Goal: Task Accomplishment & Management: Manage account settings

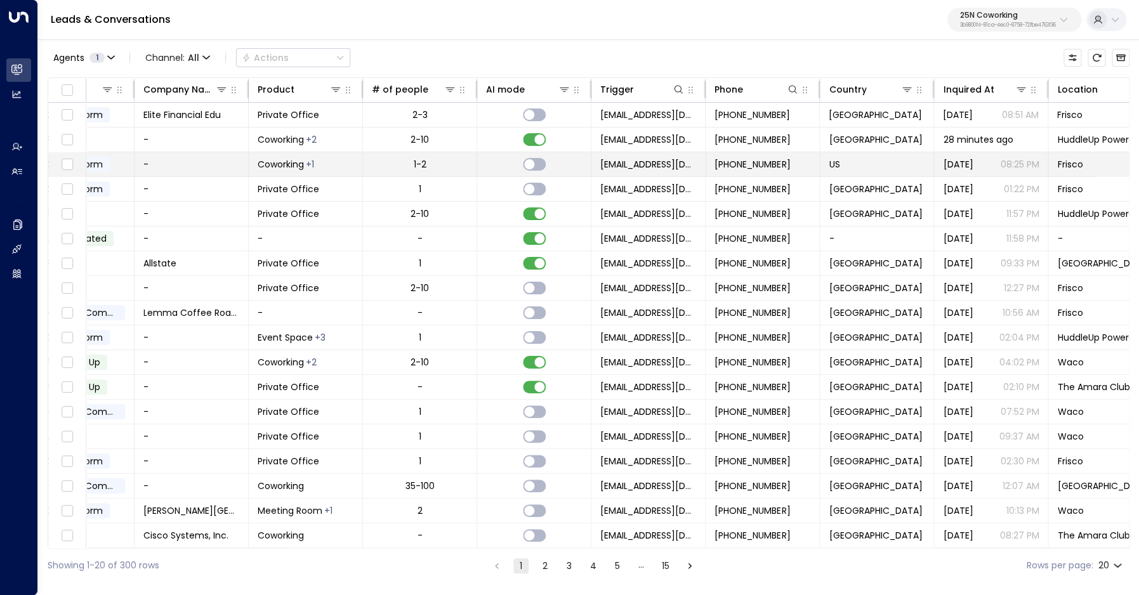
scroll to position [0, 444]
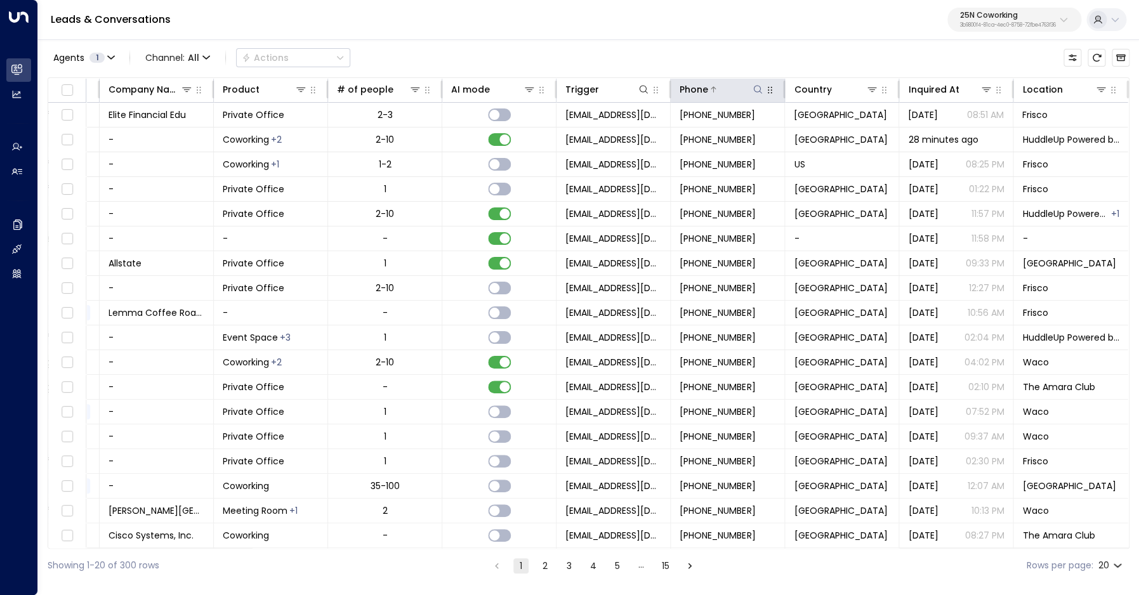
click at [755, 90] on icon at bounding box center [758, 89] width 10 height 10
drag, startPoint x: 696, startPoint y: 136, endPoint x: 706, endPoint y: 137, distance: 10.2
click at [697, 136] on input "**********" at bounding box center [749, 135] width 159 height 23
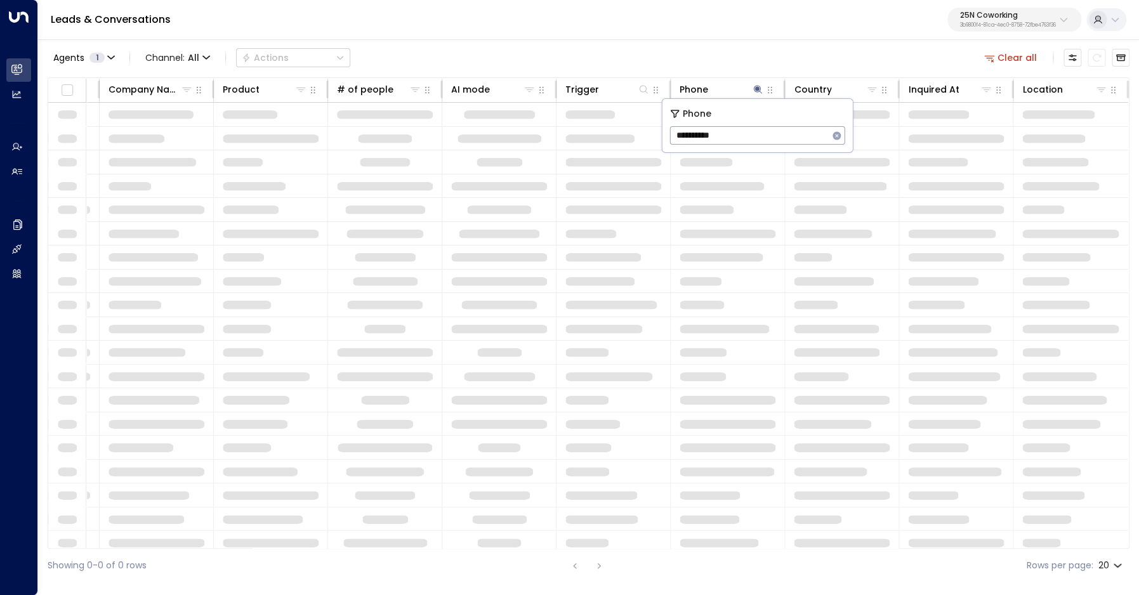
type input "**********"
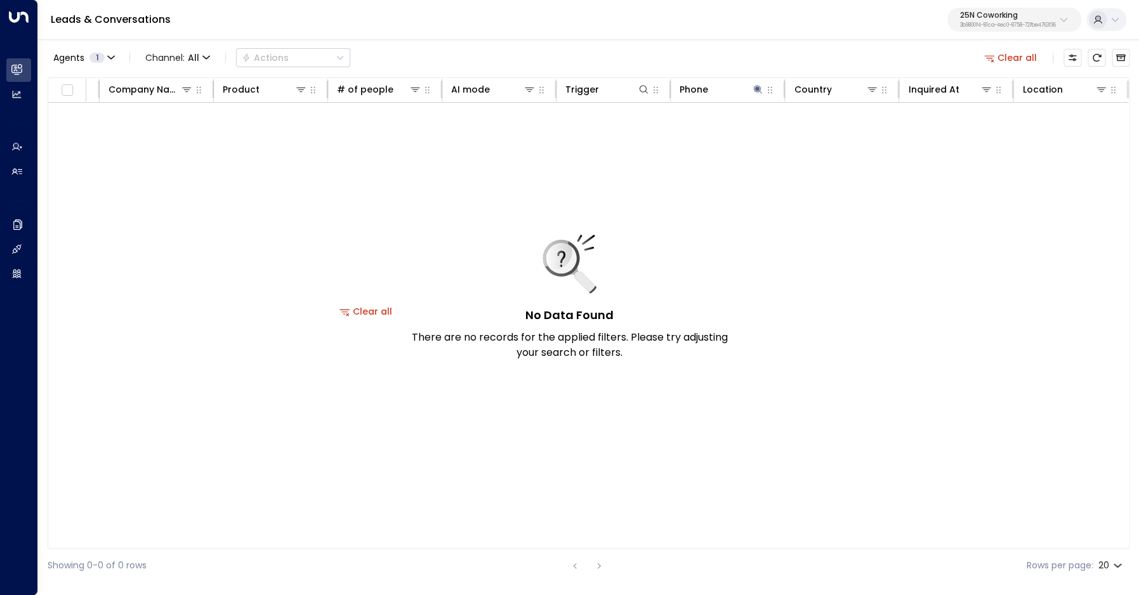
click at [987, 17] on p "25N Coworking" at bounding box center [1008, 15] width 96 height 8
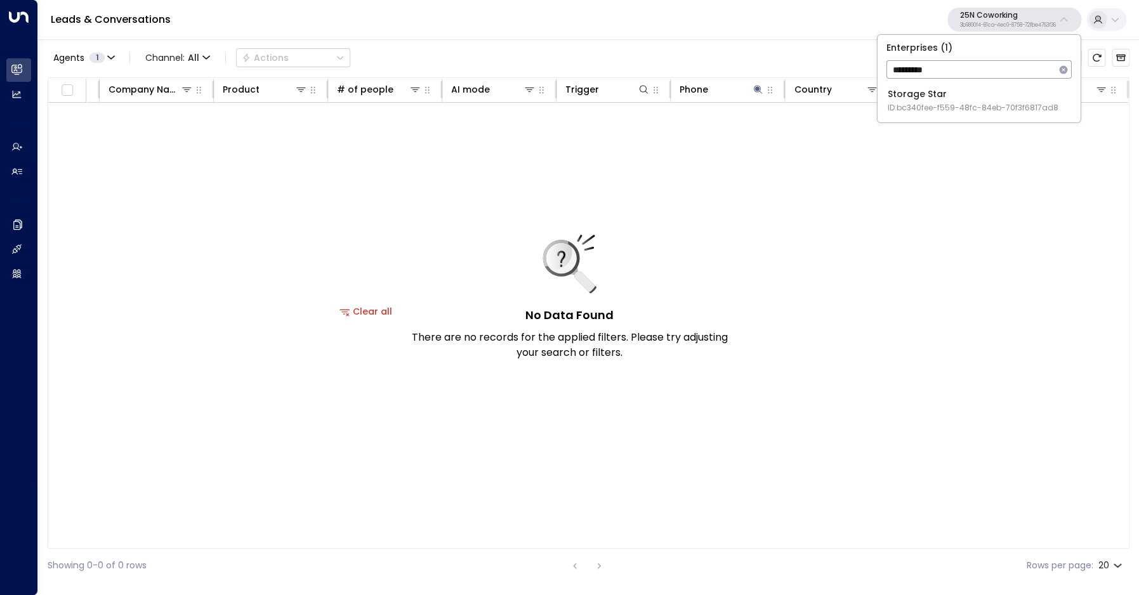
type input "*********"
click at [936, 102] on div "Storage Star ID: bc340fee-f559-48fc-84eb-70f3f6817ad8" at bounding box center [973, 101] width 171 height 26
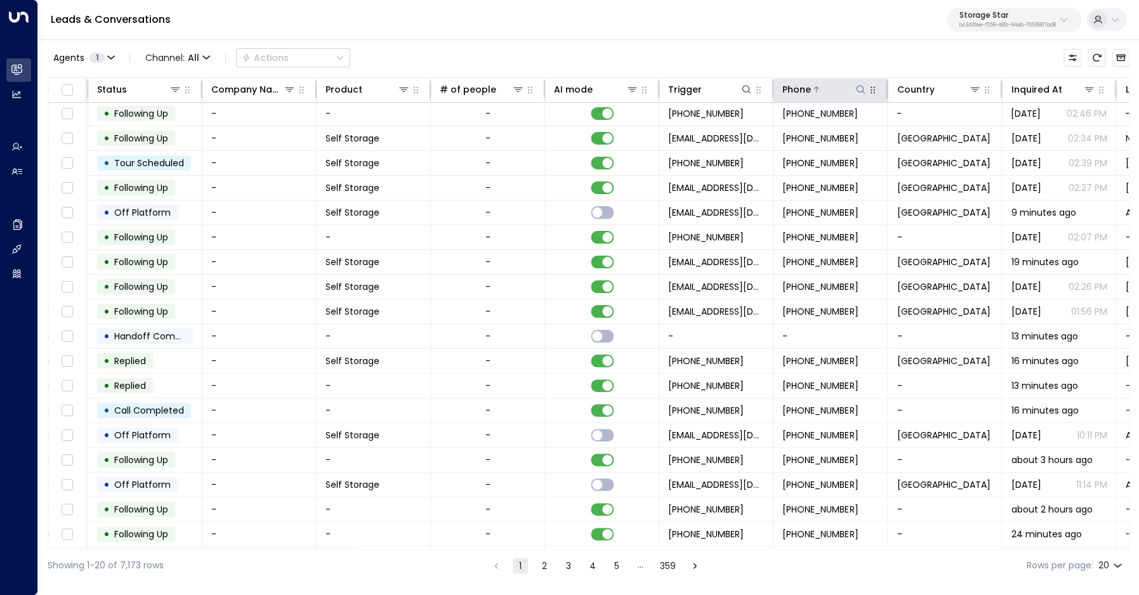
scroll to position [2, 342]
click at [802, 87] on div "Phone" at bounding box center [795, 89] width 29 height 15
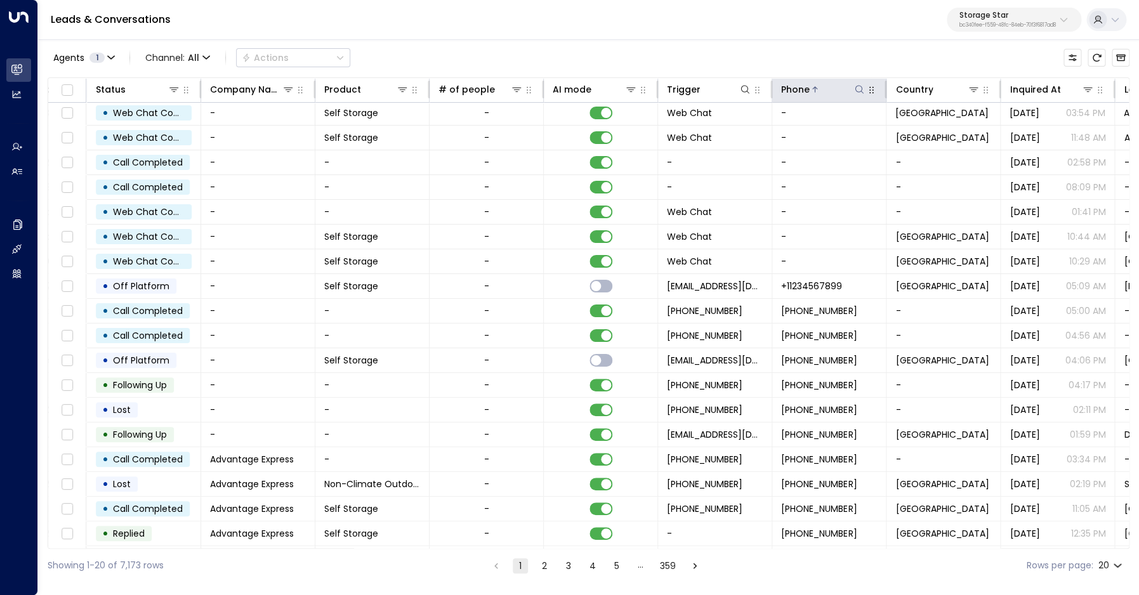
click at [860, 91] on icon at bounding box center [859, 89] width 10 height 10
type input "**********"
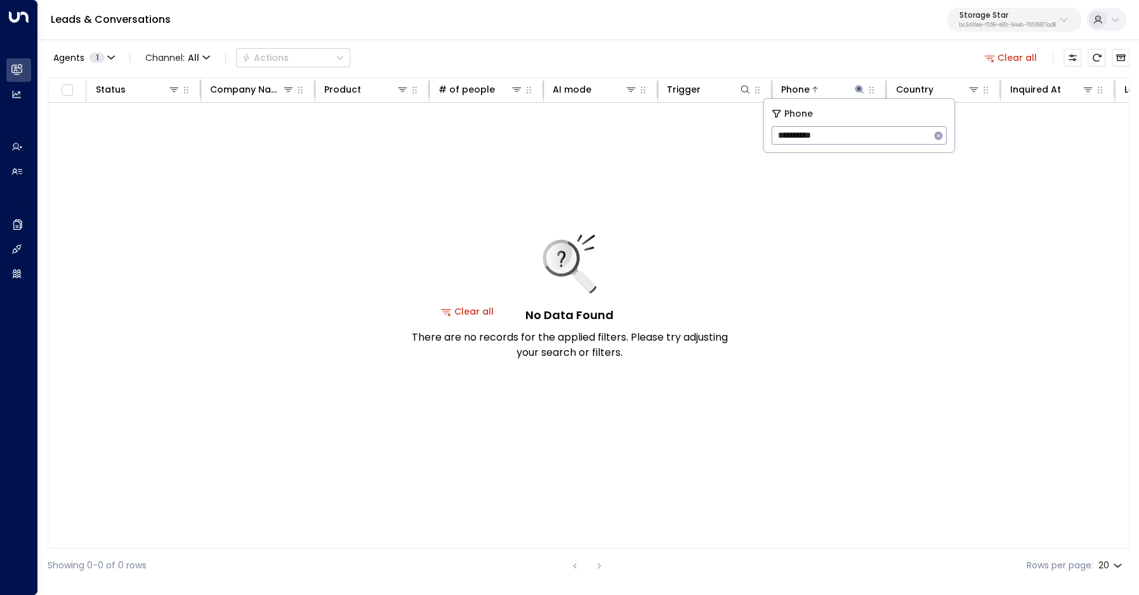
scroll to position [0, 342]
click at [812, 66] on div "Agents 1 Channel: All Actions Clear all" at bounding box center [589, 57] width 1082 height 27
click at [857, 90] on icon at bounding box center [859, 89] width 8 height 8
click at [854, 96] on div "Phone" at bounding box center [823, 89] width 84 height 15
click at [788, 91] on div "Phone" at bounding box center [795, 89] width 29 height 15
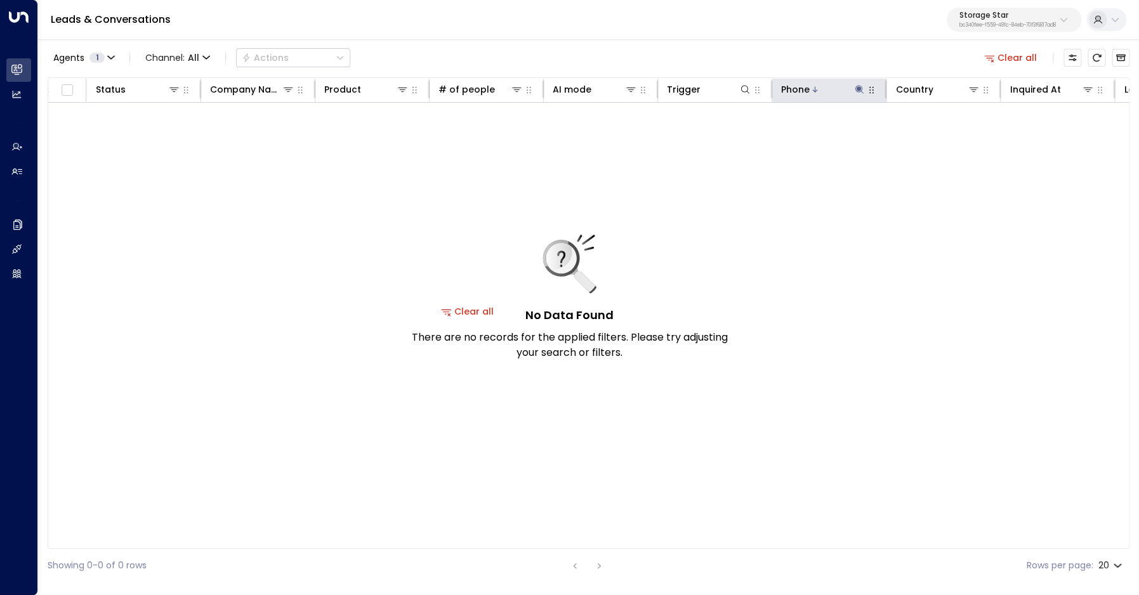
click at [795, 91] on div "Phone" at bounding box center [795, 89] width 29 height 15
click at [852, 92] on div at bounding box center [838, 89] width 56 height 13
click at [861, 91] on icon at bounding box center [859, 89] width 8 height 8
click at [828, 138] on input "**********" at bounding box center [851, 135] width 159 height 23
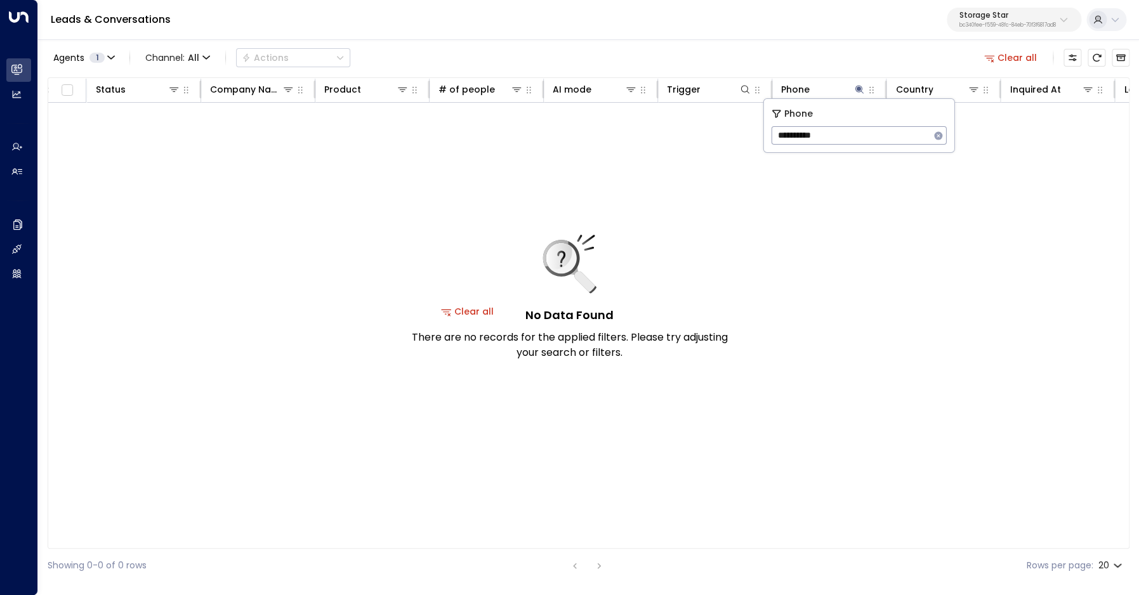
click at [828, 138] on input "**********" at bounding box center [851, 135] width 159 height 23
type input "**********"
click at [815, 64] on div "Agents 1 Channel: All Actions Clear all" at bounding box center [589, 57] width 1082 height 27
click at [793, 91] on div "Phone" at bounding box center [795, 89] width 29 height 15
click at [860, 91] on icon at bounding box center [859, 89] width 10 height 10
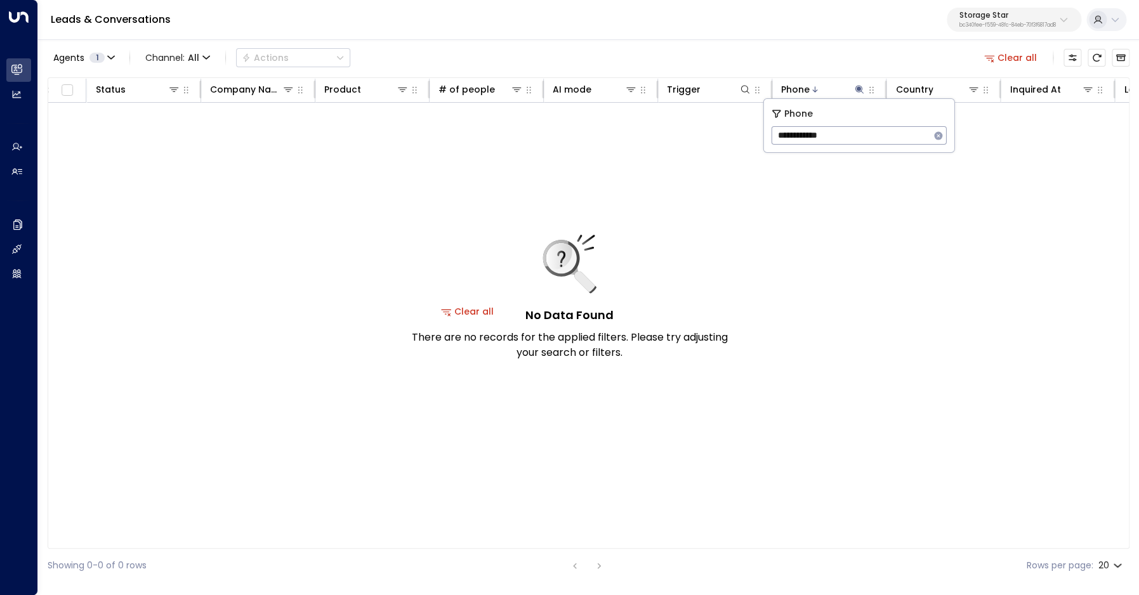
click at [821, 140] on input "**********" at bounding box center [851, 135] width 159 height 23
type input "**********"
click at [812, 137] on input "**********" at bounding box center [851, 135] width 159 height 23
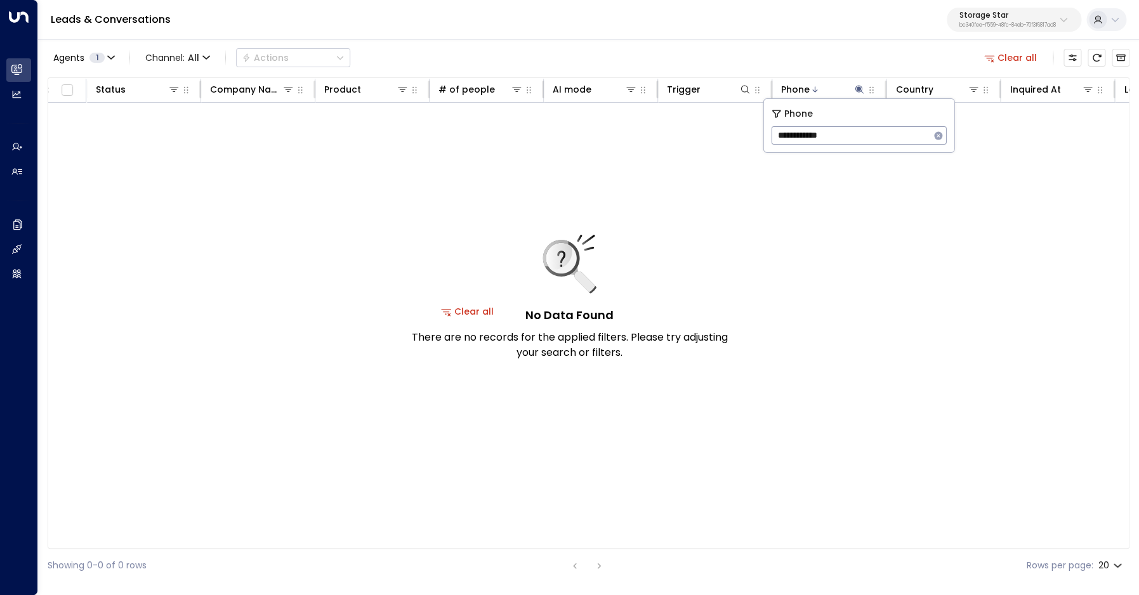
click at [812, 137] on input "**********" at bounding box center [851, 135] width 159 height 23
click at [1015, 60] on button "Clear all" at bounding box center [1010, 58] width 63 height 18
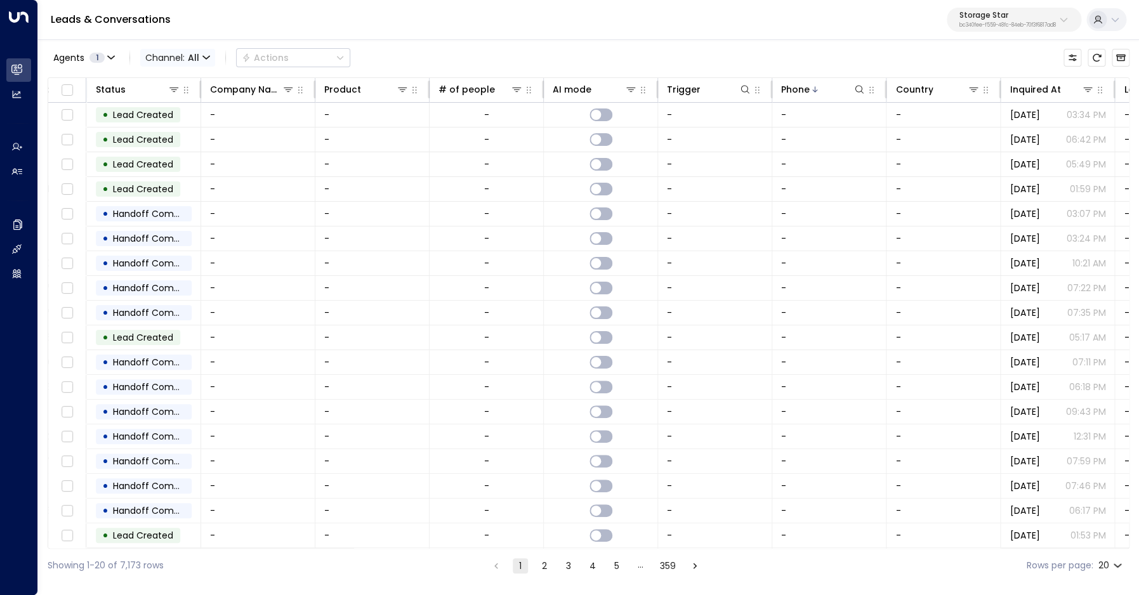
click at [185, 55] on span "Channel: All" at bounding box center [177, 58] width 75 height 18
click at [169, 175] on span "Voice" at bounding box center [168, 177] width 26 height 13
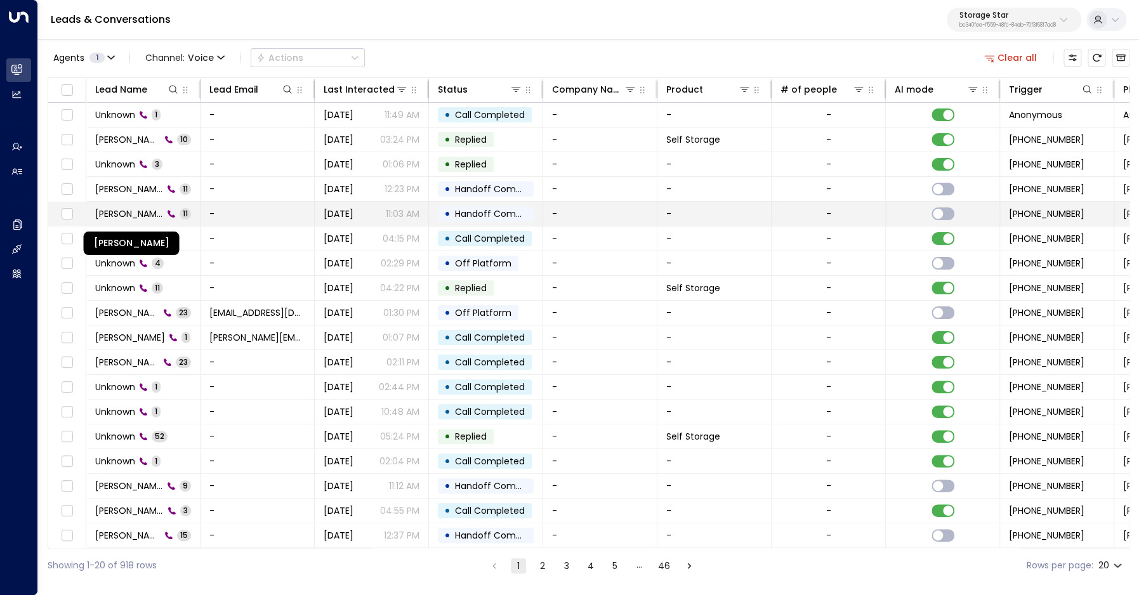
click at [149, 209] on span "Megan Redbluff" at bounding box center [129, 214] width 68 height 13
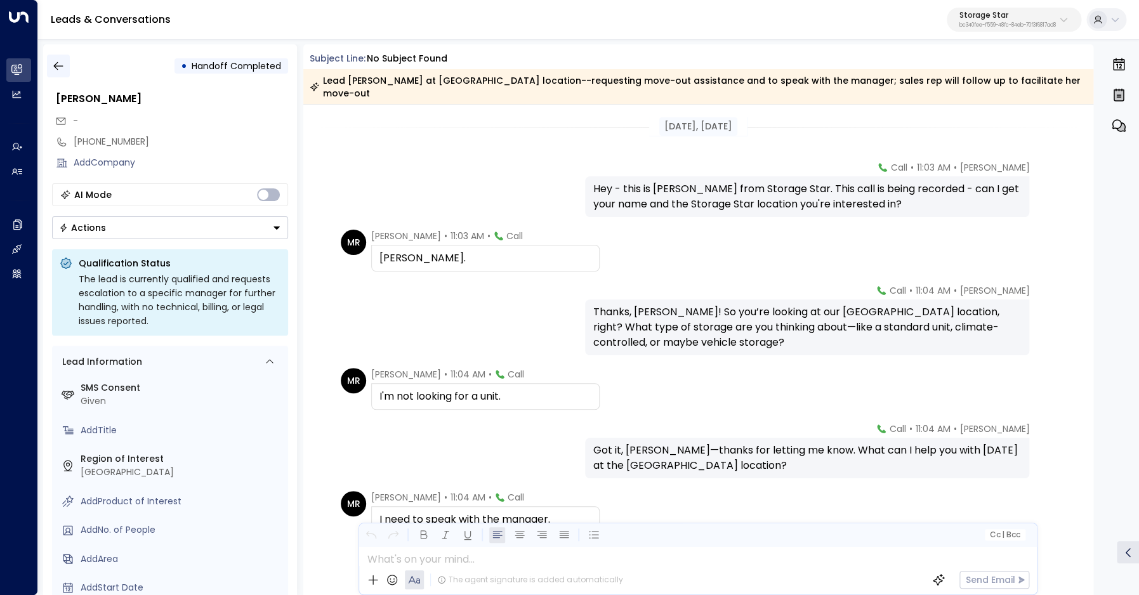
click at [60, 65] on icon "button" at bounding box center [58, 66] width 13 height 13
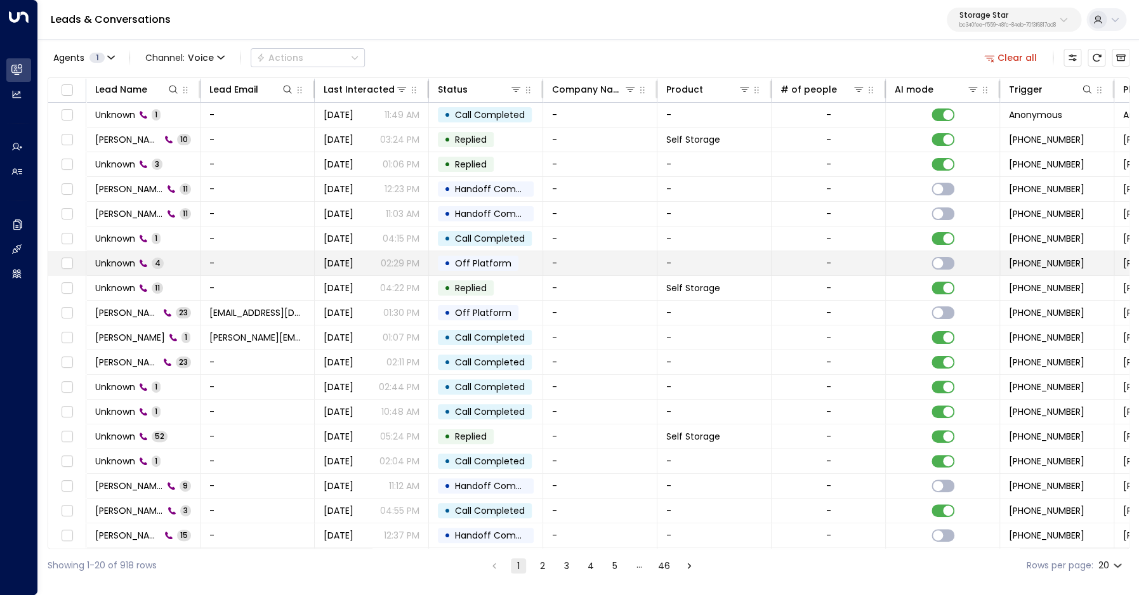
click at [112, 265] on span "Unknown" at bounding box center [115, 263] width 40 height 13
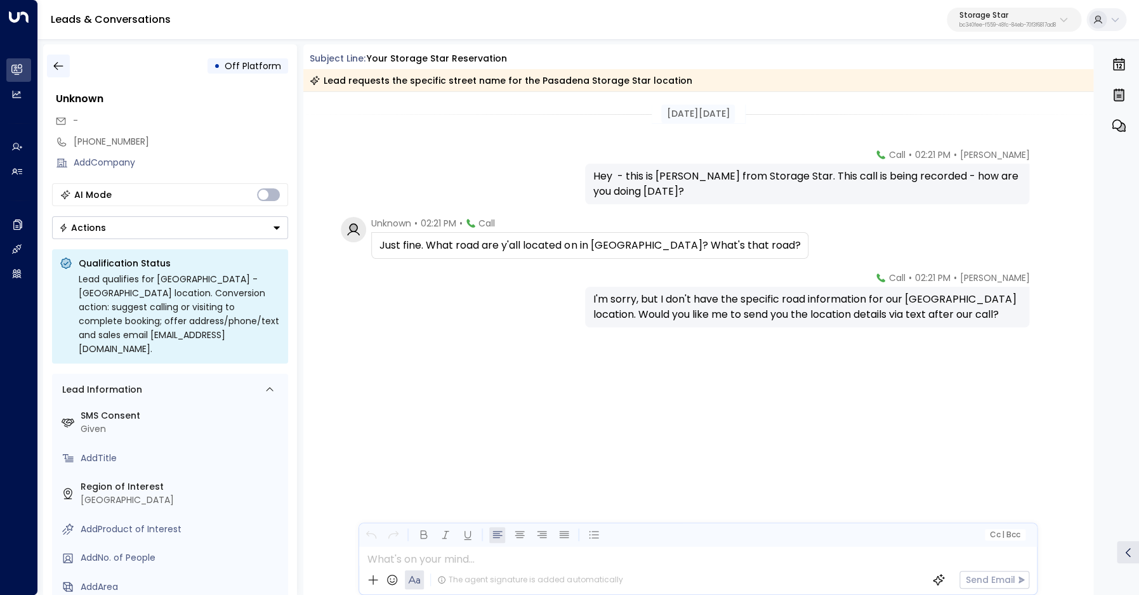
click at [59, 75] on button "button" at bounding box center [58, 66] width 23 height 23
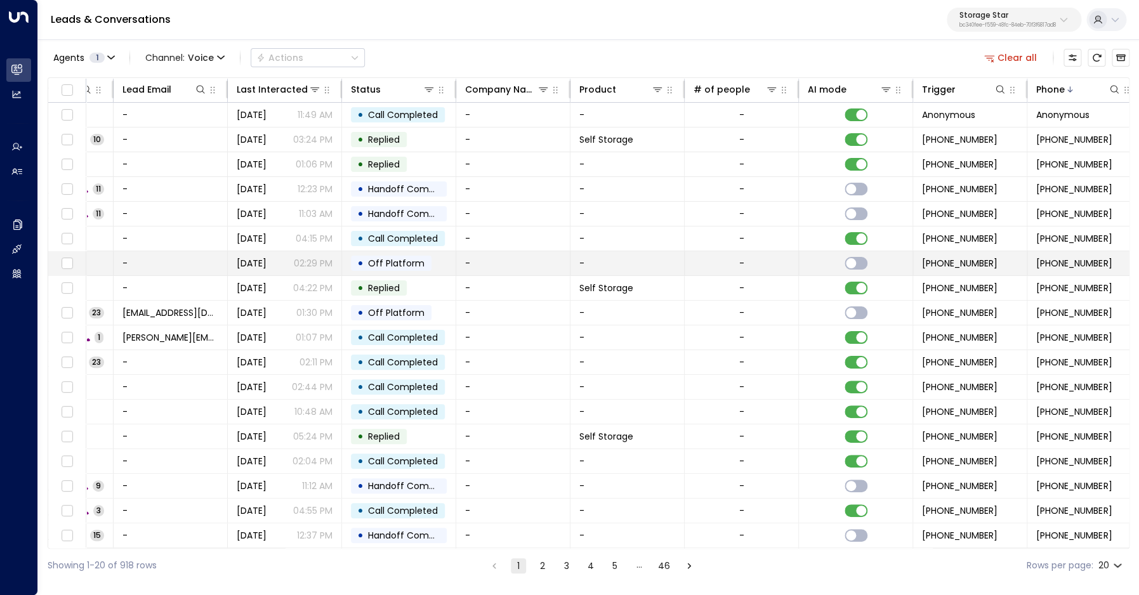
scroll to position [0, 444]
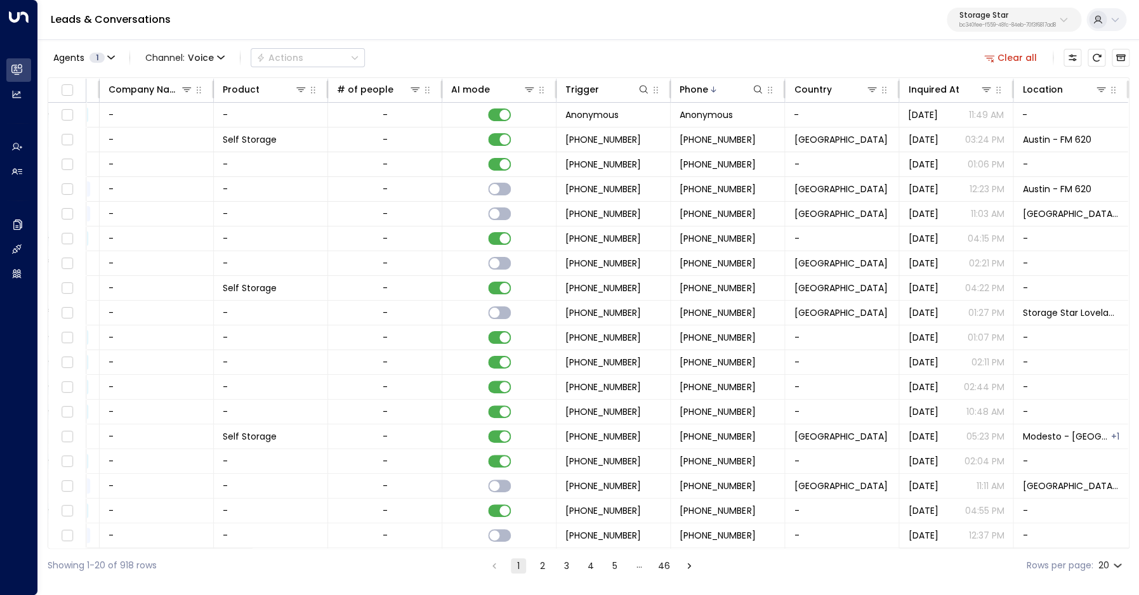
click at [1018, 56] on button "Clear all" at bounding box center [1010, 58] width 63 height 18
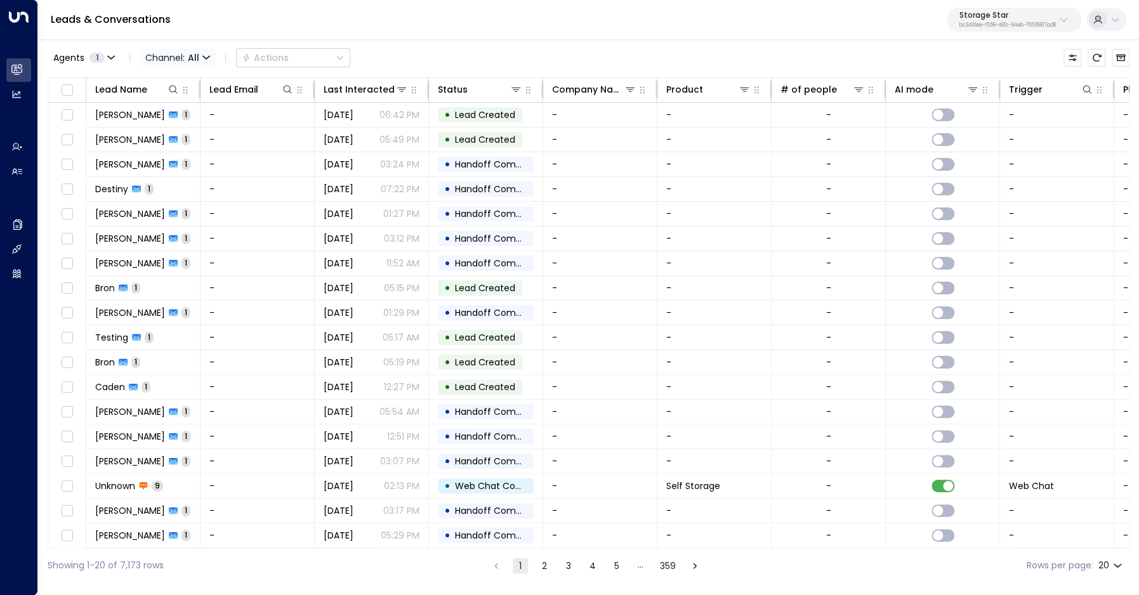
click at [166, 60] on span "Channel: All" at bounding box center [177, 58] width 75 height 18
click at [173, 172] on span "Voice" at bounding box center [168, 177] width 26 height 13
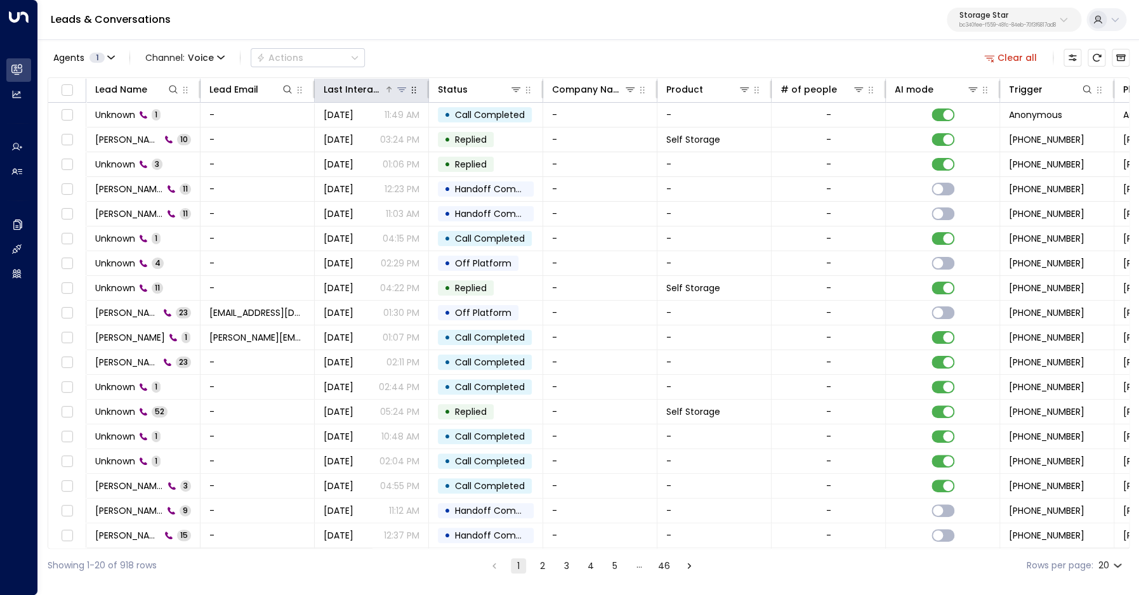
click at [346, 92] on div "Last Interacted" at bounding box center [354, 89] width 60 height 15
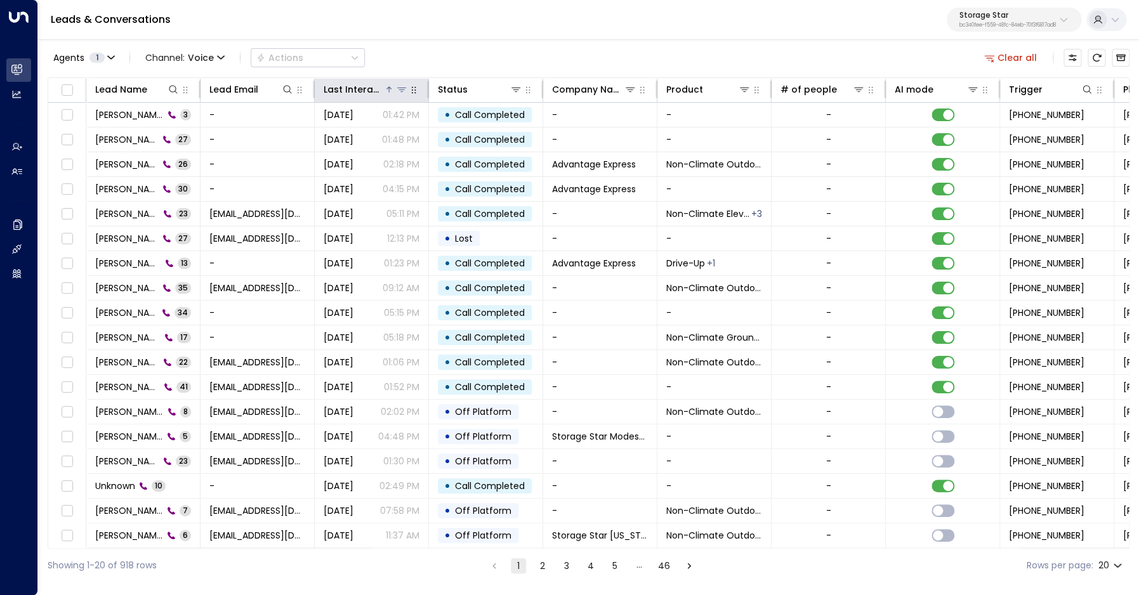
click at [346, 92] on div "Last Interacted" at bounding box center [354, 89] width 60 height 15
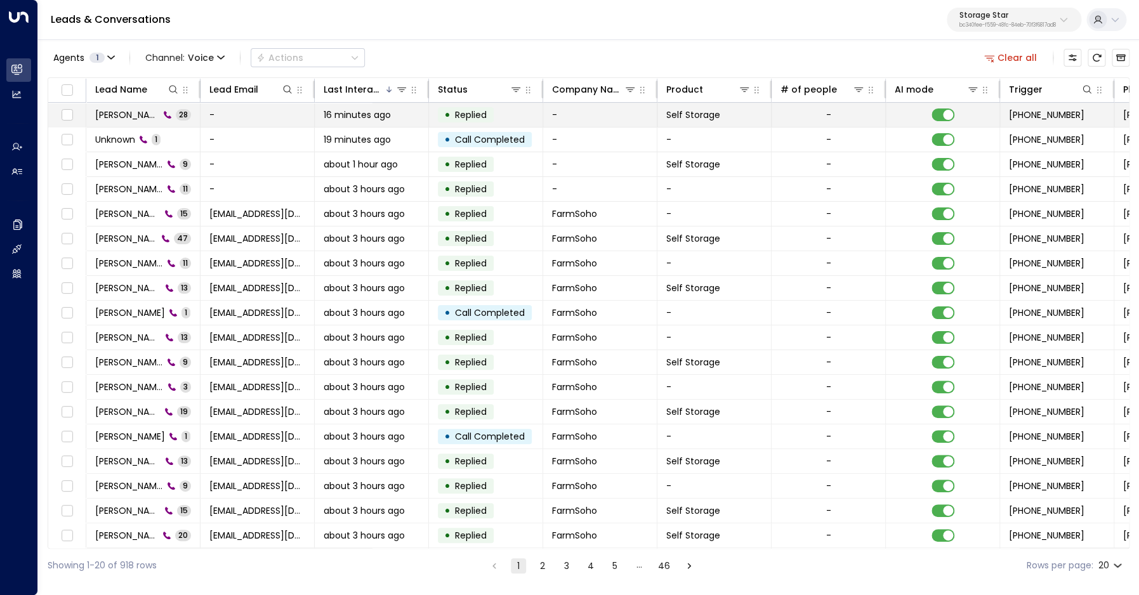
click at [114, 114] on span "Robert Turner" at bounding box center [127, 115] width 64 height 13
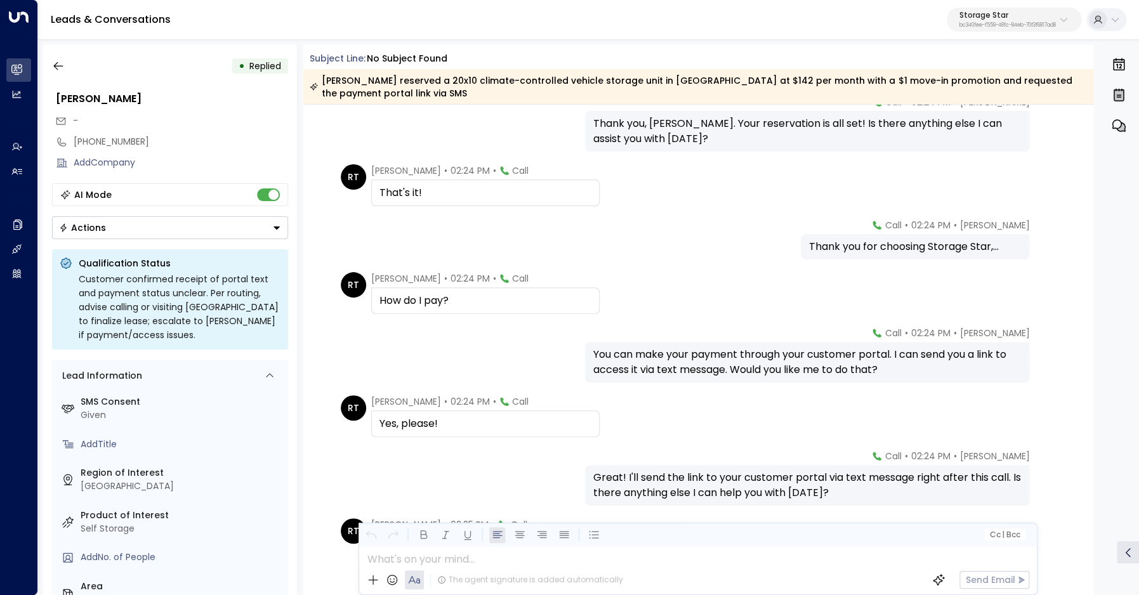
scroll to position [3159, 0]
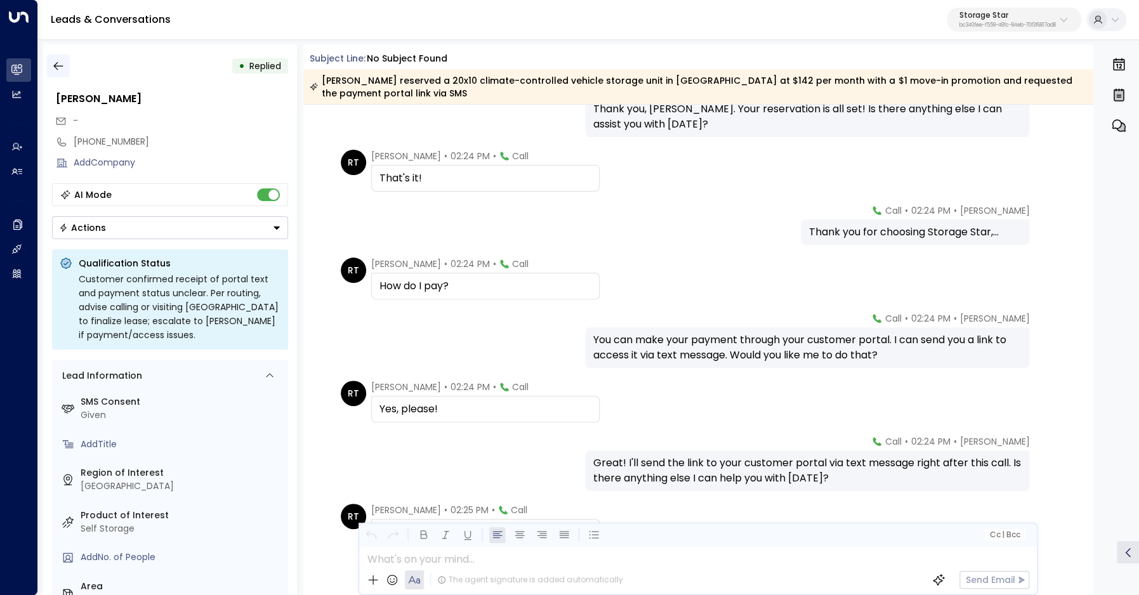
click at [57, 69] on icon "button" at bounding box center [58, 66] width 10 height 8
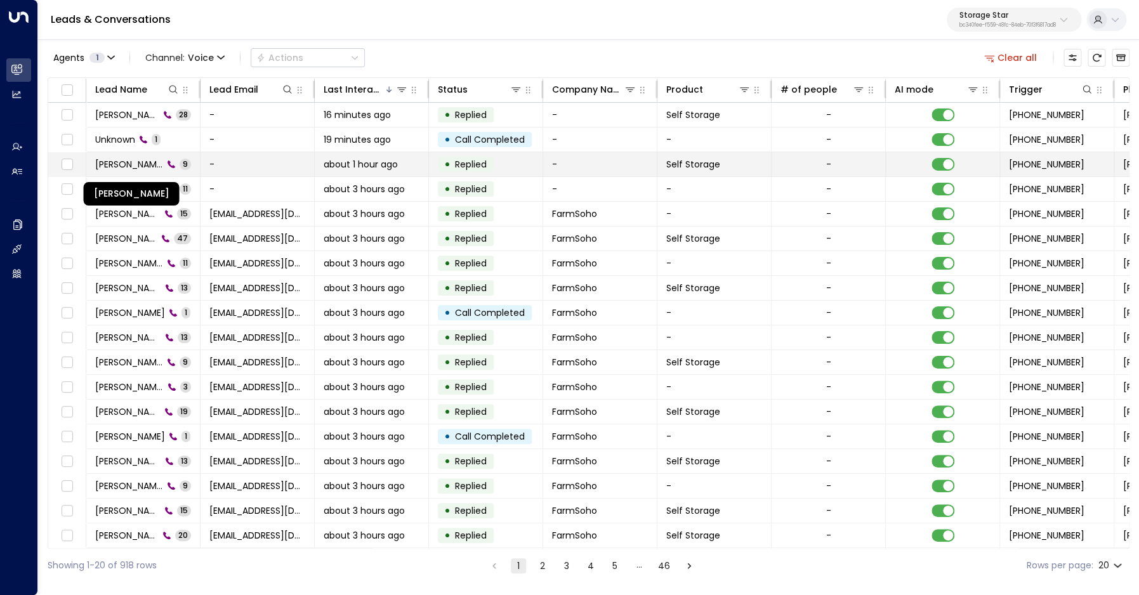
click at [128, 164] on span "Tanisha Herbert" at bounding box center [129, 164] width 68 height 13
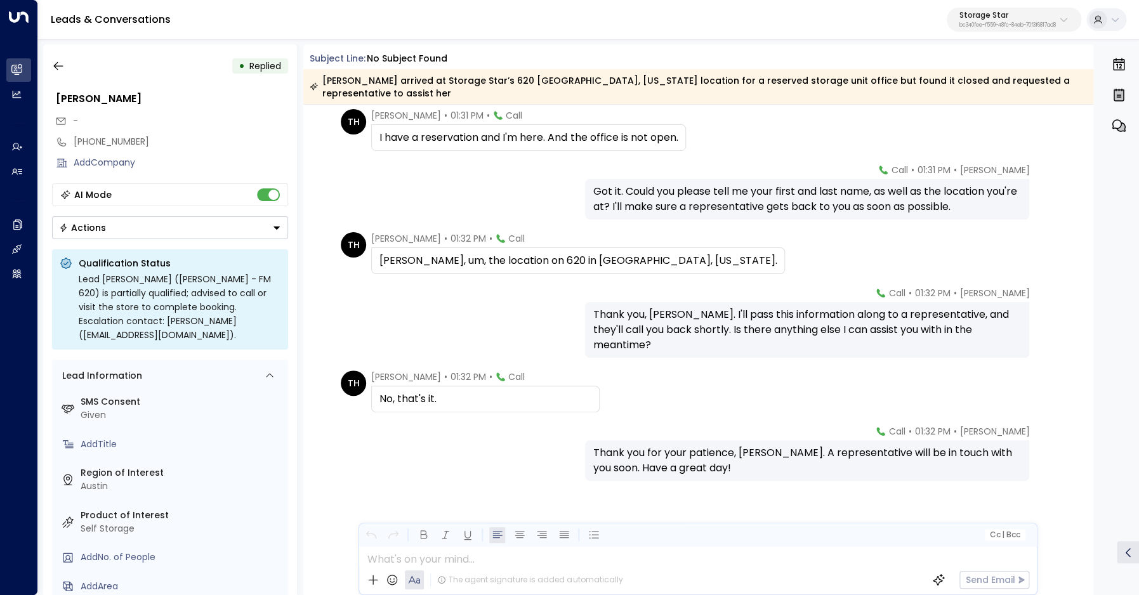
scroll to position [244, 0]
click at [58, 62] on icon "button" at bounding box center [58, 66] width 13 height 13
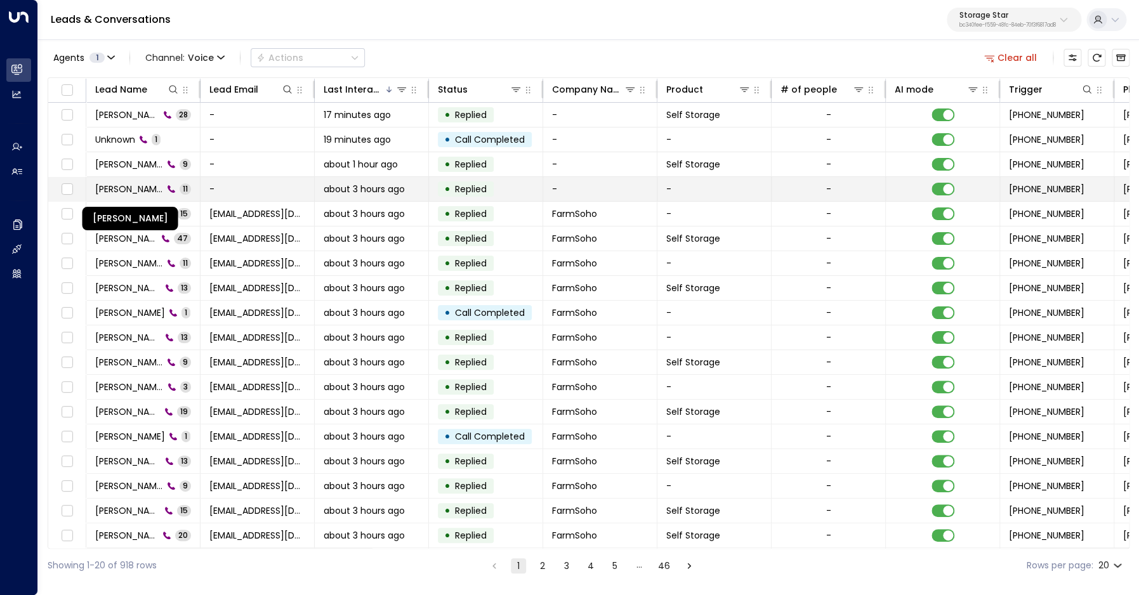
click at [116, 188] on span "Spencer Walters" at bounding box center [129, 189] width 68 height 13
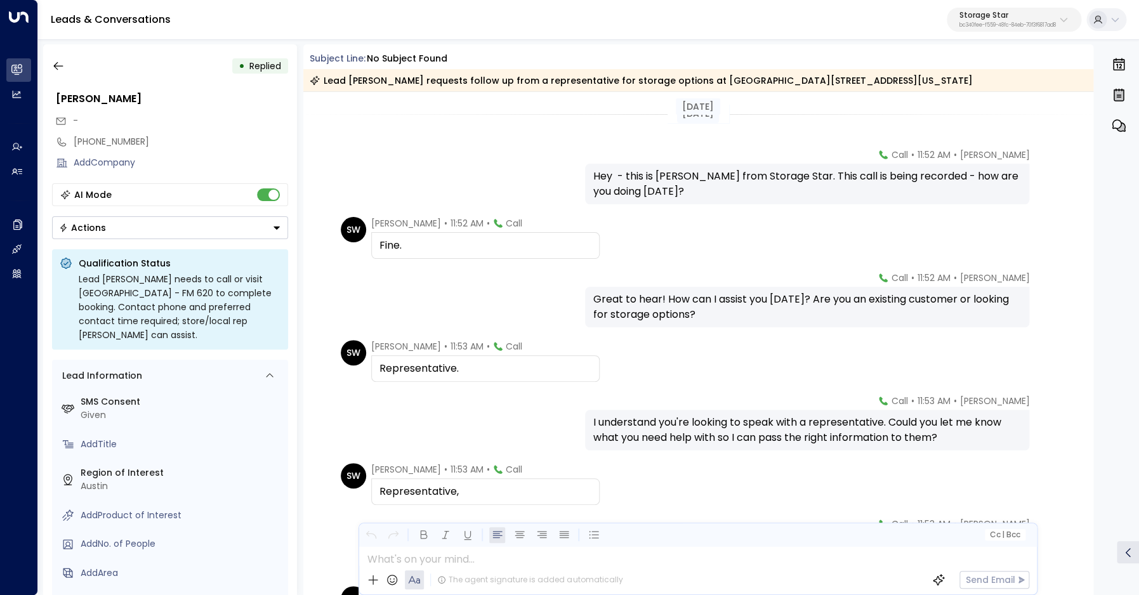
scroll to position [352, 0]
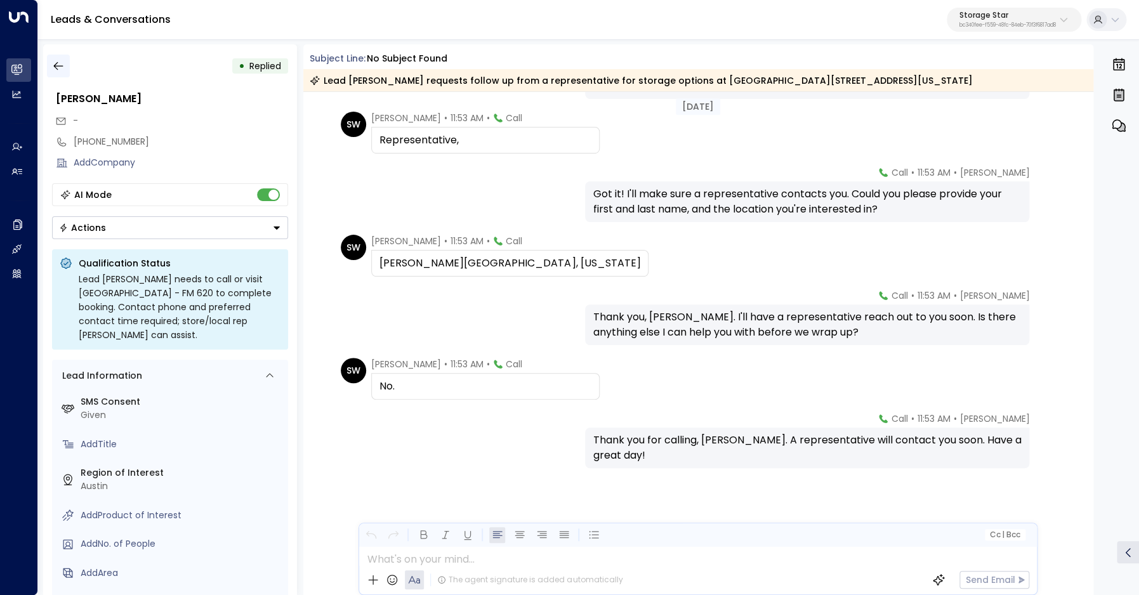
click at [58, 70] on icon "button" at bounding box center [58, 66] width 13 height 13
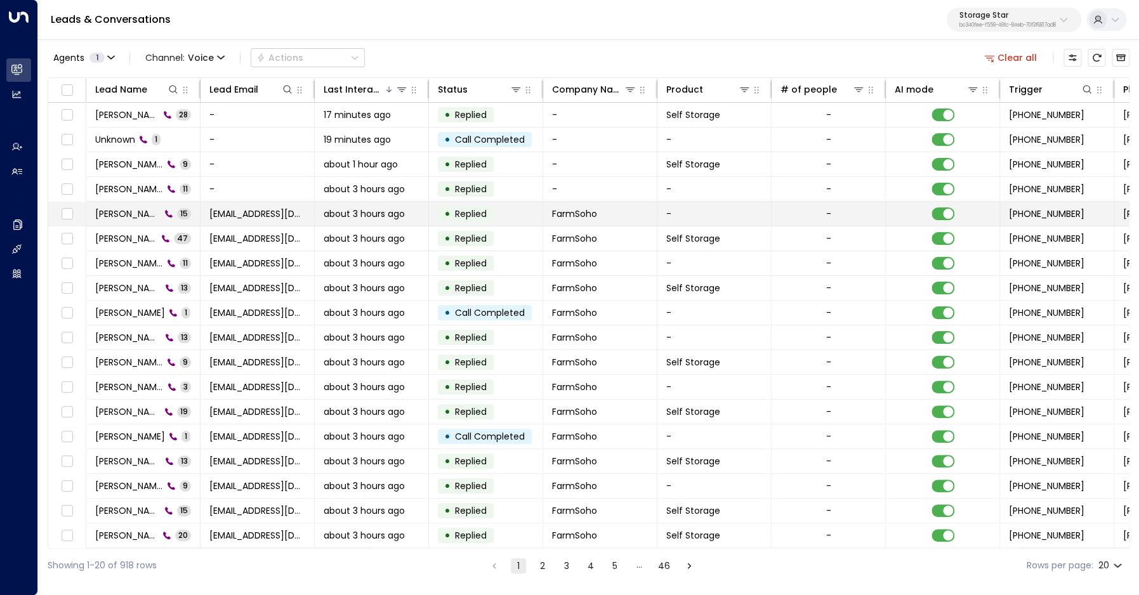
click at [133, 218] on span "[PERSON_NAME]" at bounding box center [127, 214] width 65 height 13
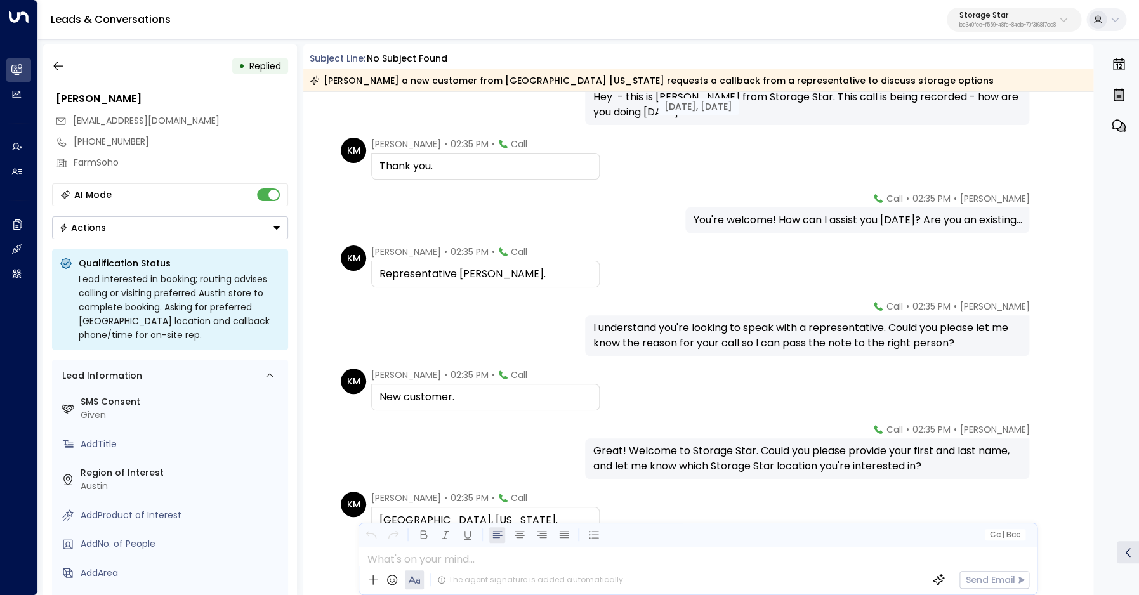
scroll to position [83, 0]
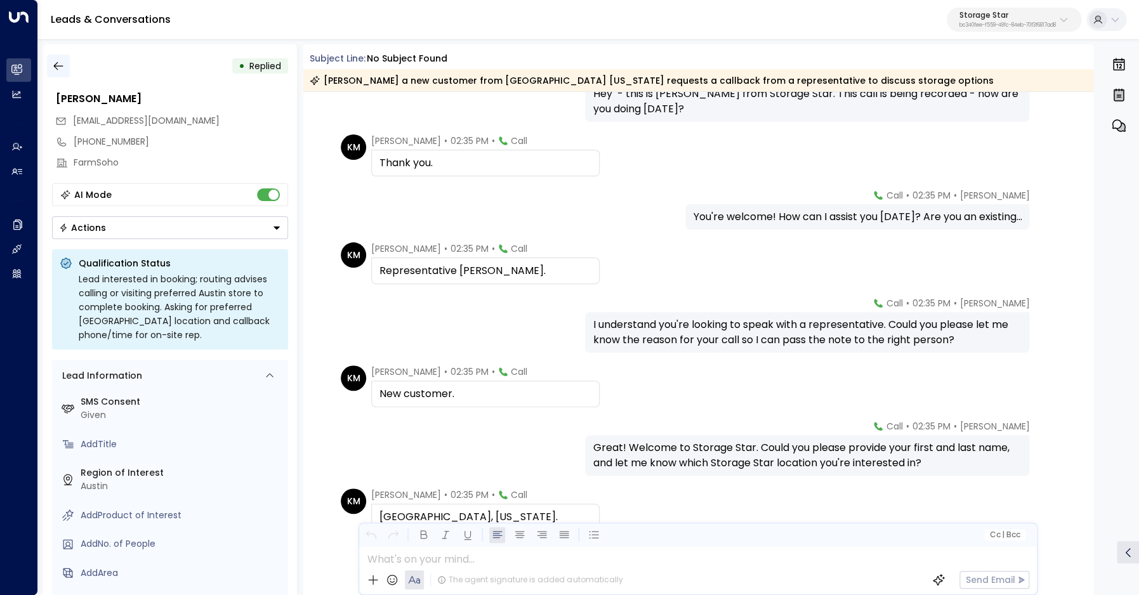
click at [51, 66] on button "button" at bounding box center [58, 66] width 23 height 23
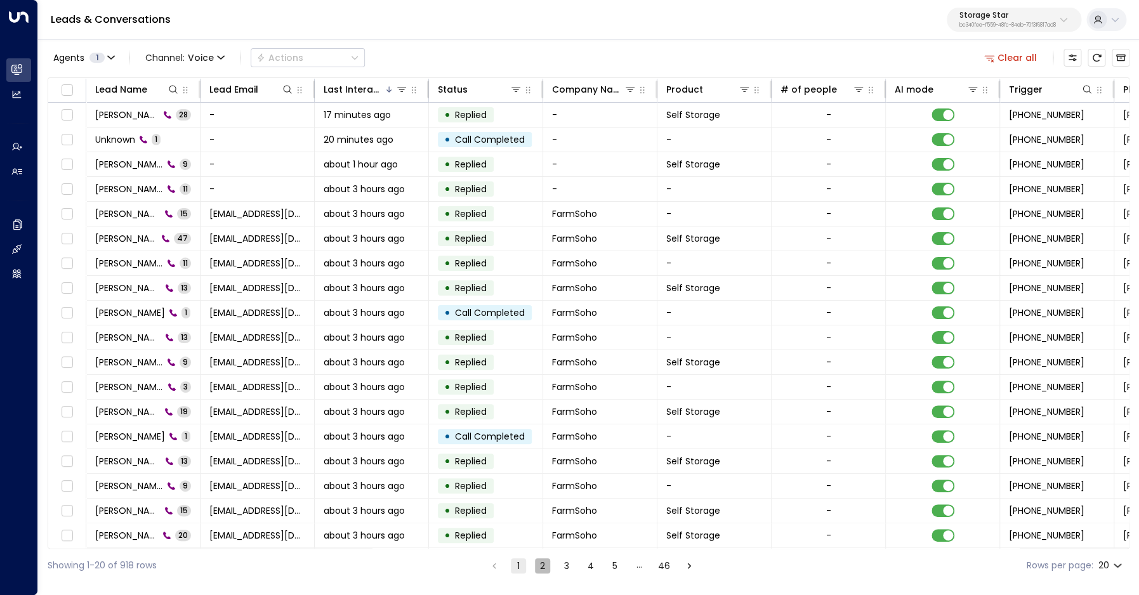
click at [540, 565] on button "2" at bounding box center [542, 565] width 15 height 15
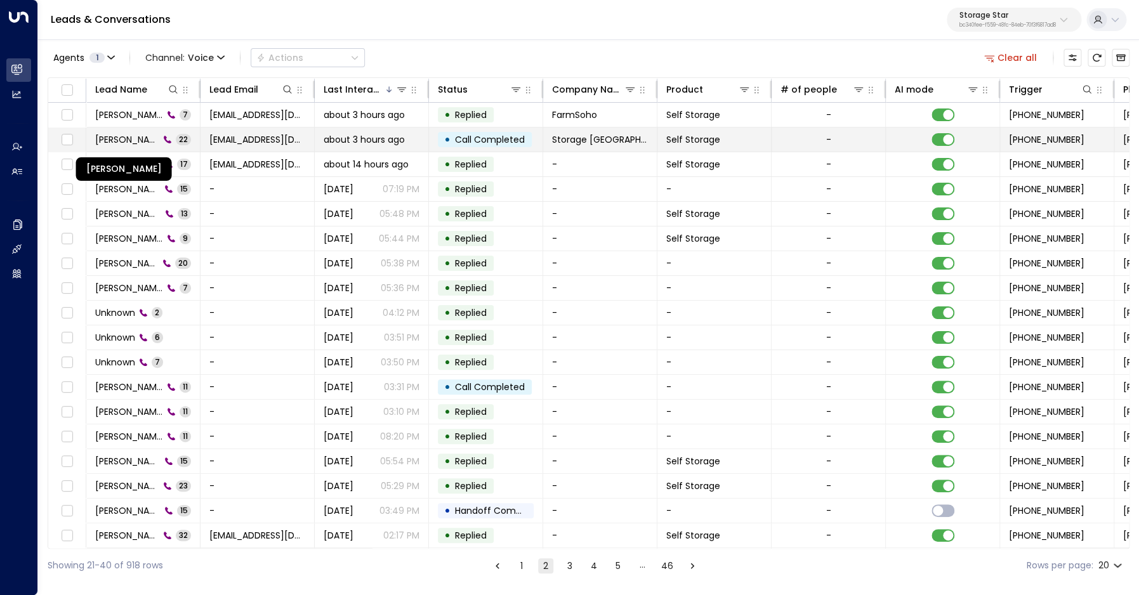
click at [121, 140] on span "Michael Schneider" at bounding box center [127, 139] width 64 height 13
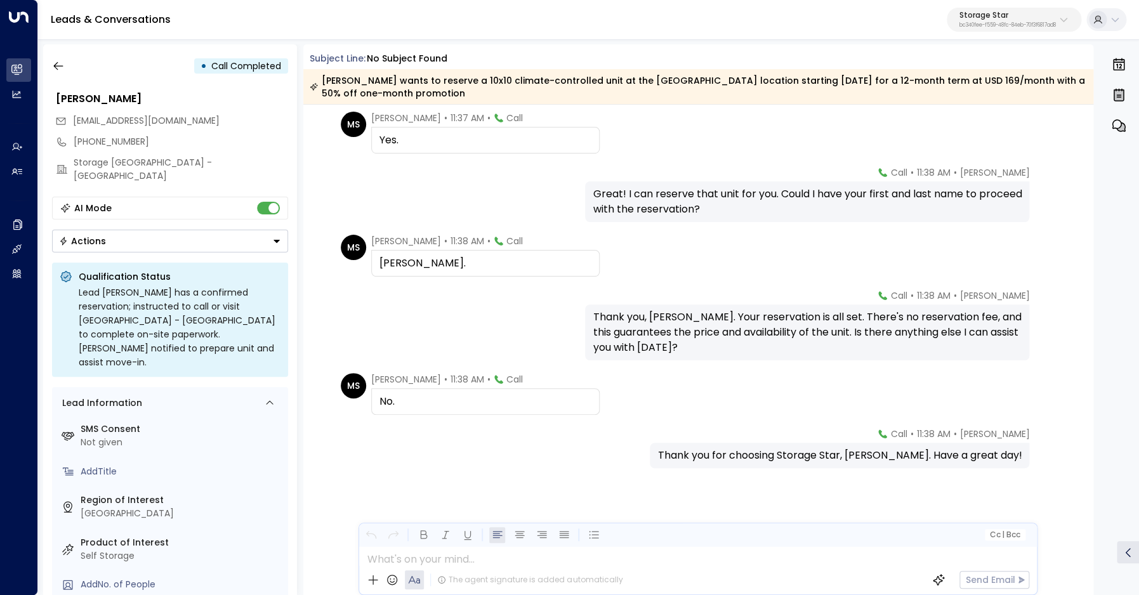
scroll to position [1033, 0]
click at [60, 65] on icon "button" at bounding box center [58, 66] width 13 height 13
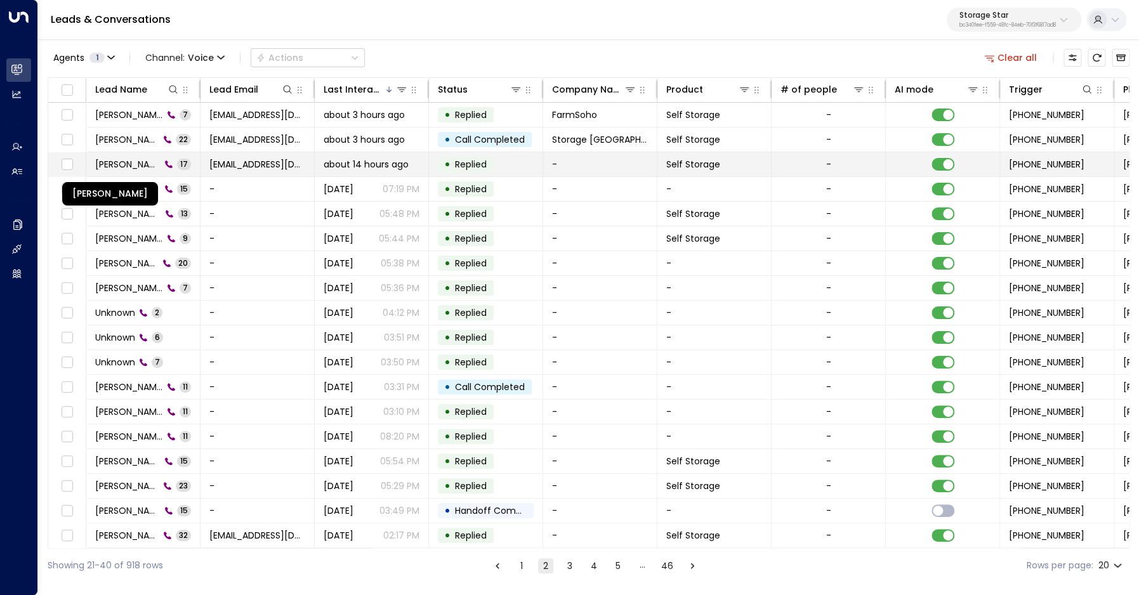
click at [131, 162] on span "Nicholas DeChristopharo" at bounding box center [127, 164] width 65 height 13
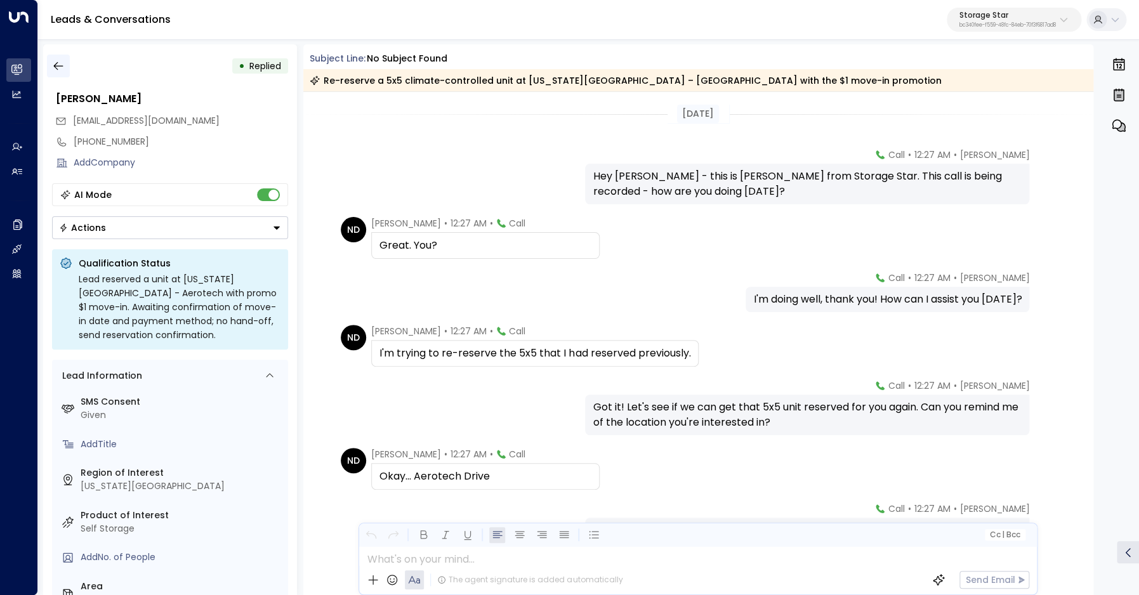
click at [61, 66] on icon "button" at bounding box center [58, 66] width 10 height 8
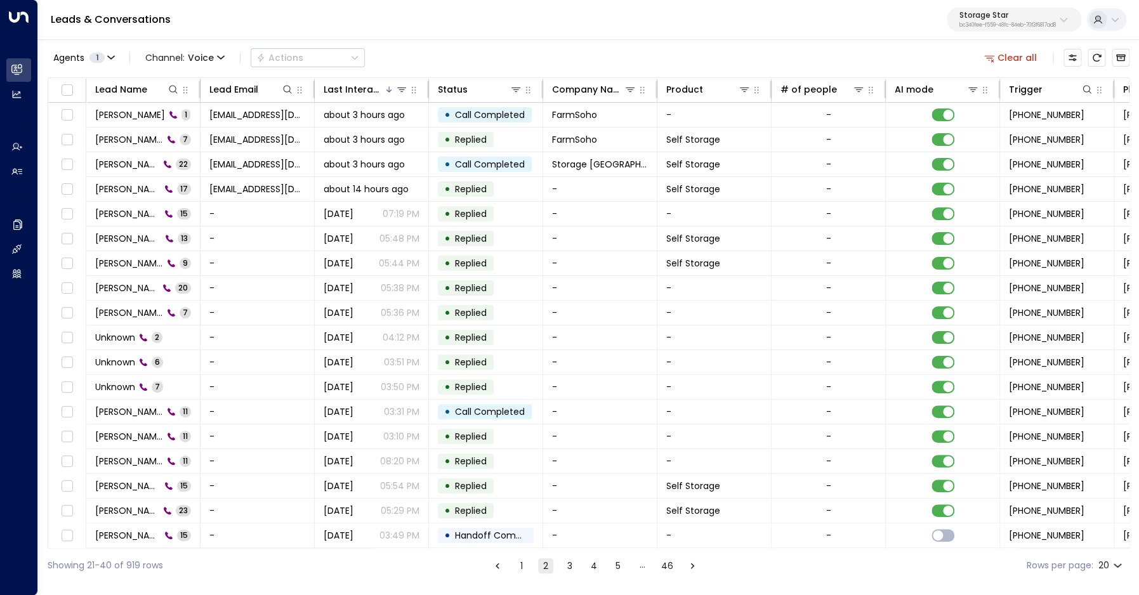
click at [1002, 56] on button "Clear all" at bounding box center [1010, 58] width 63 height 18
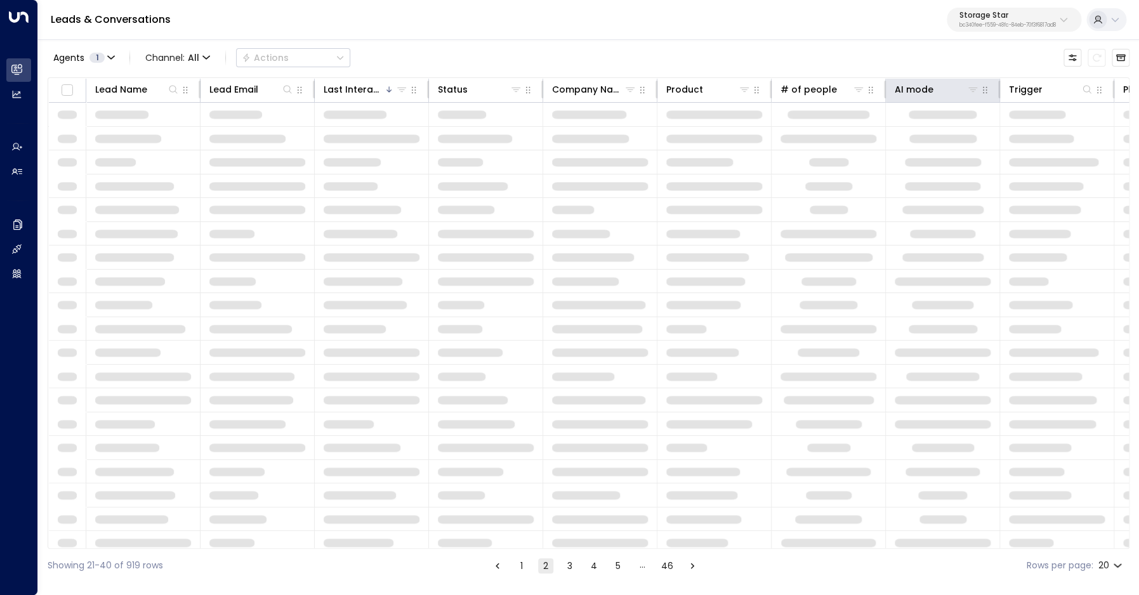
scroll to position [0, 249]
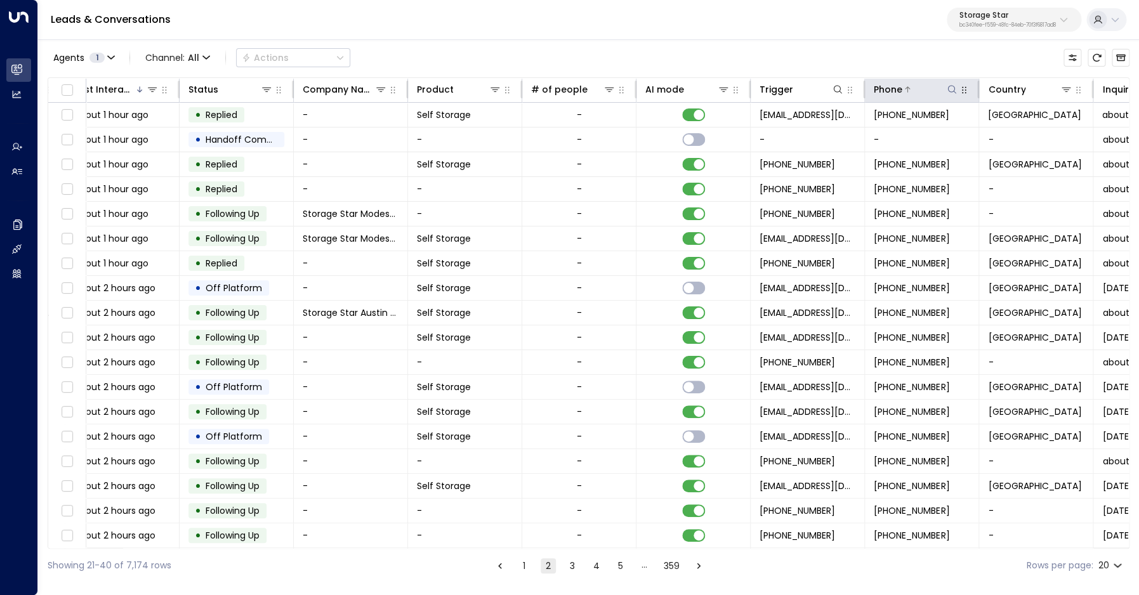
click at [885, 95] on div "Phone" at bounding box center [888, 89] width 29 height 15
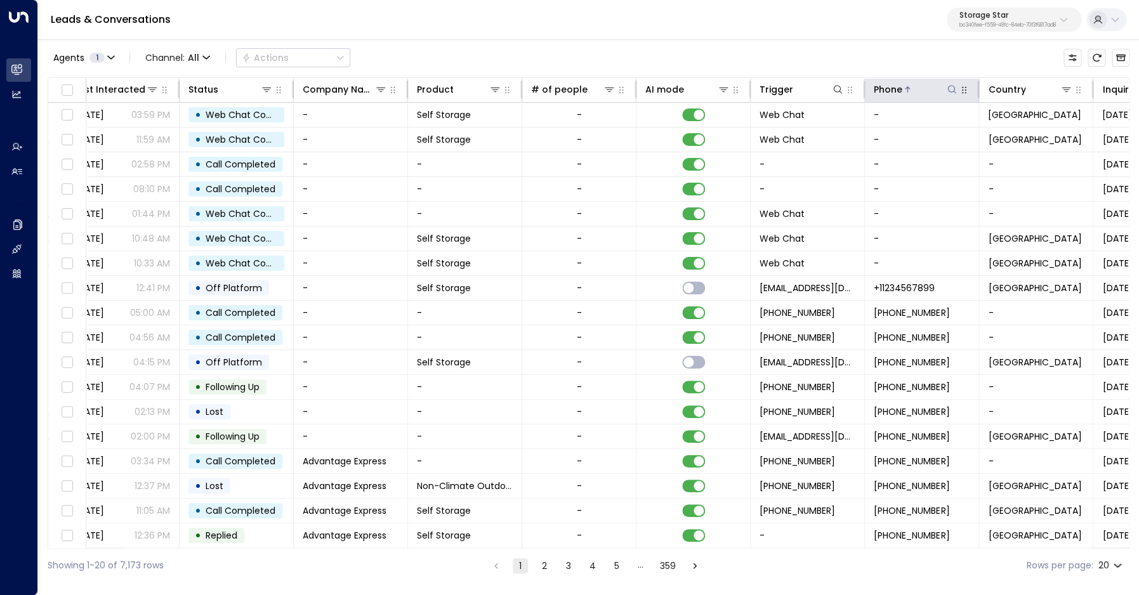
click at [885, 95] on div "Phone" at bounding box center [888, 89] width 29 height 15
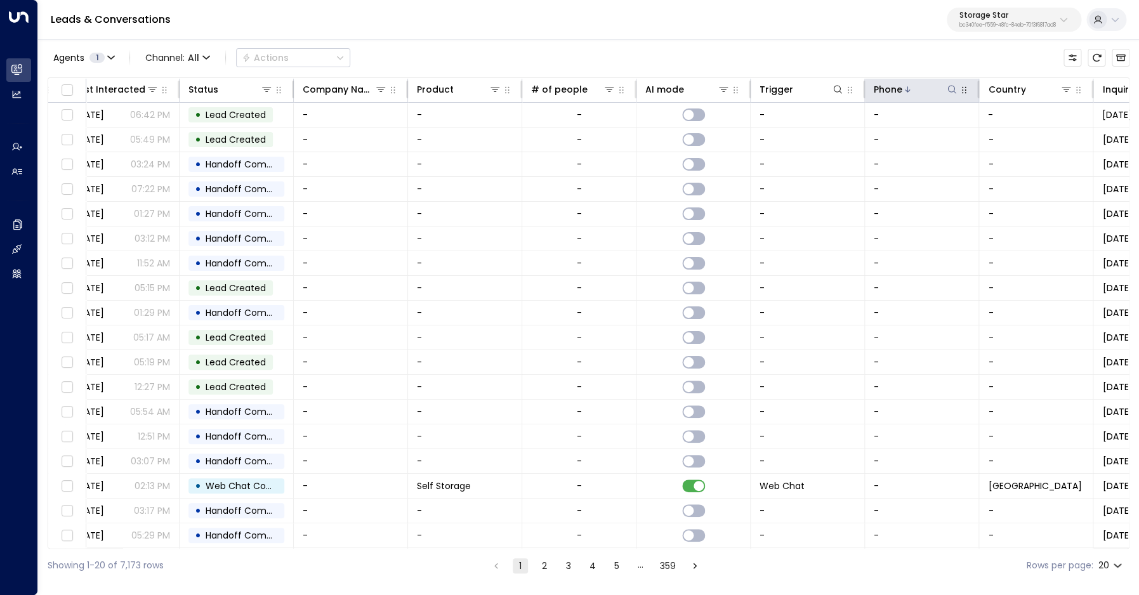
click at [950, 93] on icon at bounding box center [952, 89] width 10 height 10
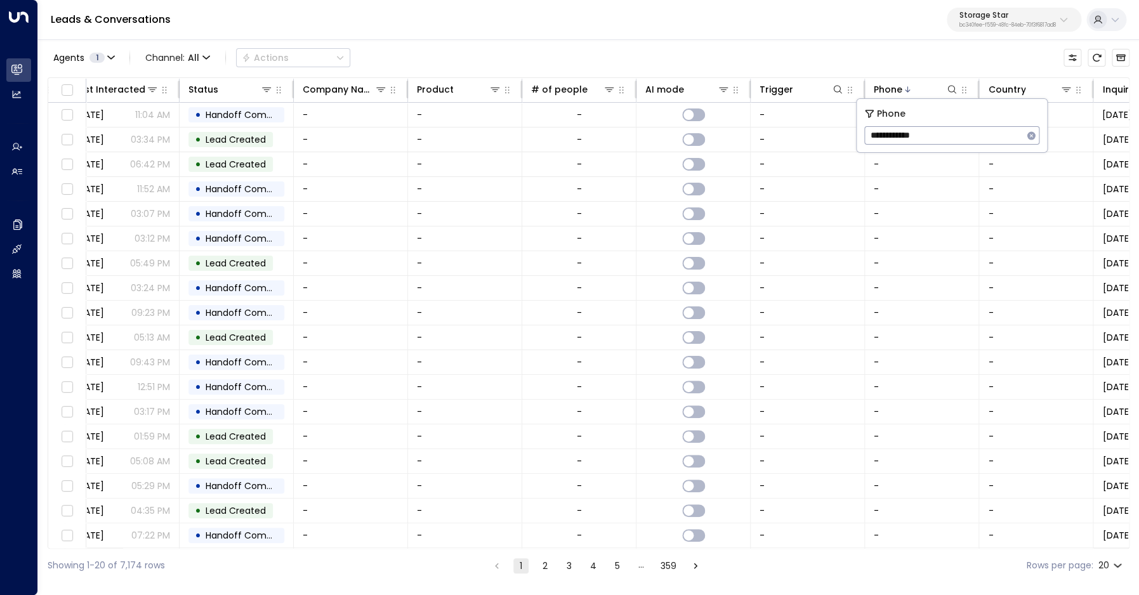
type input "**********"
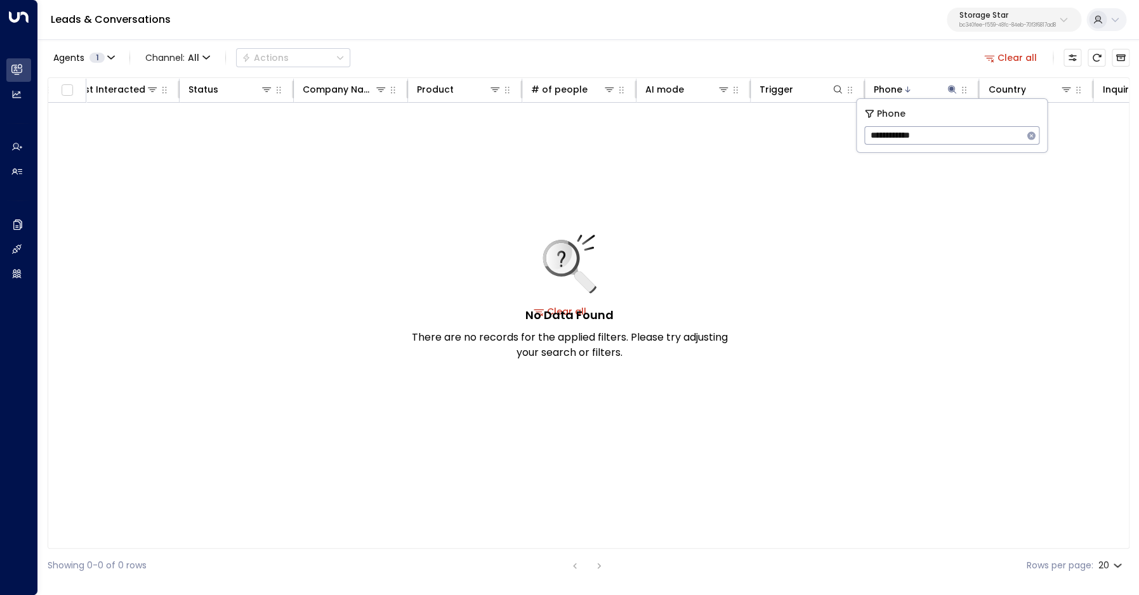
click at [1018, 60] on button "Clear all" at bounding box center [1010, 58] width 63 height 18
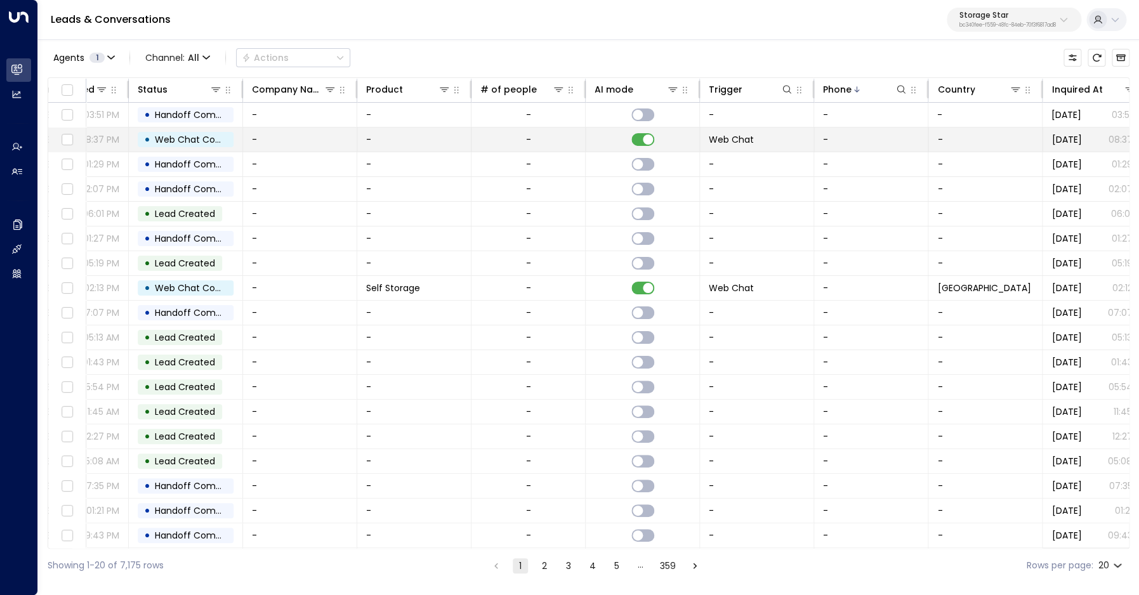
scroll to position [0, 444]
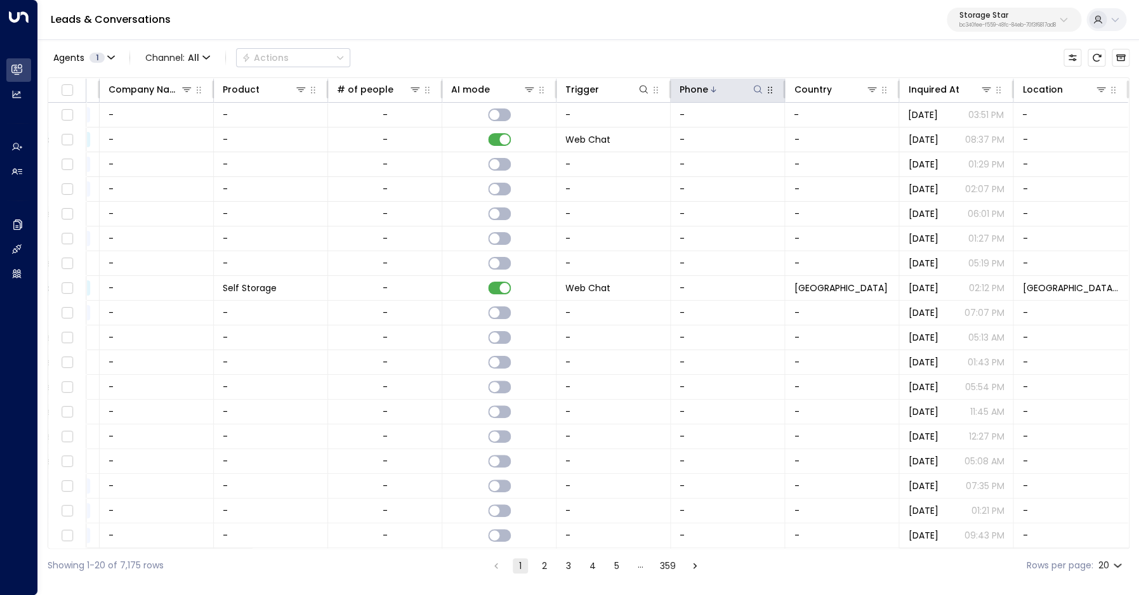
click at [756, 94] on icon at bounding box center [758, 89] width 10 height 10
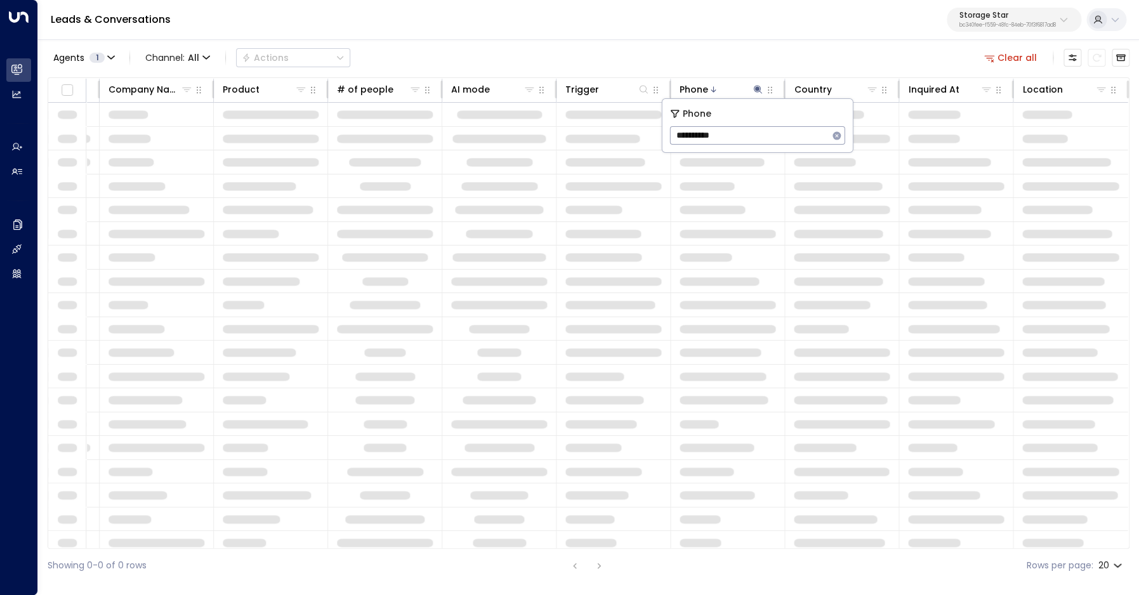
type input "**********"
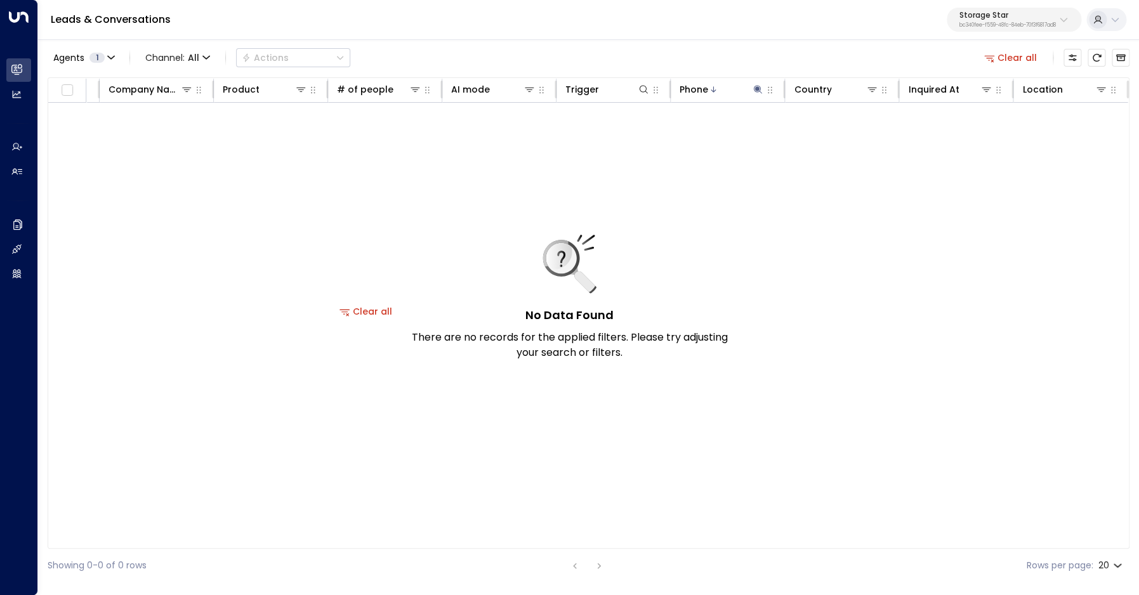
click at [747, 67] on div "Agents 1 Channel: All Actions Clear all" at bounding box center [589, 57] width 1082 height 27
click at [756, 88] on icon at bounding box center [758, 89] width 8 height 8
click at [715, 138] on input "**********" at bounding box center [749, 135] width 159 height 23
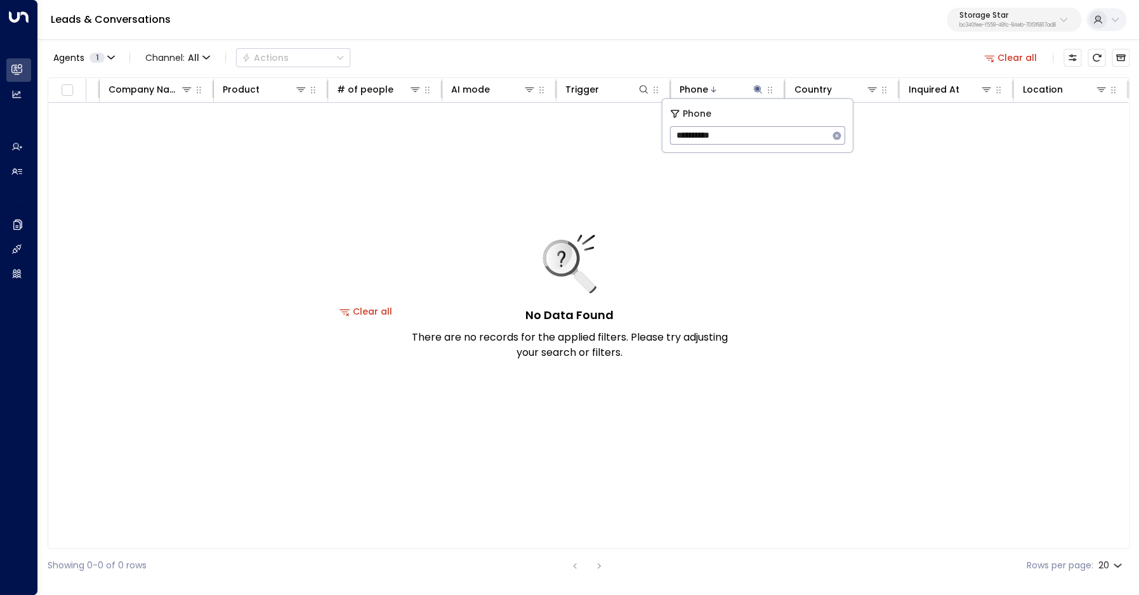
click at [715, 138] on input "**********" at bounding box center [749, 135] width 159 height 23
type input "**********"
click at [1022, 53] on button "Clear all" at bounding box center [1010, 58] width 63 height 18
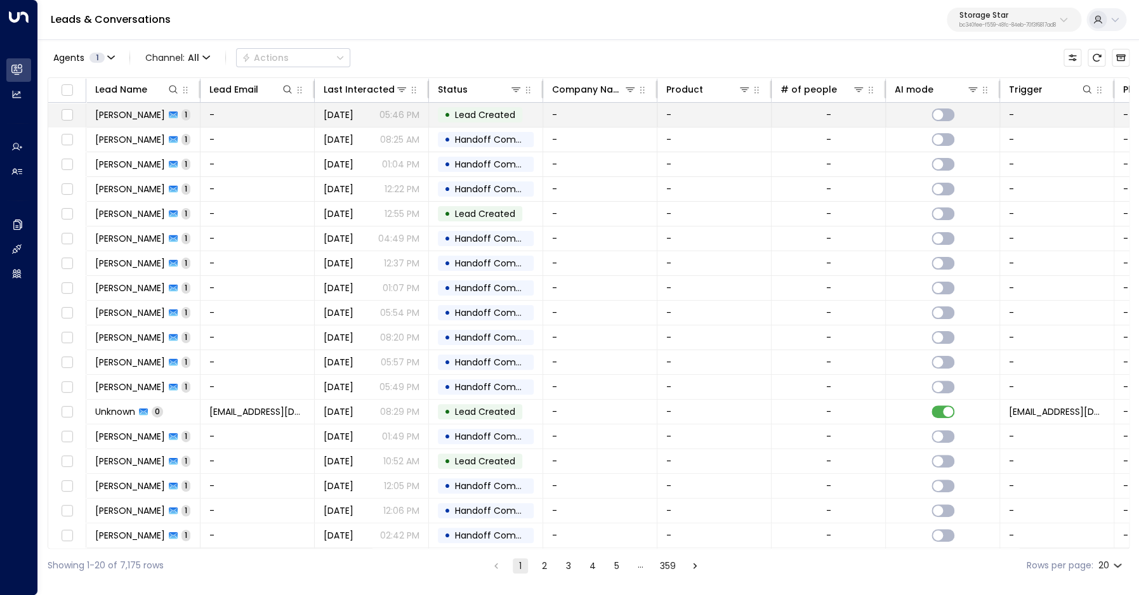
click at [116, 111] on span "John Doe" at bounding box center [130, 115] width 70 height 13
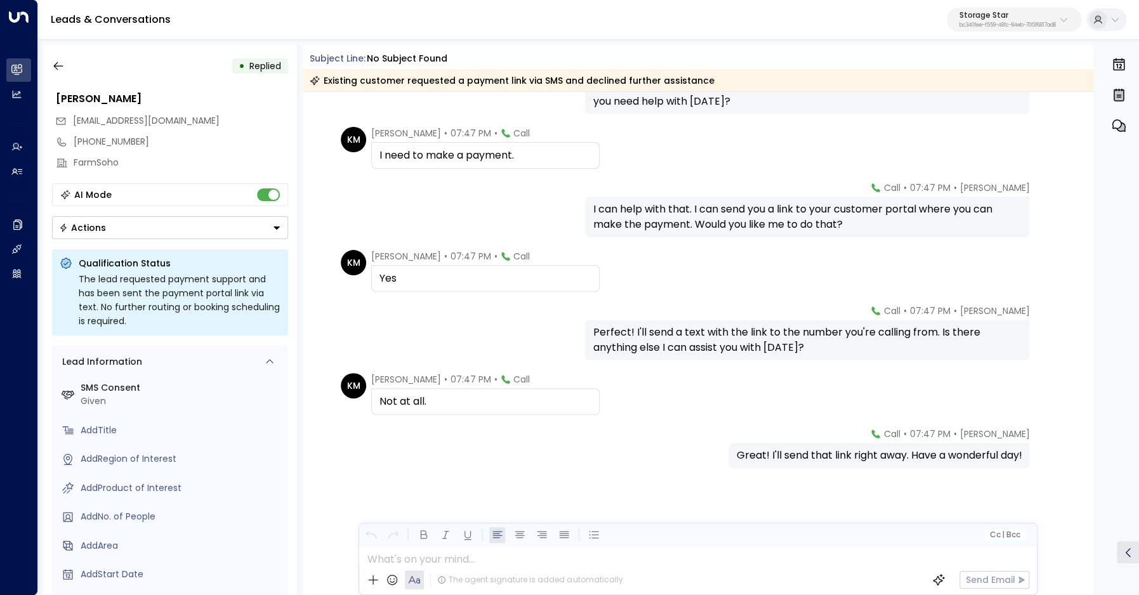
scroll to position [336, 0]
click at [85, 138] on div "+19174461744" at bounding box center [181, 141] width 215 height 13
click at [85, 138] on input "**********" at bounding box center [179, 141] width 211 height 13
click at [60, 66] on icon "button" at bounding box center [58, 66] width 10 height 8
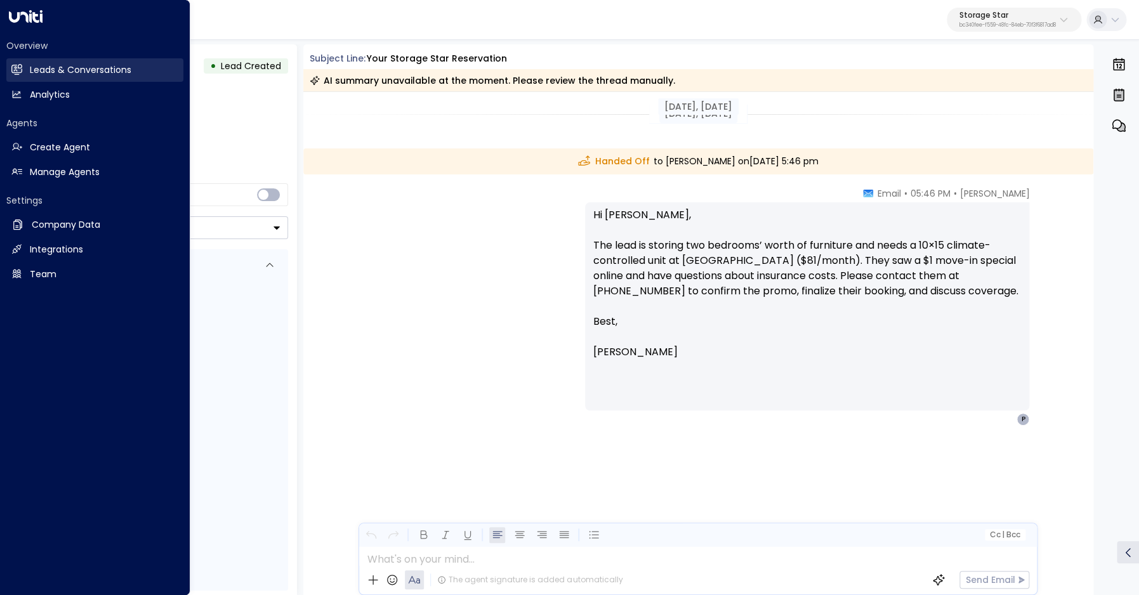
click at [25, 69] on link "Leads & Conversations Leads & Conversations" at bounding box center [94, 69] width 177 height 23
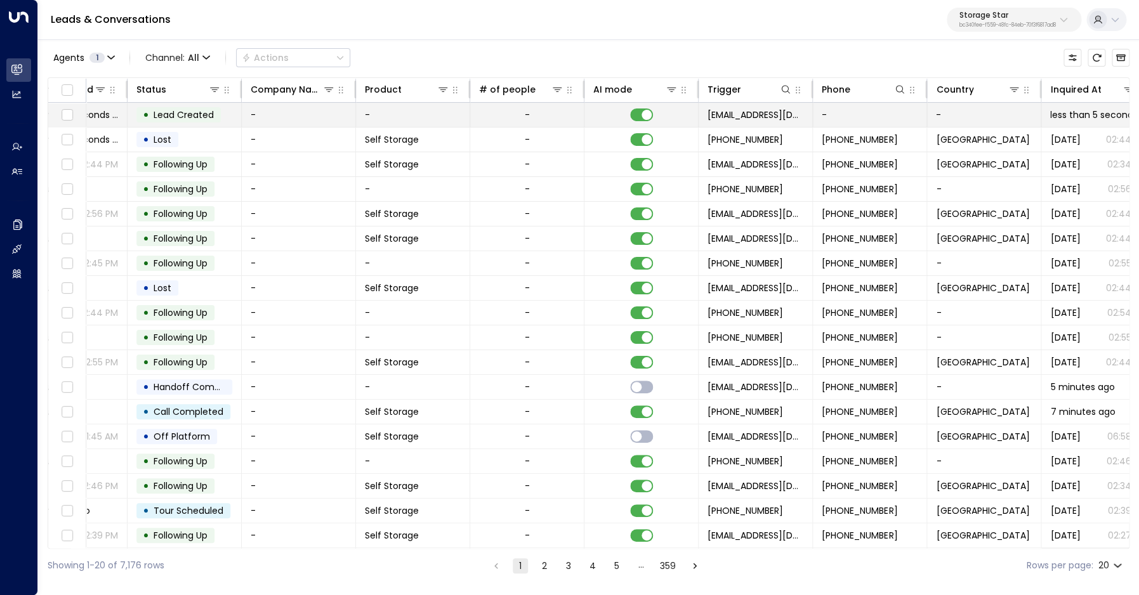
scroll to position [0, 444]
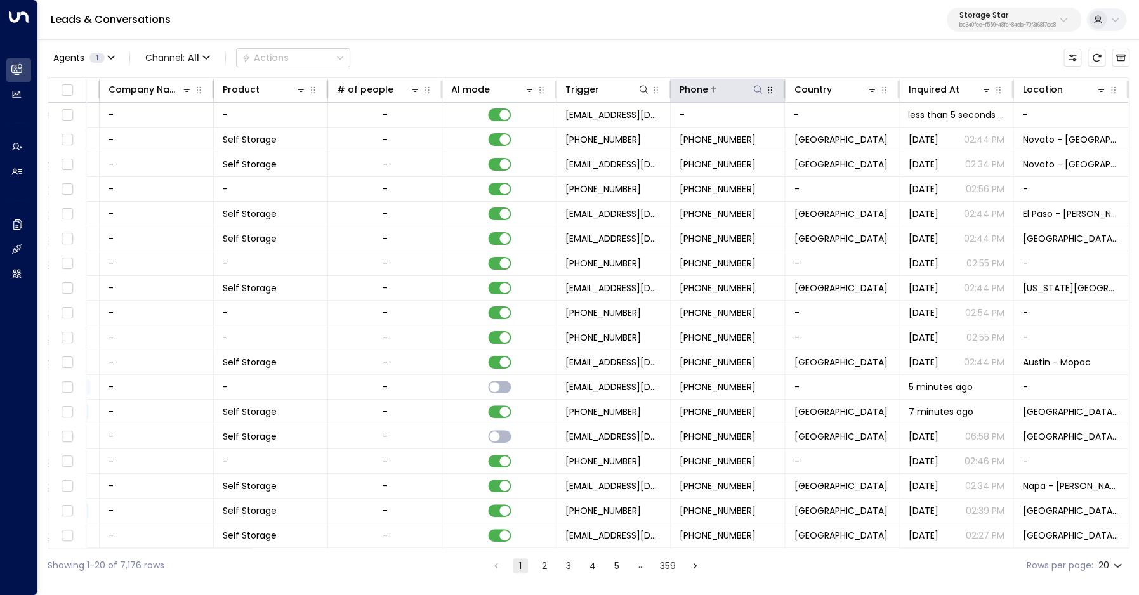
click at [758, 95] on icon at bounding box center [758, 89] width 10 height 10
type input "**********"
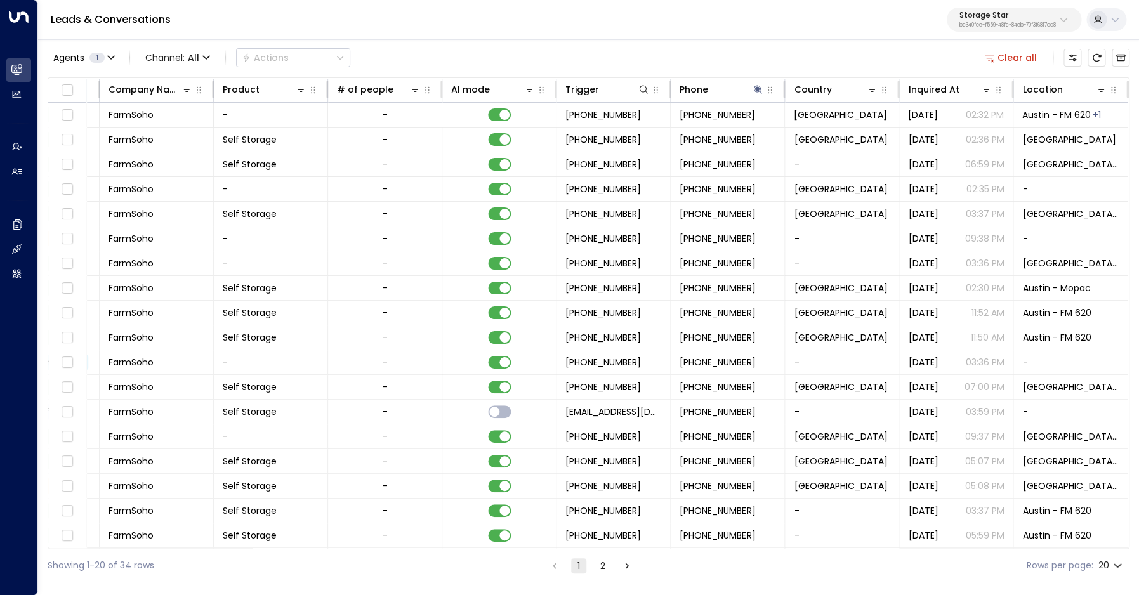
click at [710, 61] on div "Agents 1 Channel: All Actions Clear all" at bounding box center [589, 57] width 1082 height 27
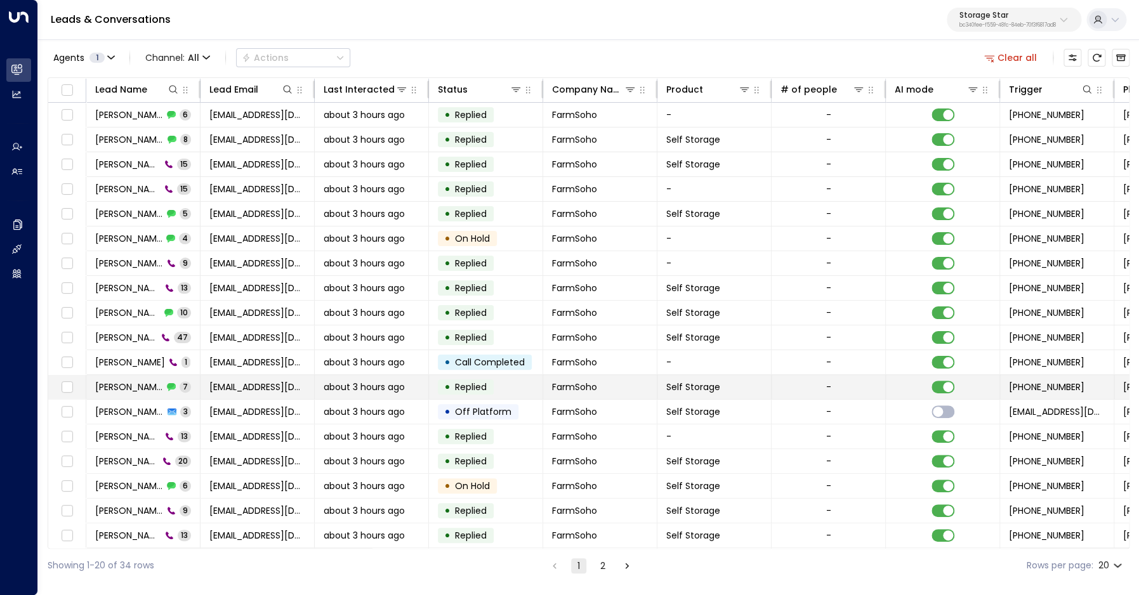
scroll to position [50, 0]
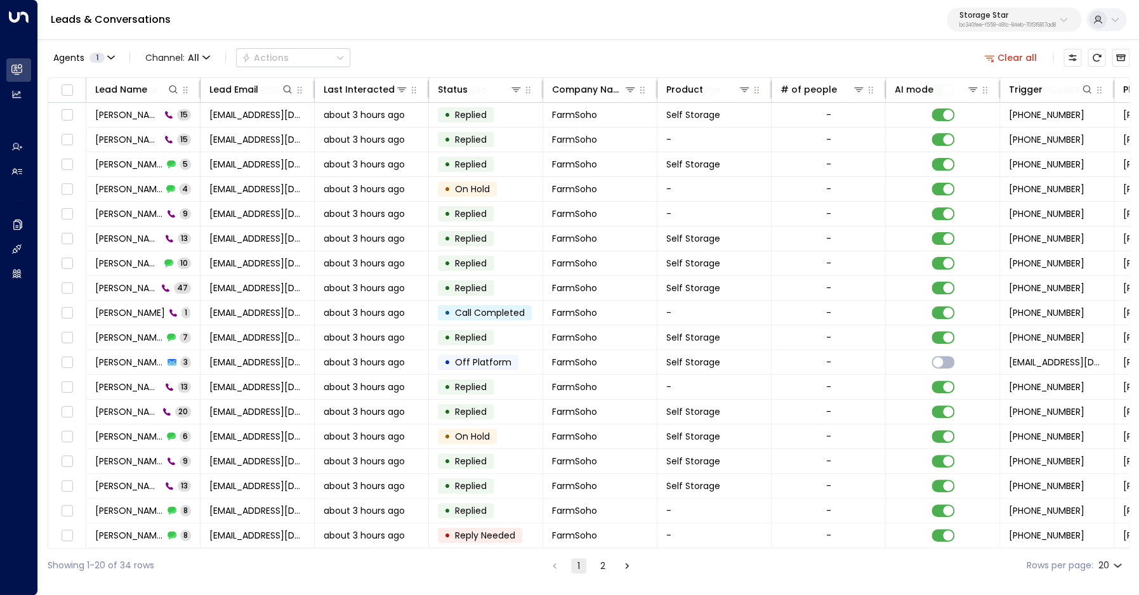
click at [1106, 564] on body "Overview Leads & Conversations Leads & Conversations Analytics Analytics Agents…" at bounding box center [569, 291] width 1139 height 583
click at [1107, 568] on li "100" at bounding box center [1110, 569] width 36 height 23
type input "***"
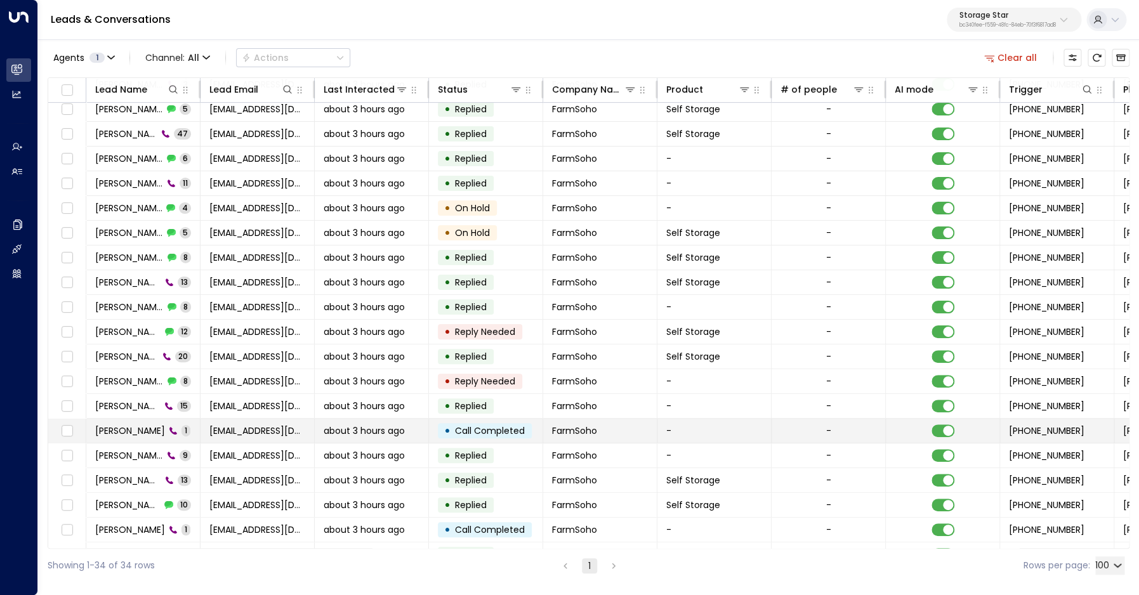
scroll to position [396, 0]
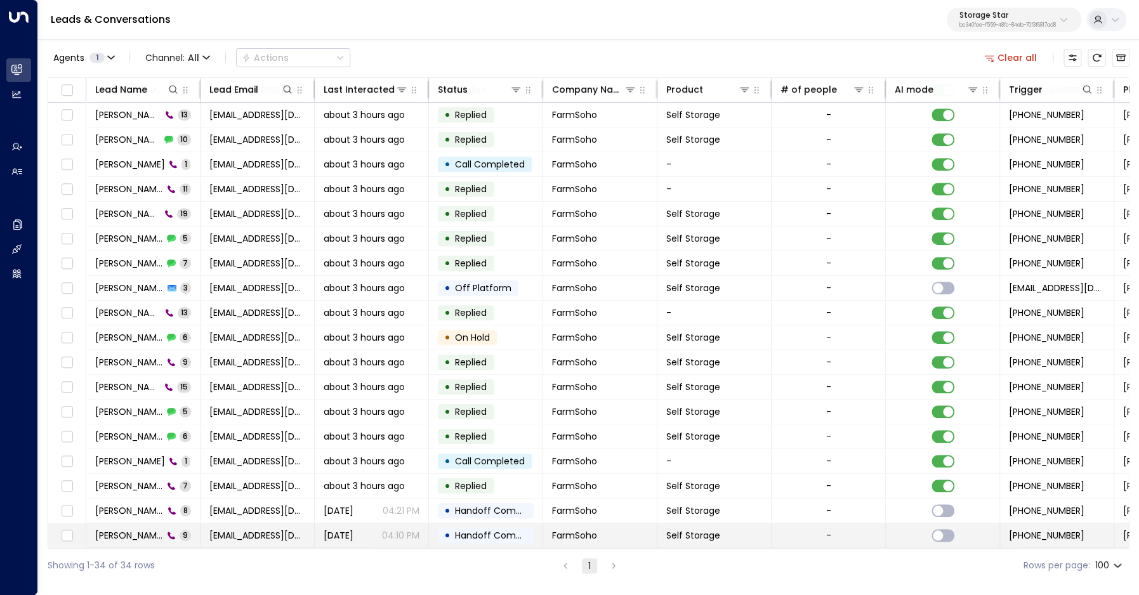
click at [110, 536] on span "[PERSON_NAME]" at bounding box center [129, 535] width 68 height 13
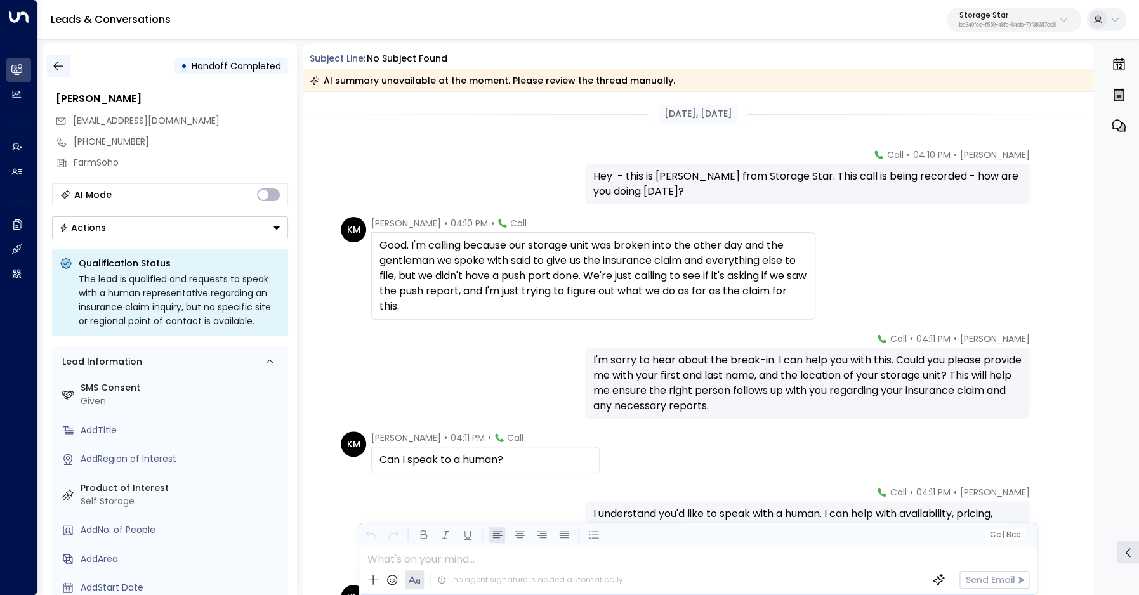
click at [61, 70] on icon "button" at bounding box center [58, 66] width 13 height 13
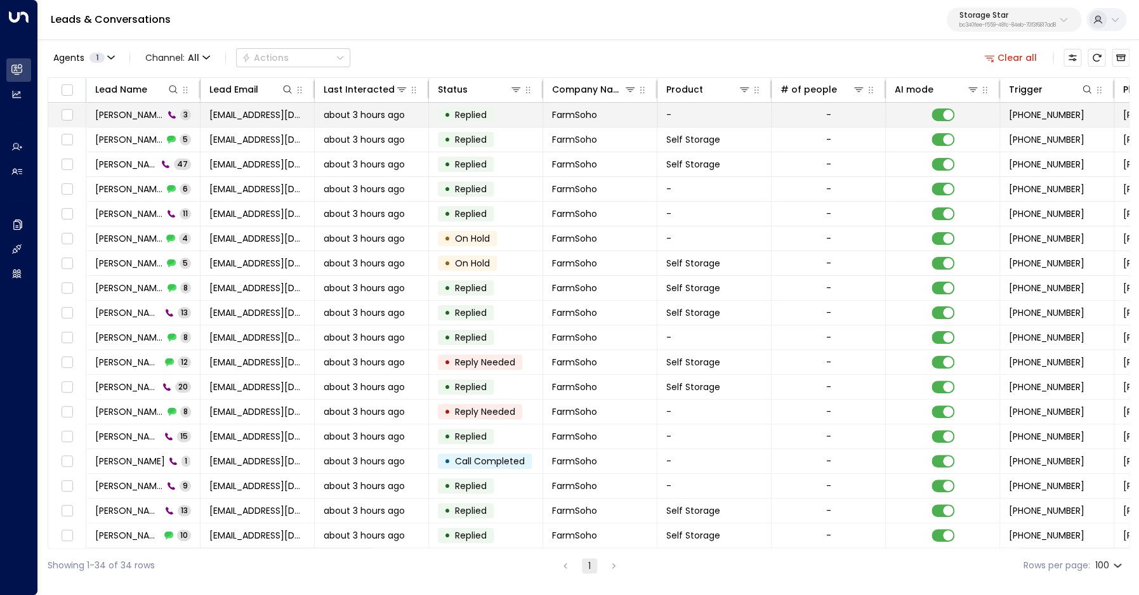
click at [121, 113] on span "[PERSON_NAME]" at bounding box center [129, 115] width 69 height 13
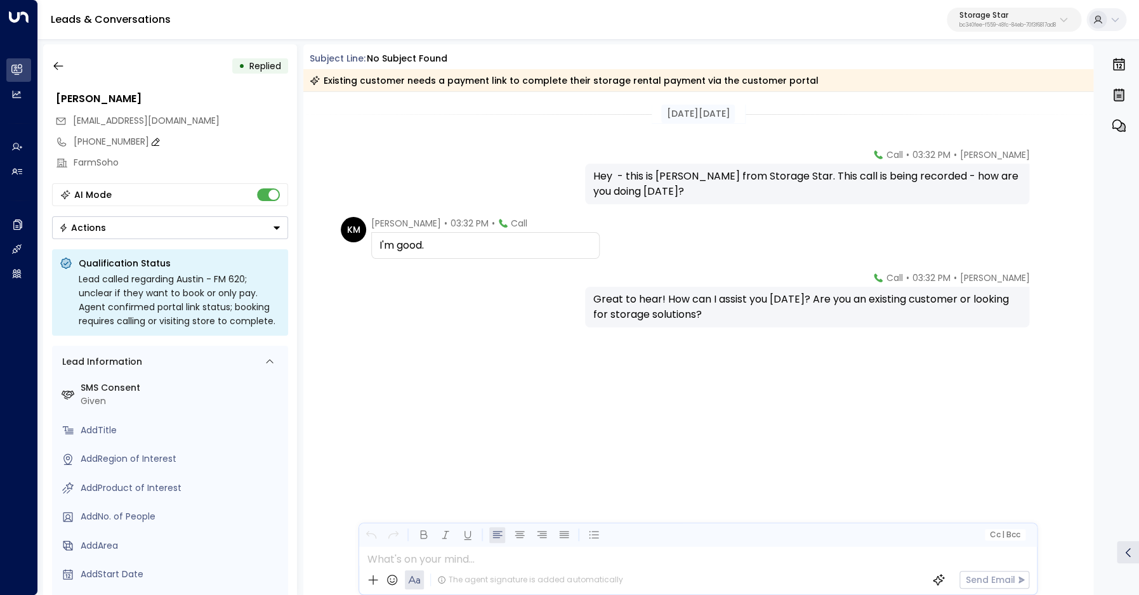
click at [102, 140] on div "[PHONE_NUMBER]" at bounding box center [181, 141] width 215 height 13
click at [102, 140] on input "**********" at bounding box center [179, 141] width 211 height 13
click at [58, 64] on icon "button" at bounding box center [58, 66] width 13 height 13
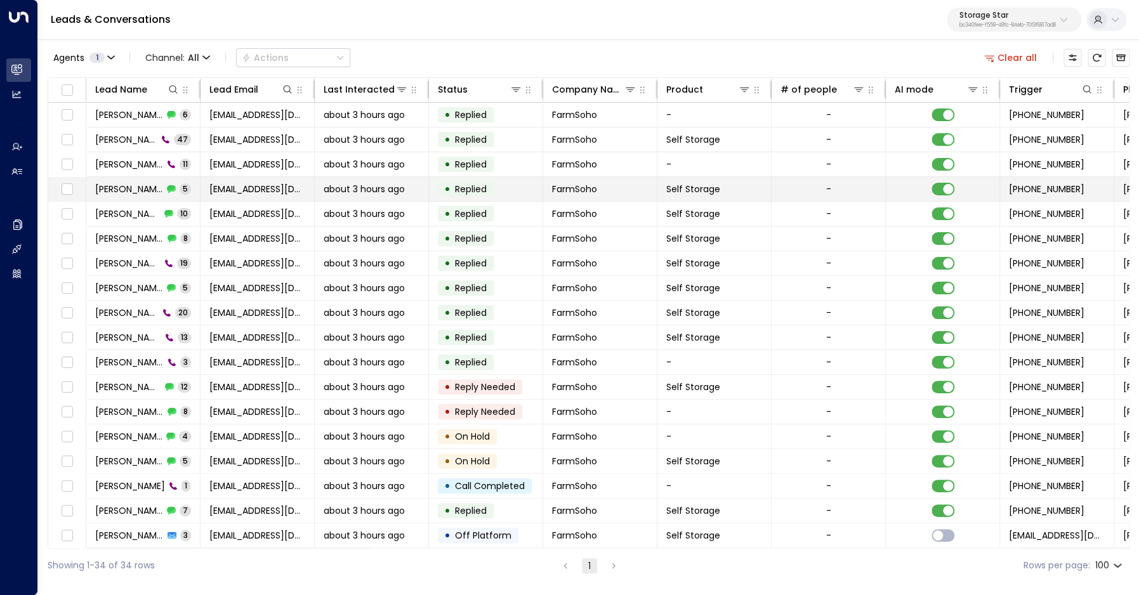
click at [129, 183] on span "[PERSON_NAME]" at bounding box center [129, 189] width 68 height 13
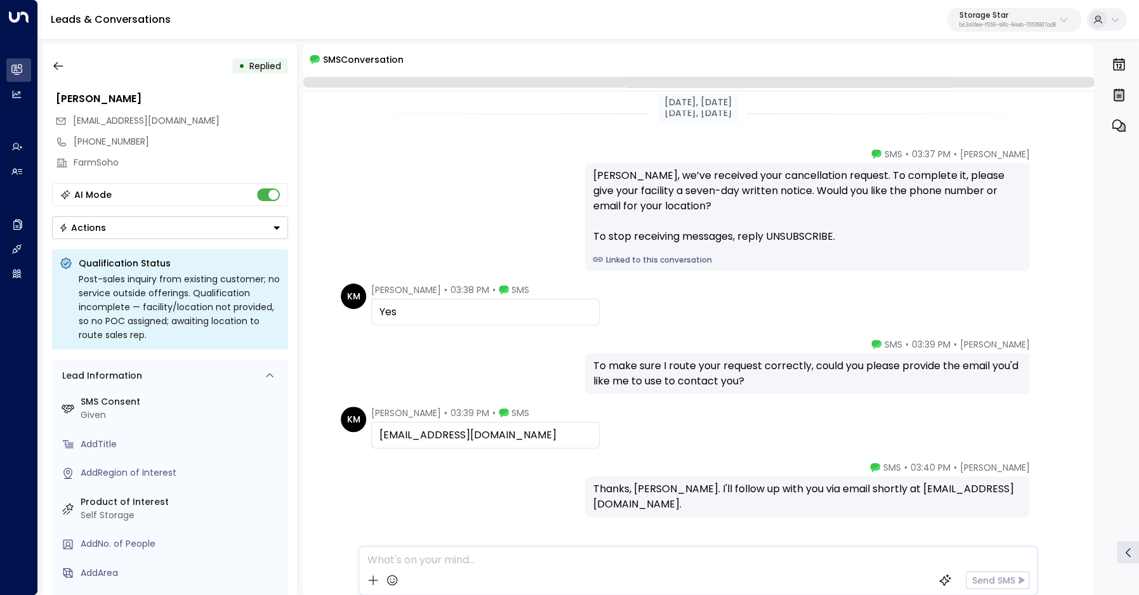
scroll to position [34, 0]
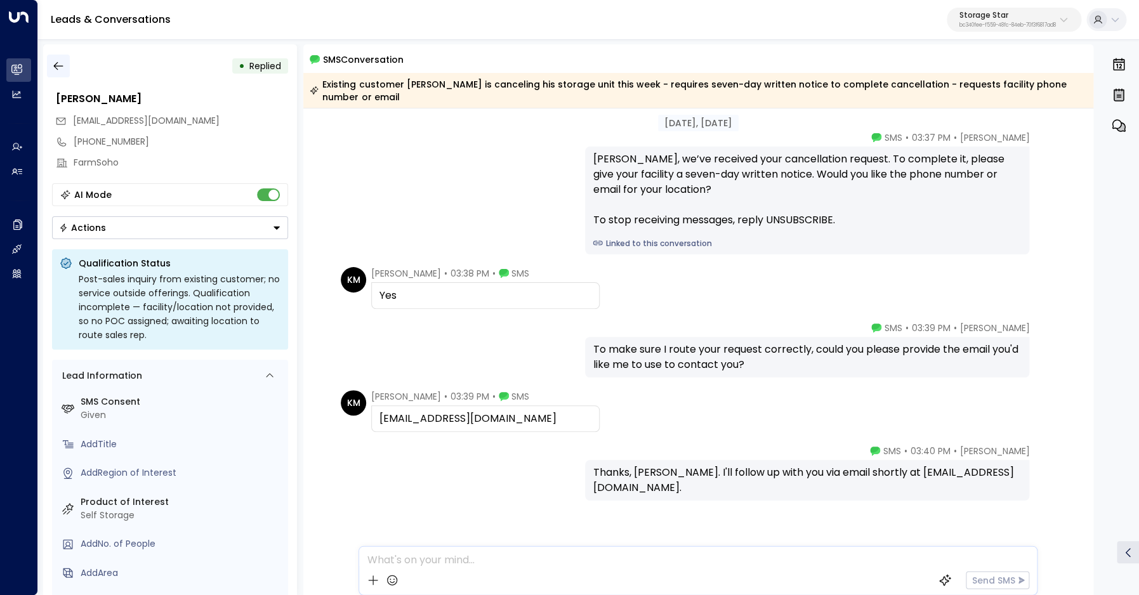
click at [56, 72] on button "button" at bounding box center [58, 66] width 23 height 23
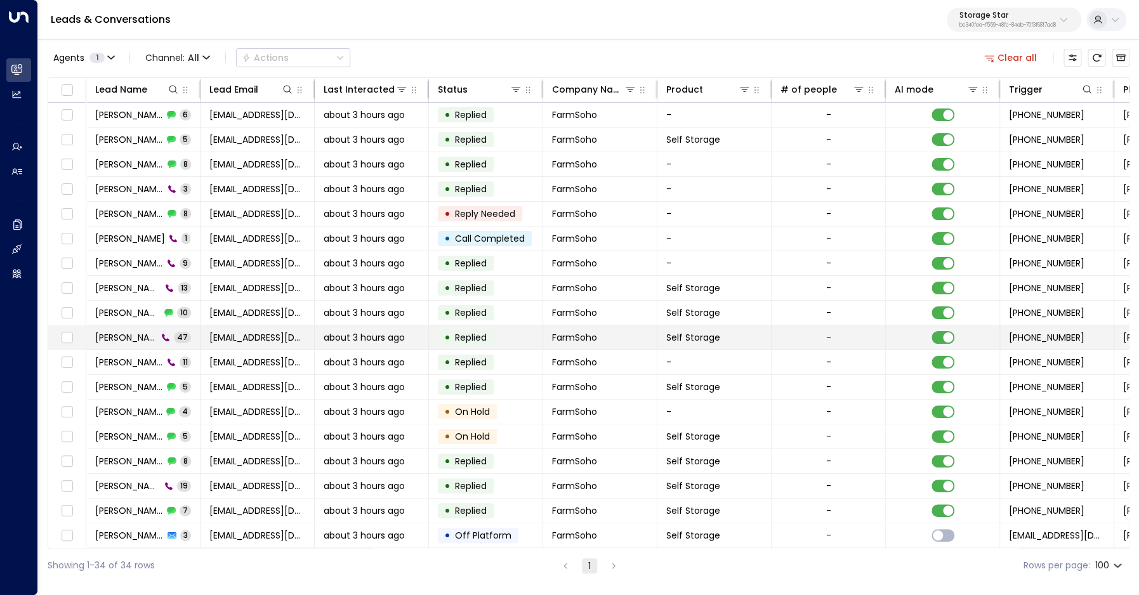
scroll to position [396, 0]
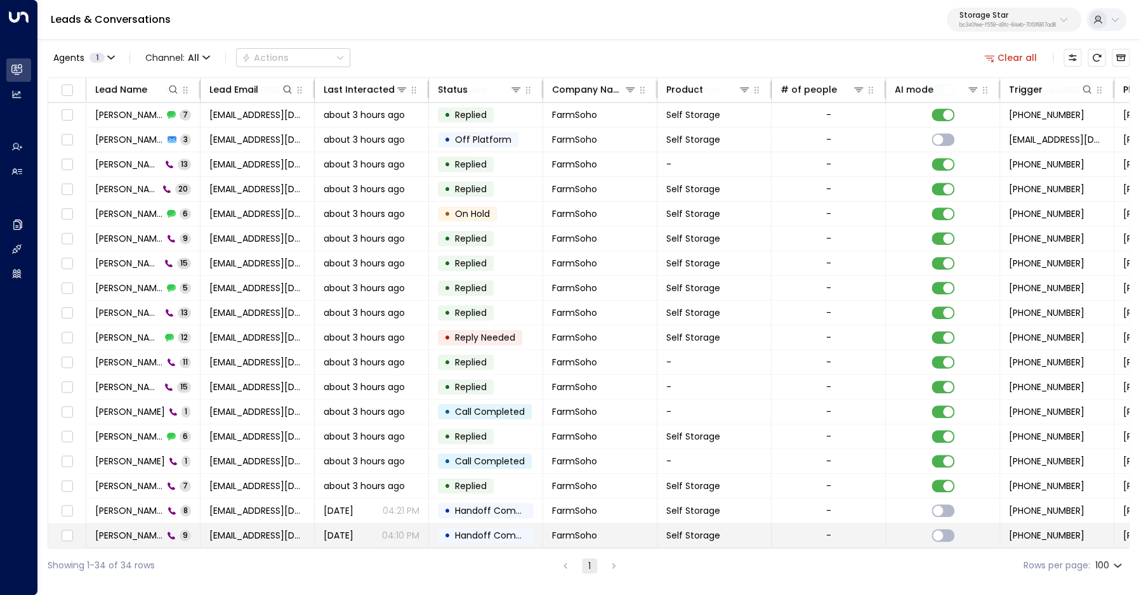
click at [142, 531] on span "[PERSON_NAME]" at bounding box center [129, 535] width 68 height 13
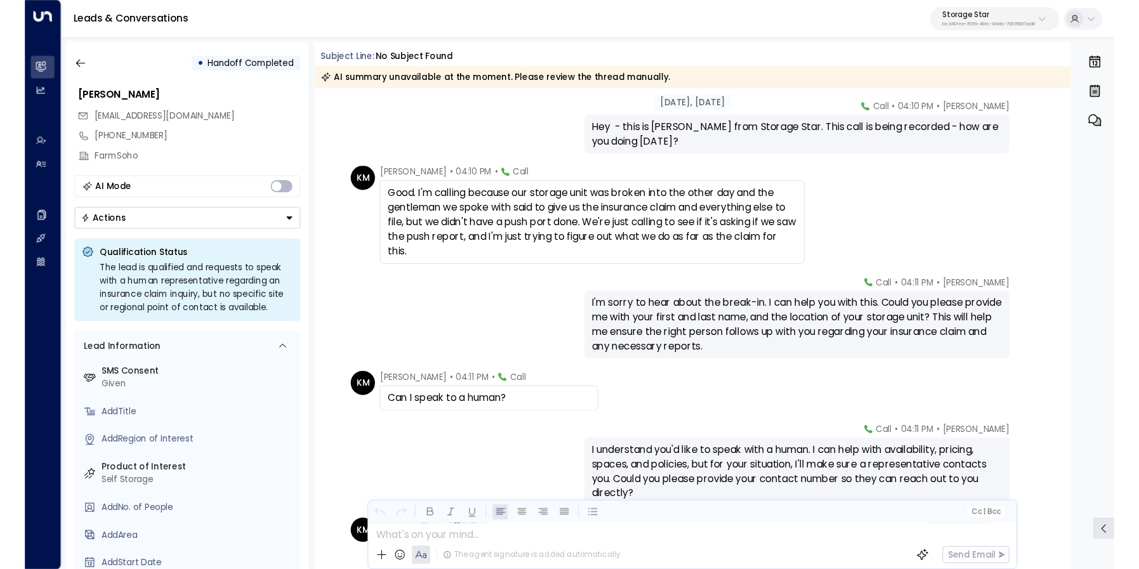
scroll to position [42, 0]
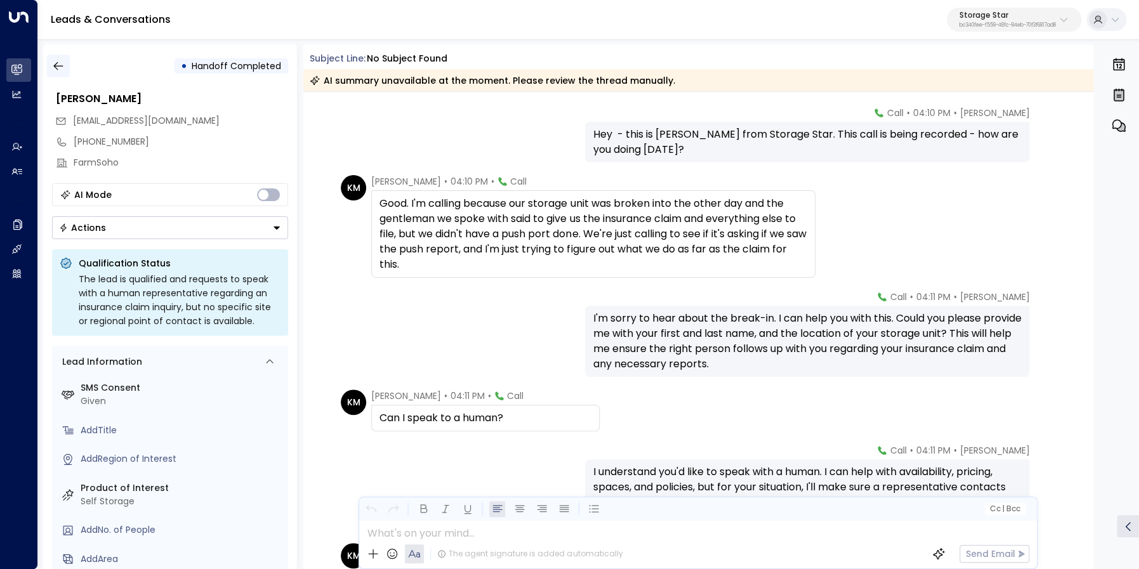
click at [58, 69] on icon "button" at bounding box center [58, 66] width 13 height 13
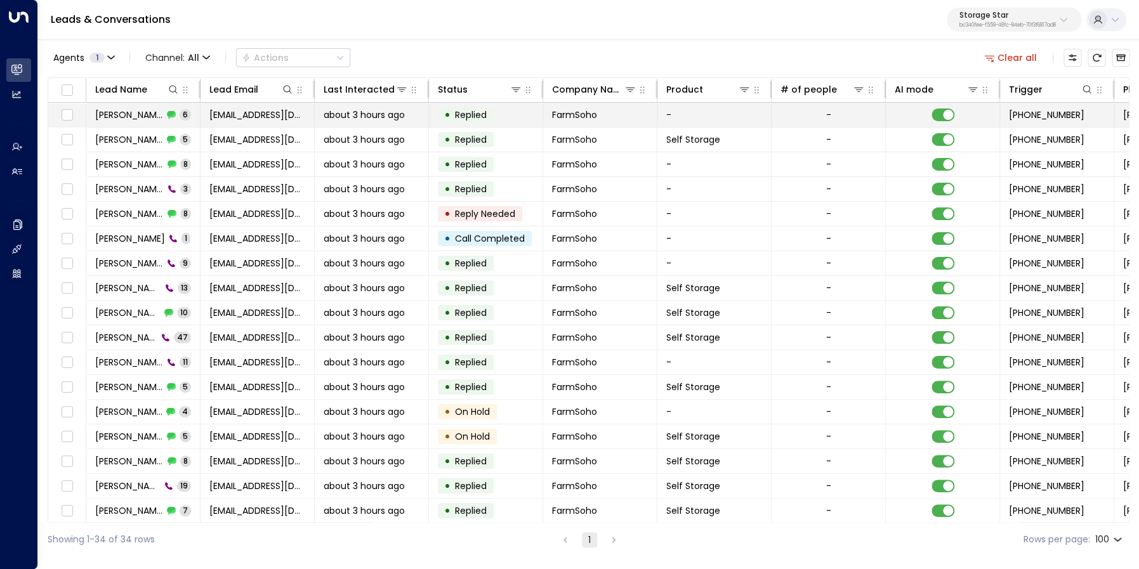
click at [140, 111] on span "[PERSON_NAME]" at bounding box center [129, 115] width 68 height 13
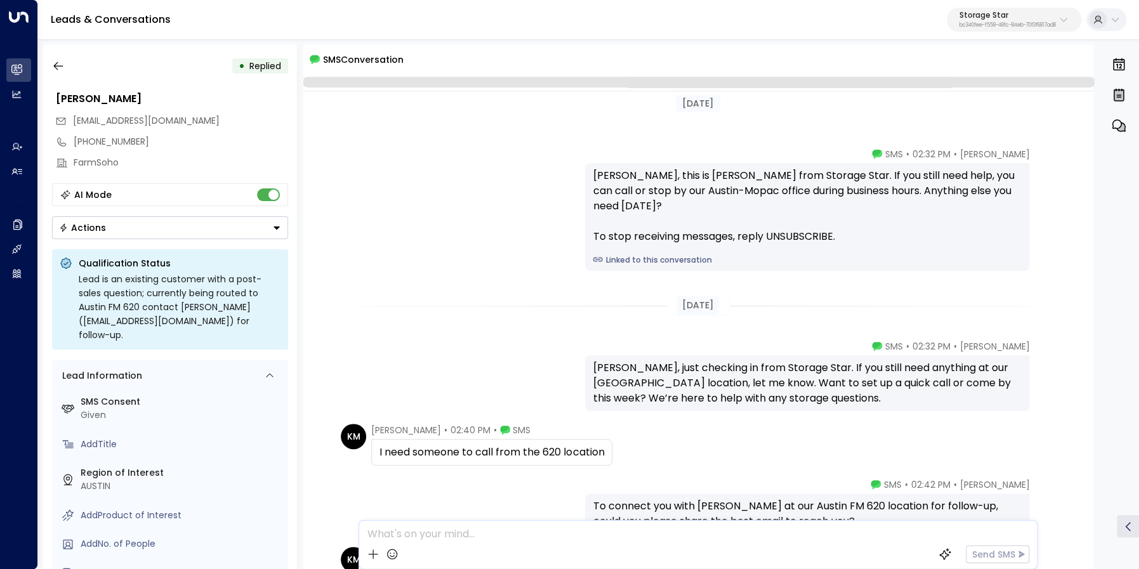
scroll to position [200, 0]
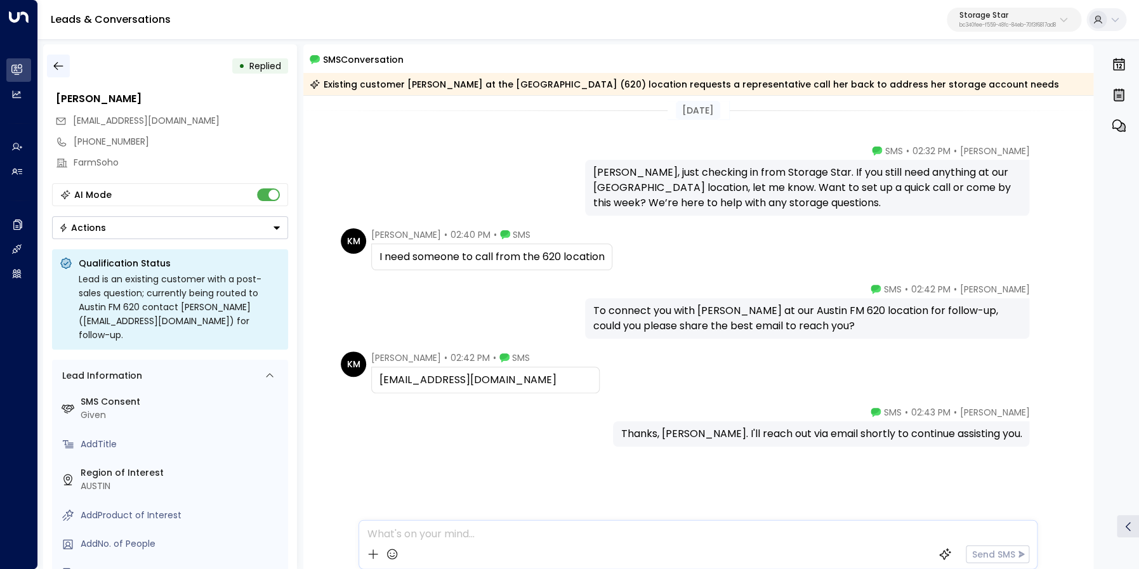
click at [53, 69] on icon "button" at bounding box center [58, 66] width 13 height 13
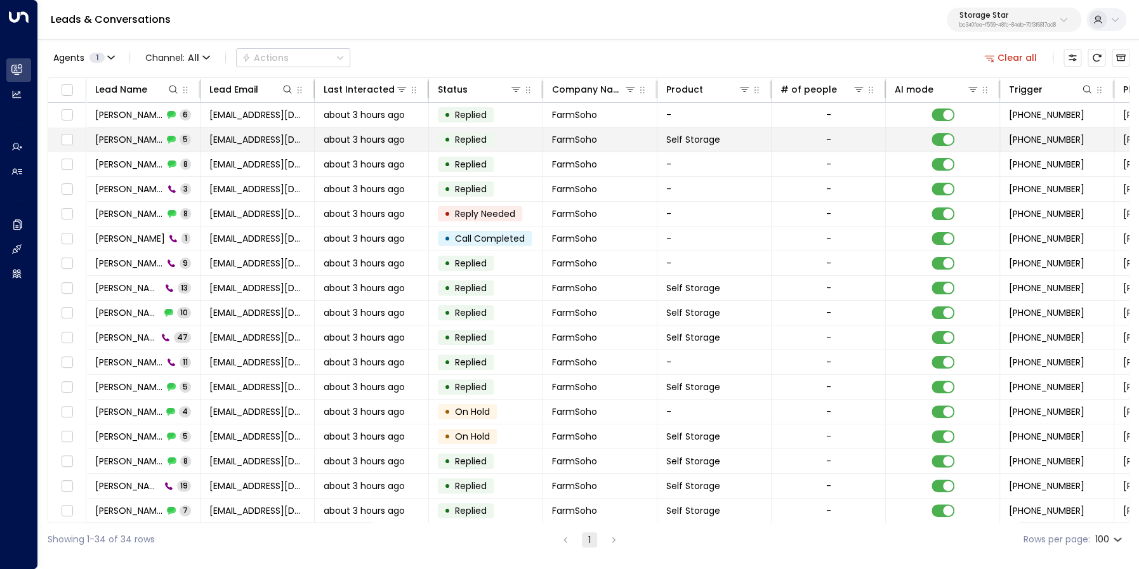
click at [116, 142] on span "[PERSON_NAME]" at bounding box center [129, 139] width 68 height 13
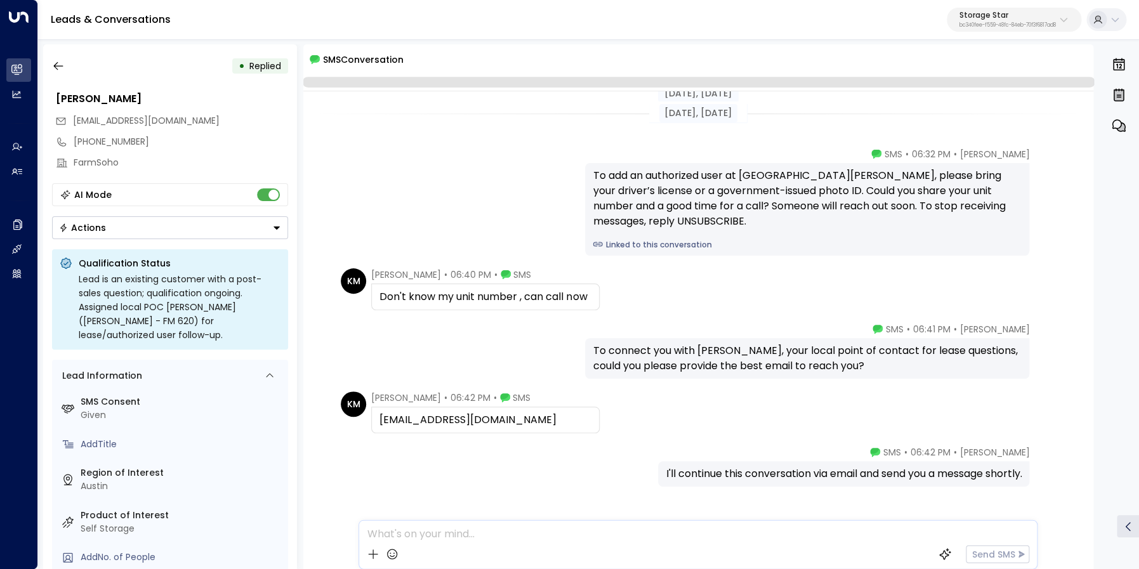
scroll to position [44, 0]
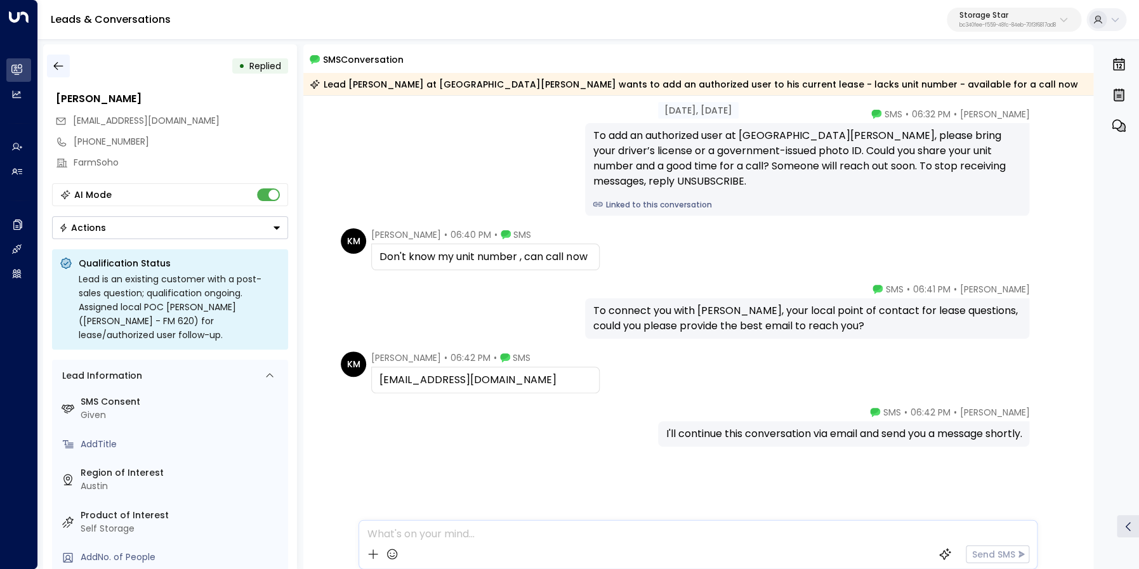
click at [62, 64] on icon "button" at bounding box center [58, 66] width 13 height 13
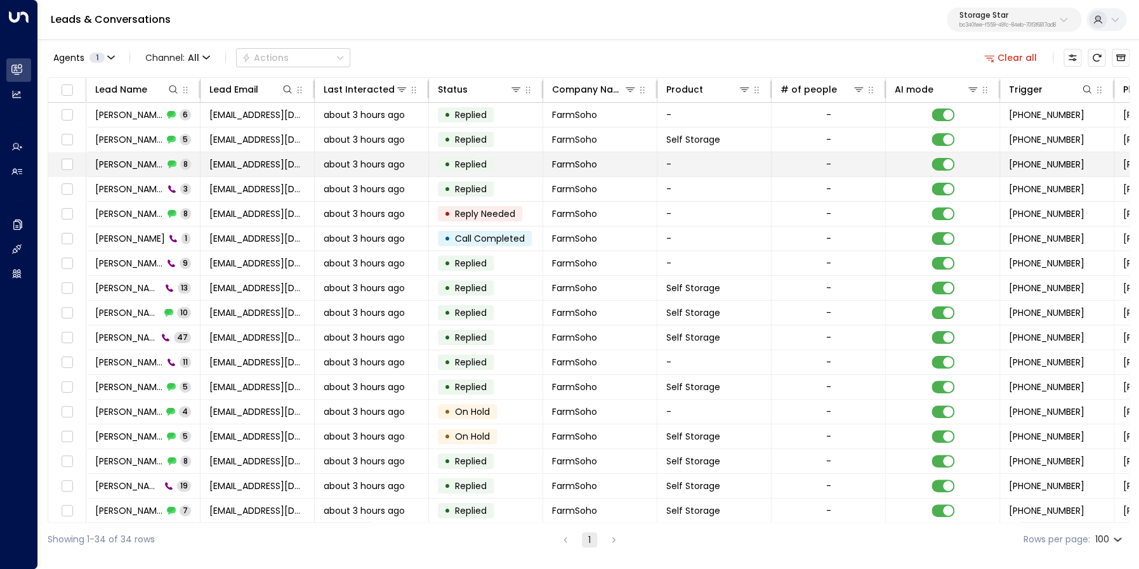
click at [142, 164] on span "[PERSON_NAME]" at bounding box center [129, 164] width 69 height 13
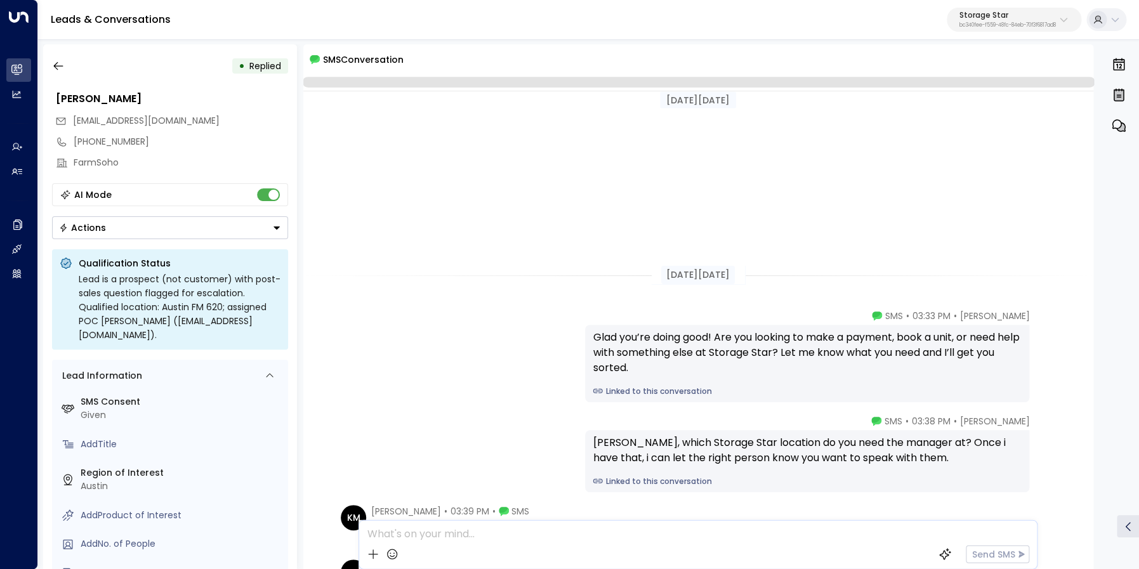
scroll to position [351, 0]
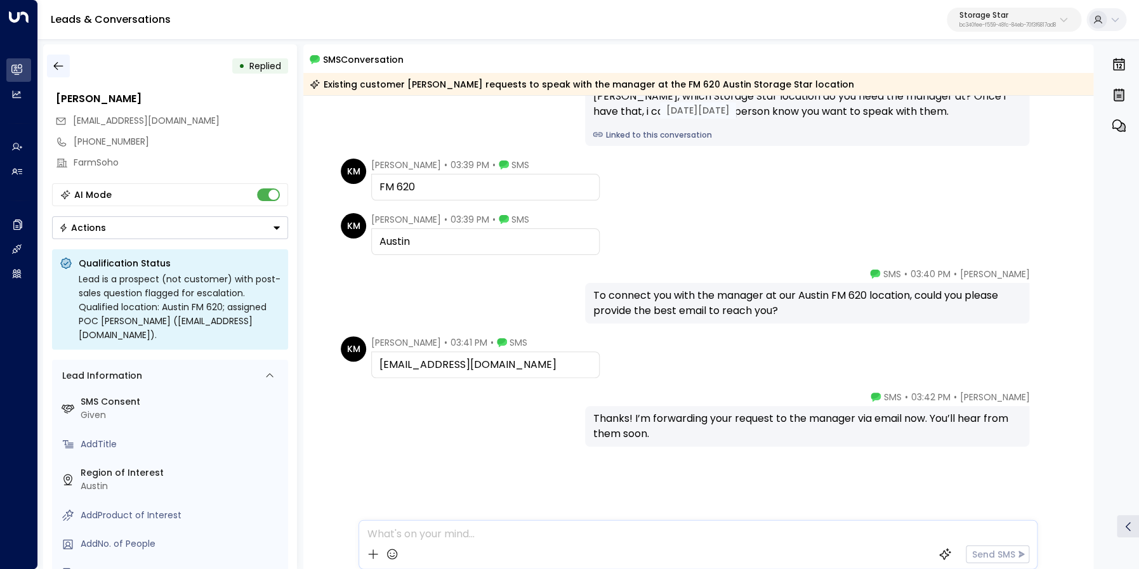
click at [57, 67] on icon "button" at bounding box center [58, 66] width 13 height 13
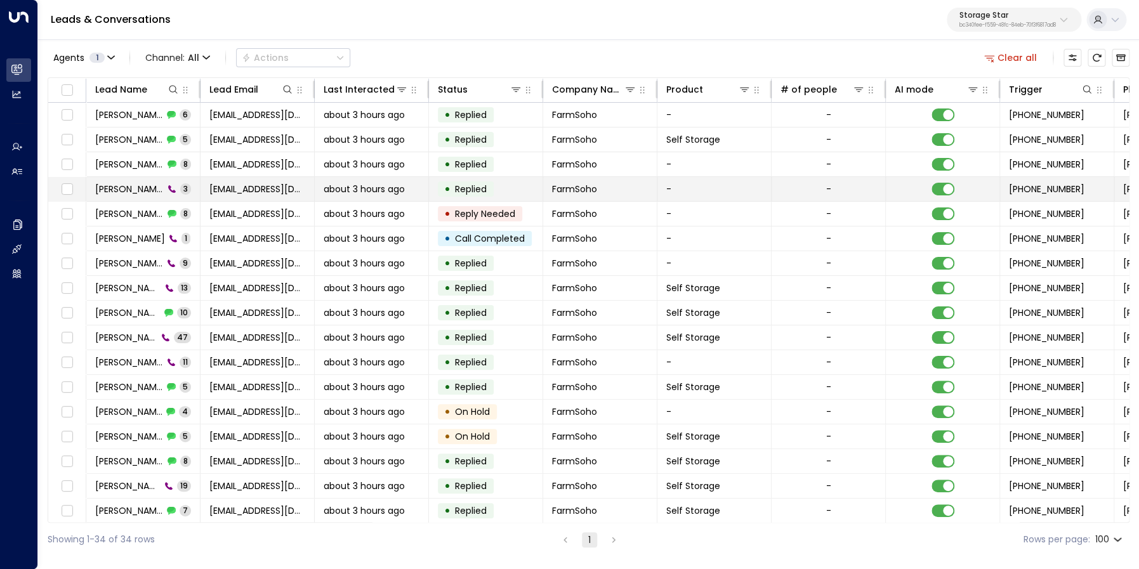
click at [138, 188] on span "[PERSON_NAME]" at bounding box center [129, 189] width 69 height 13
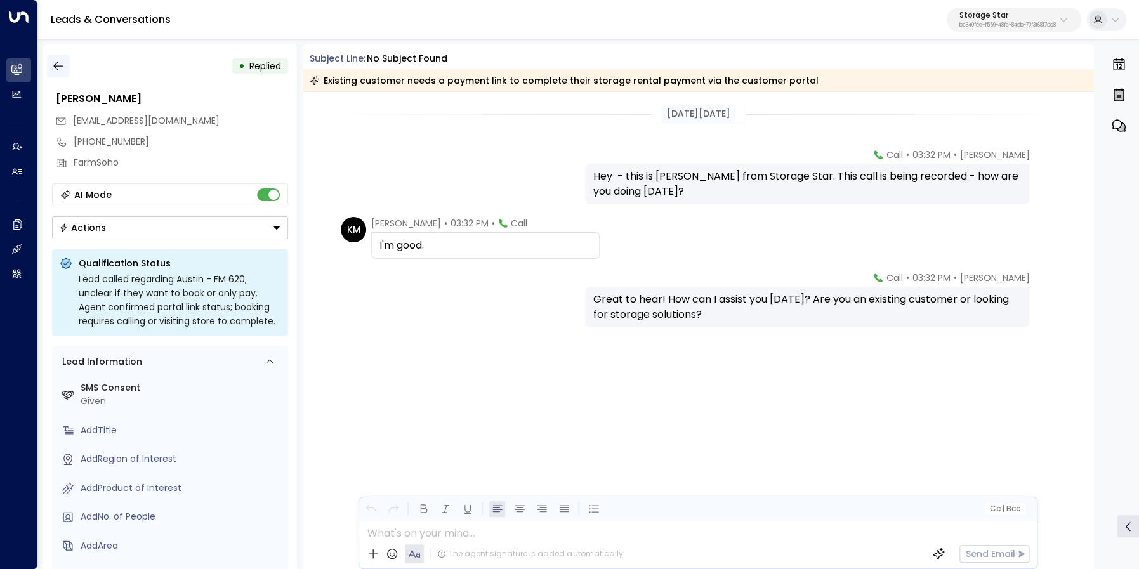
click at [58, 57] on button "button" at bounding box center [58, 66] width 23 height 23
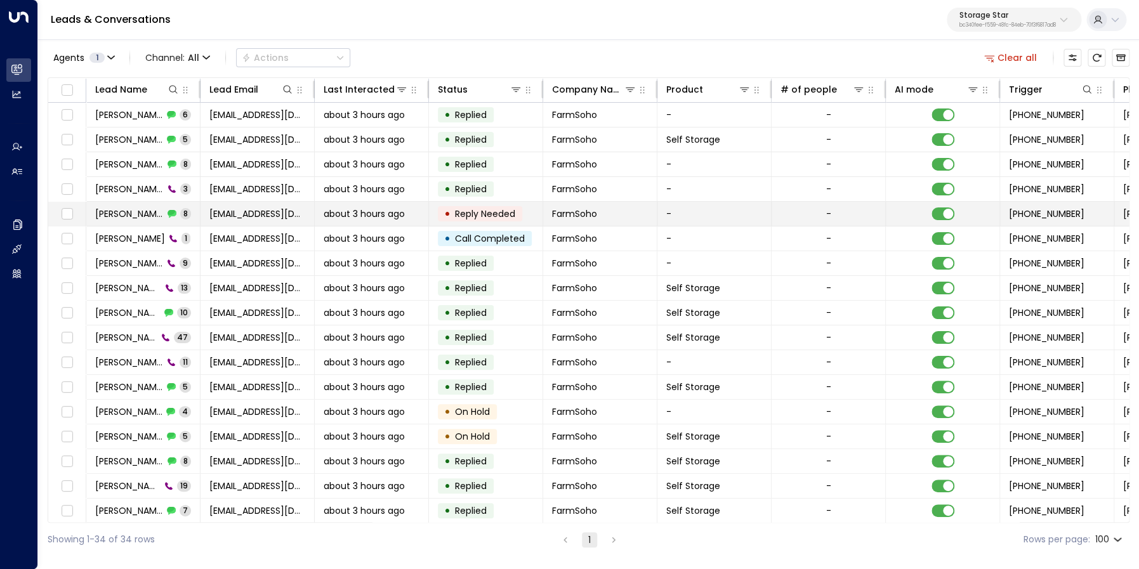
click at [136, 213] on span "[PERSON_NAME]" at bounding box center [129, 214] width 69 height 13
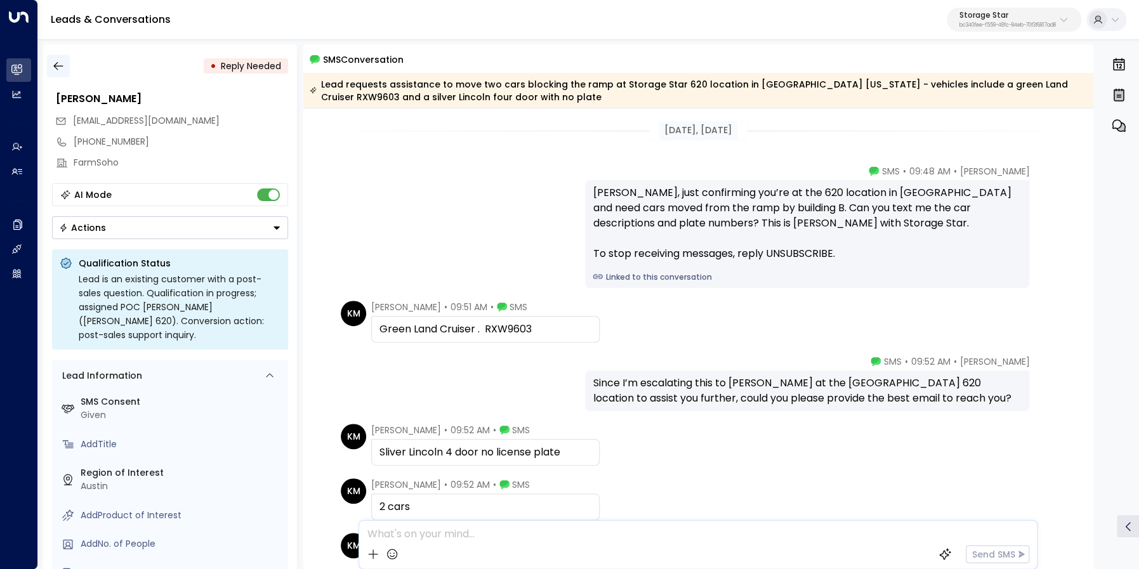
click at [58, 69] on icon "button" at bounding box center [58, 66] width 13 height 13
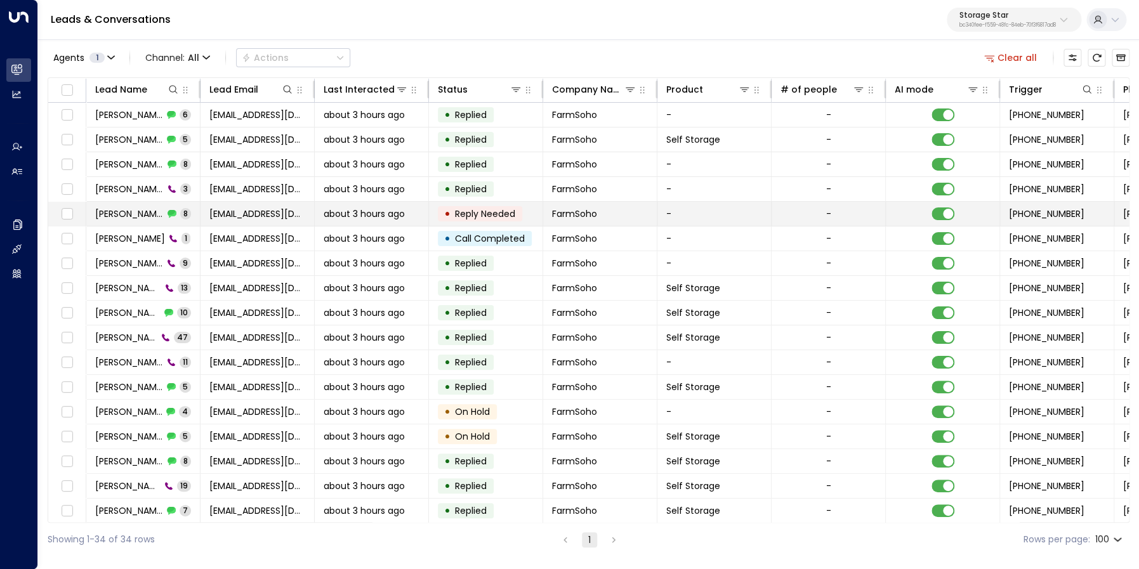
click at [133, 215] on span "[PERSON_NAME]" at bounding box center [129, 214] width 69 height 13
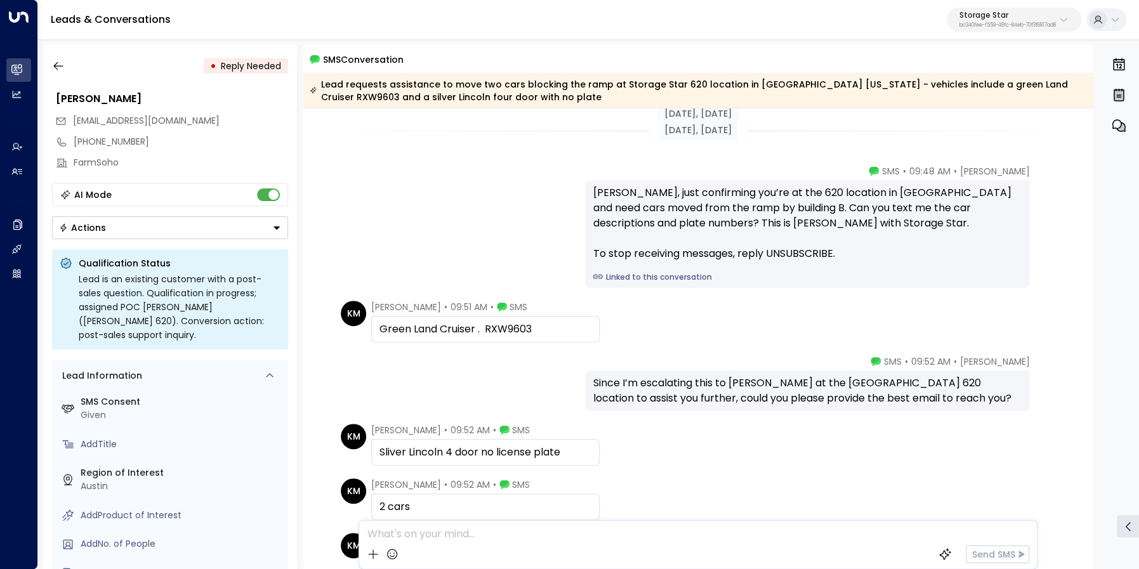
scroll to position [241, 0]
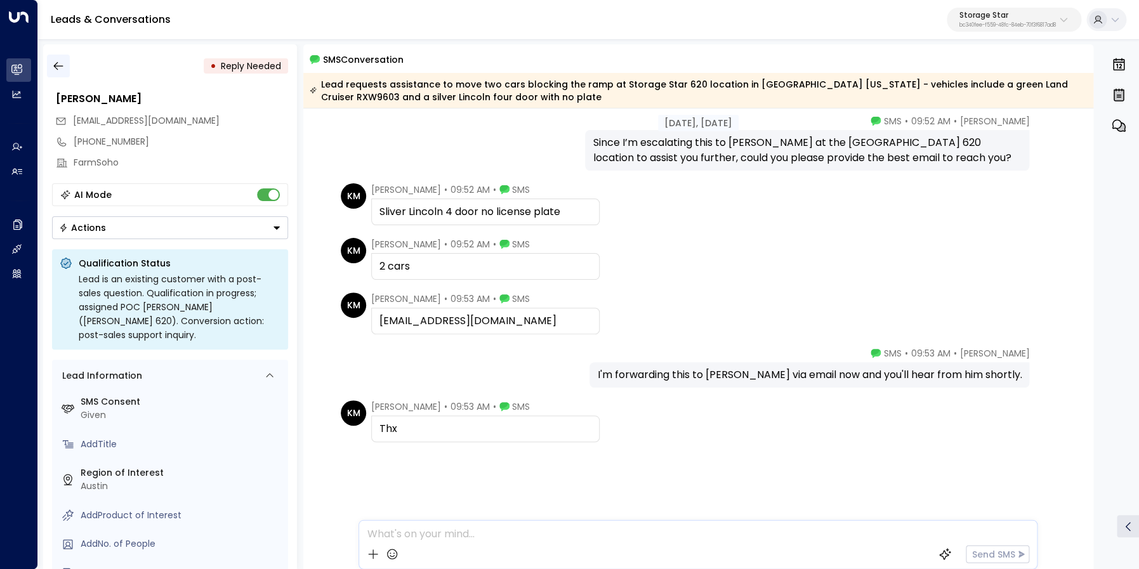
click at [68, 63] on button "button" at bounding box center [58, 66] width 23 height 23
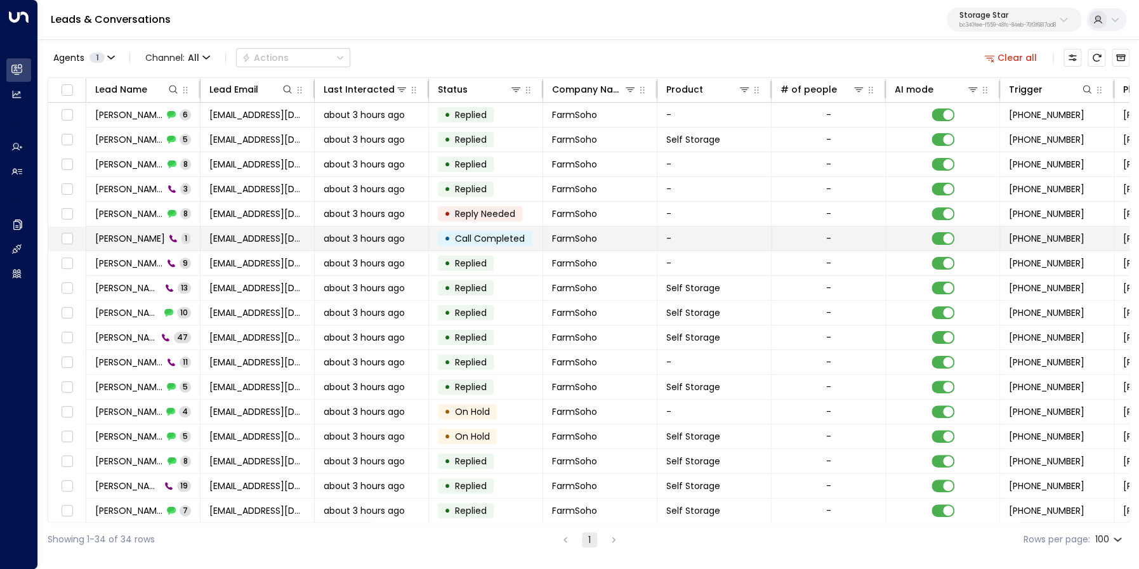
click at [141, 240] on span "[PERSON_NAME]" at bounding box center [130, 238] width 70 height 13
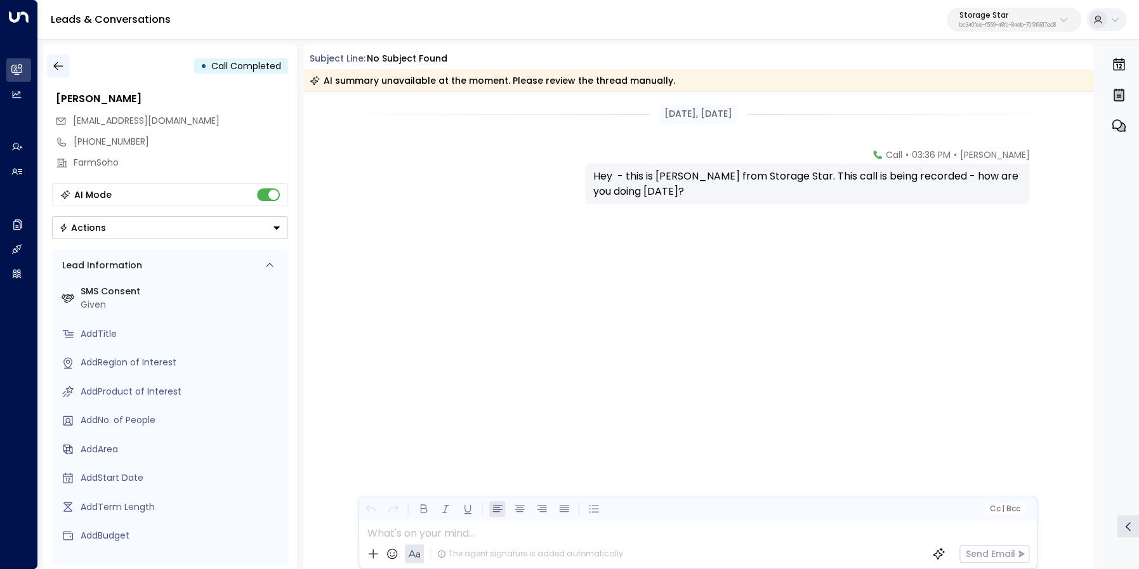
click at [58, 68] on icon "button" at bounding box center [58, 66] width 13 height 13
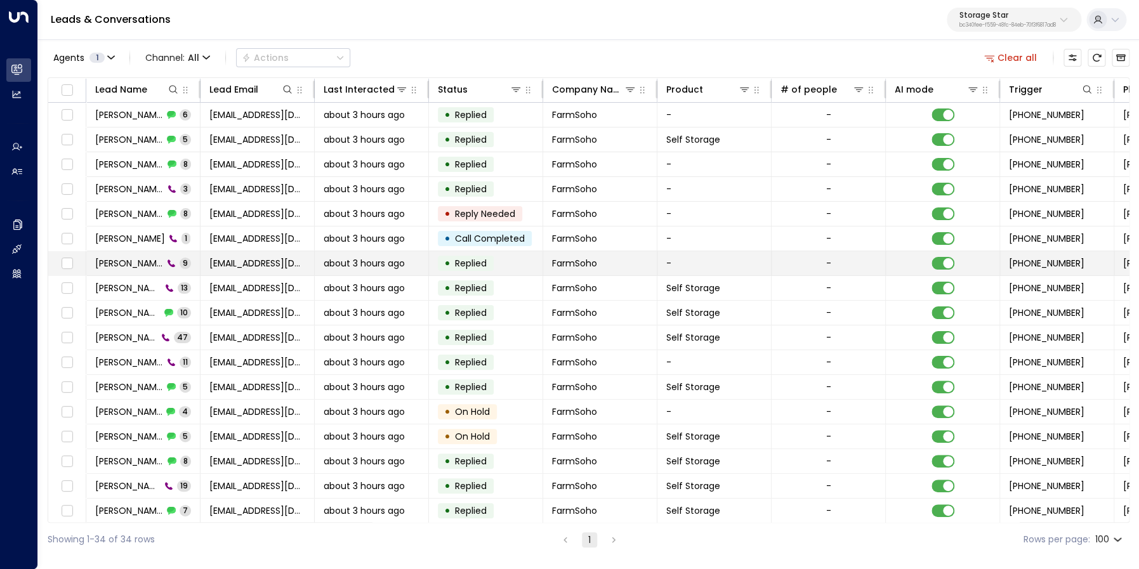
click at [141, 261] on span "[PERSON_NAME]" at bounding box center [129, 263] width 68 height 13
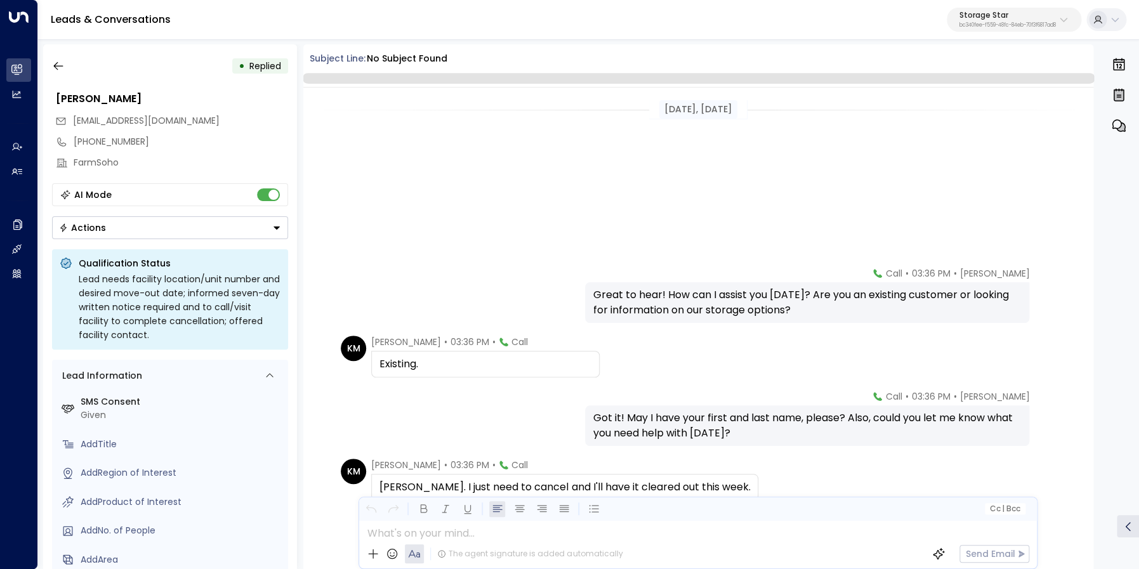
scroll to position [250, 0]
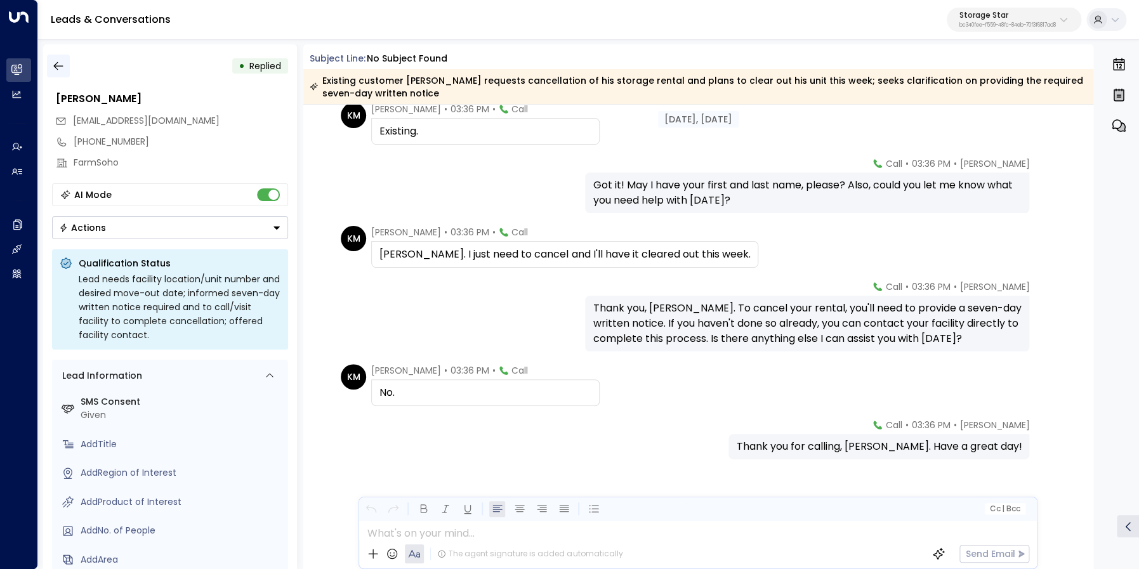
click at [56, 67] on icon "button" at bounding box center [58, 66] width 10 height 8
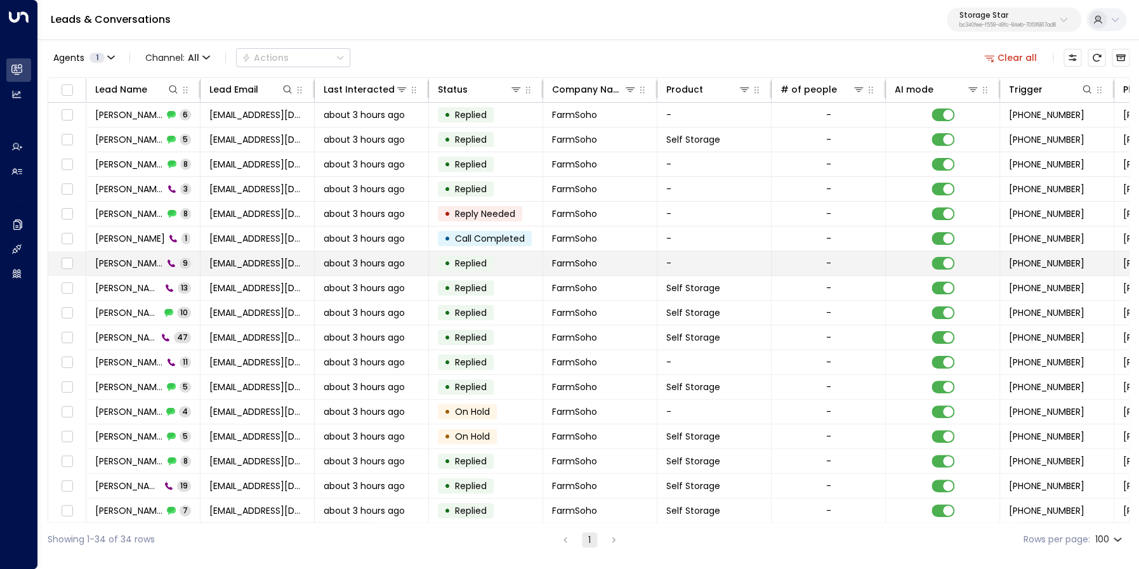
click at [124, 264] on span "[PERSON_NAME]" at bounding box center [129, 263] width 68 height 13
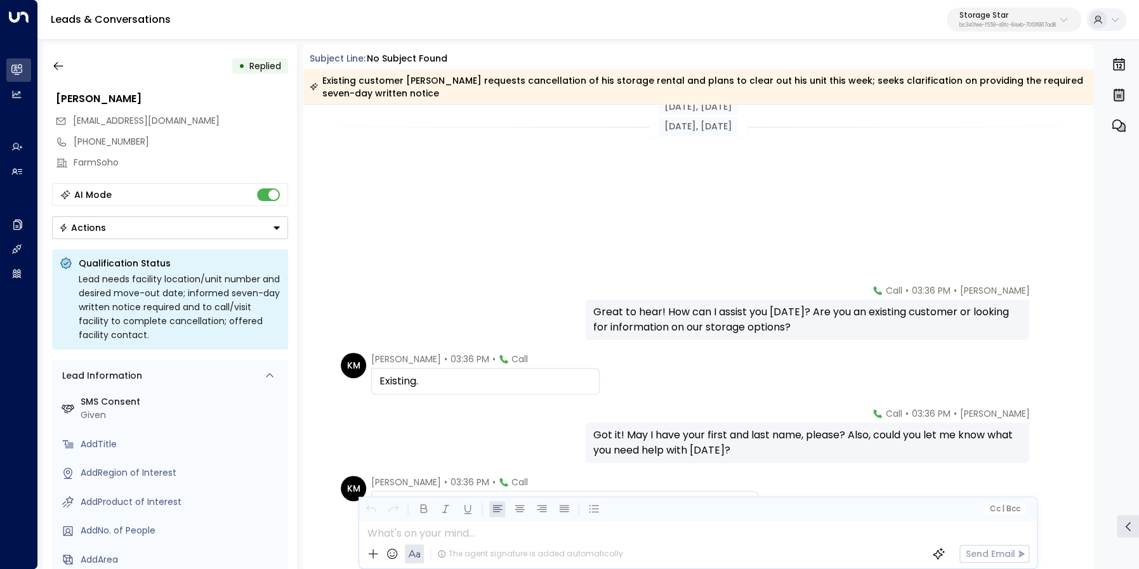
scroll to position [267, 0]
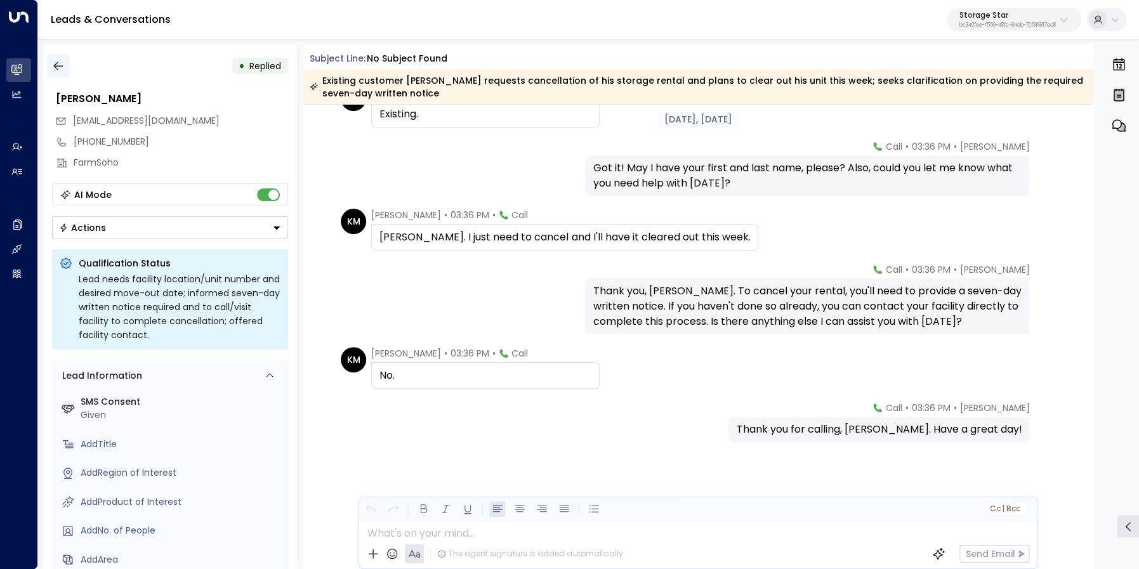
click at [56, 60] on button "button" at bounding box center [58, 66] width 23 height 23
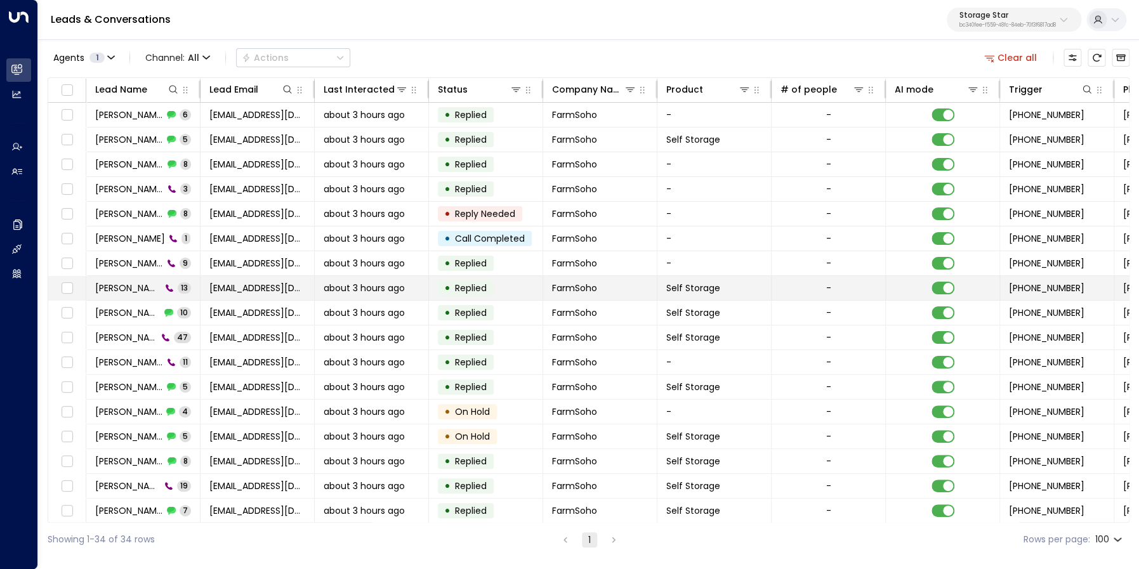
click at [138, 289] on span "[PERSON_NAME]" at bounding box center [128, 288] width 66 height 13
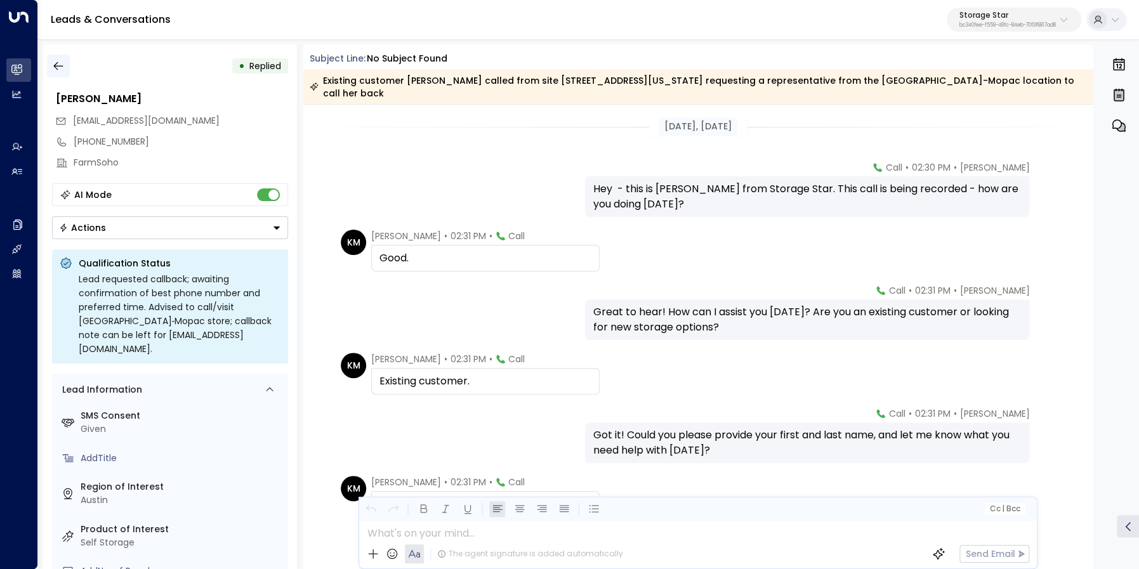
click at [58, 66] on icon "button" at bounding box center [58, 66] width 10 height 8
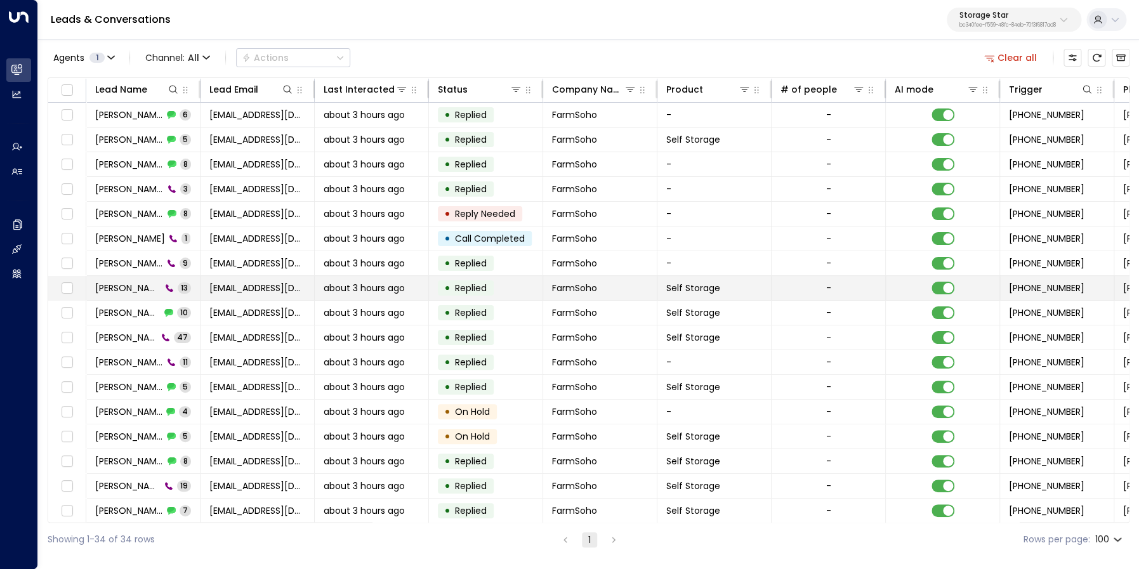
click at [143, 289] on span "[PERSON_NAME]" at bounding box center [128, 288] width 66 height 13
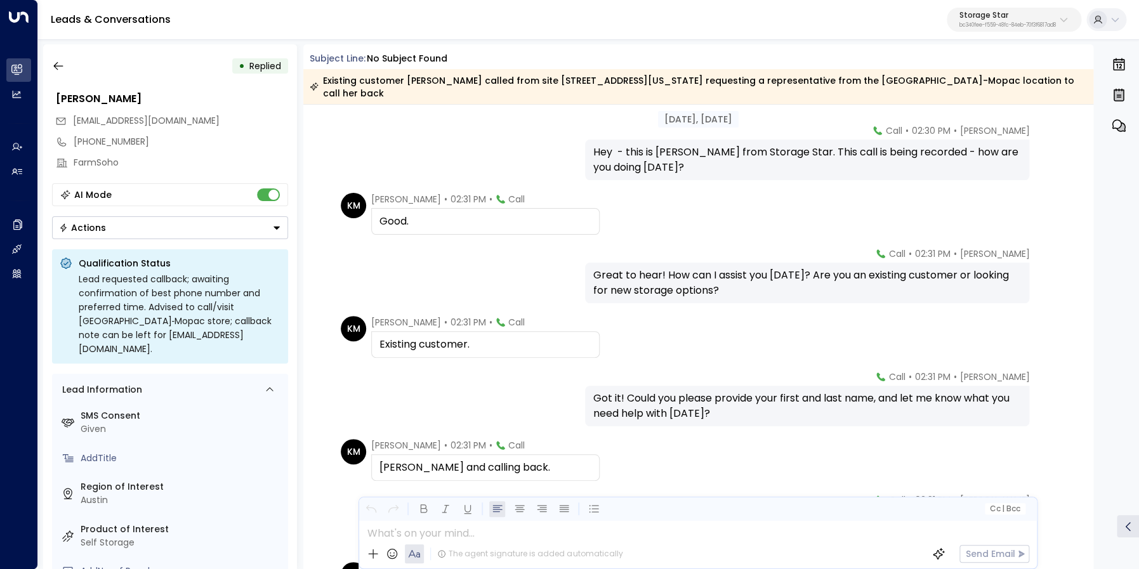
scroll to position [37, 0]
click at [56, 69] on icon "button" at bounding box center [58, 66] width 10 height 8
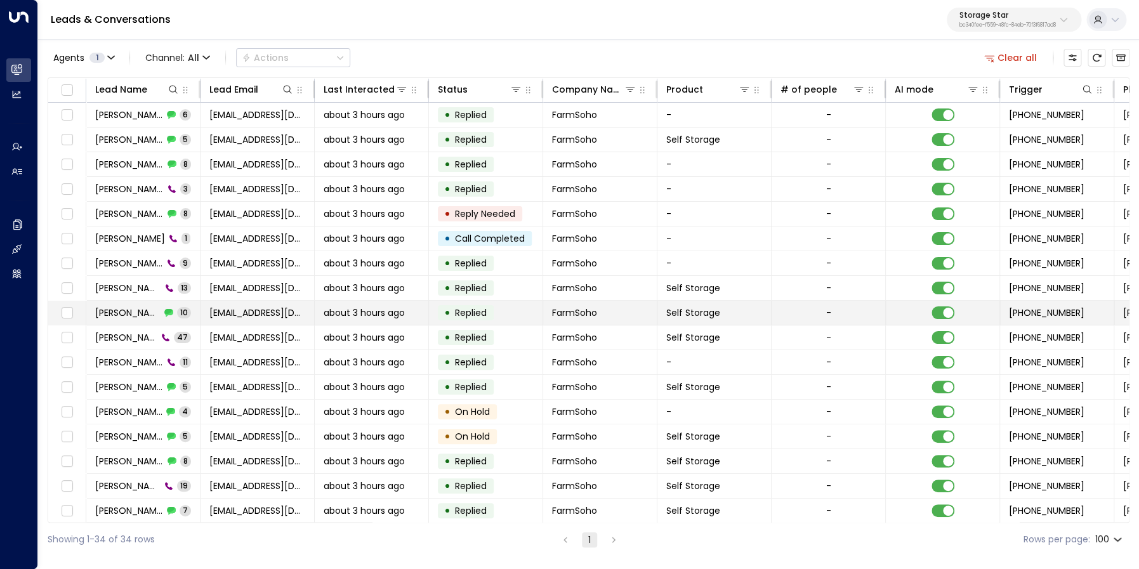
click at [128, 311] on span "[PERSON_NAME]" at bounding box center [127, 313] width 65 height 13
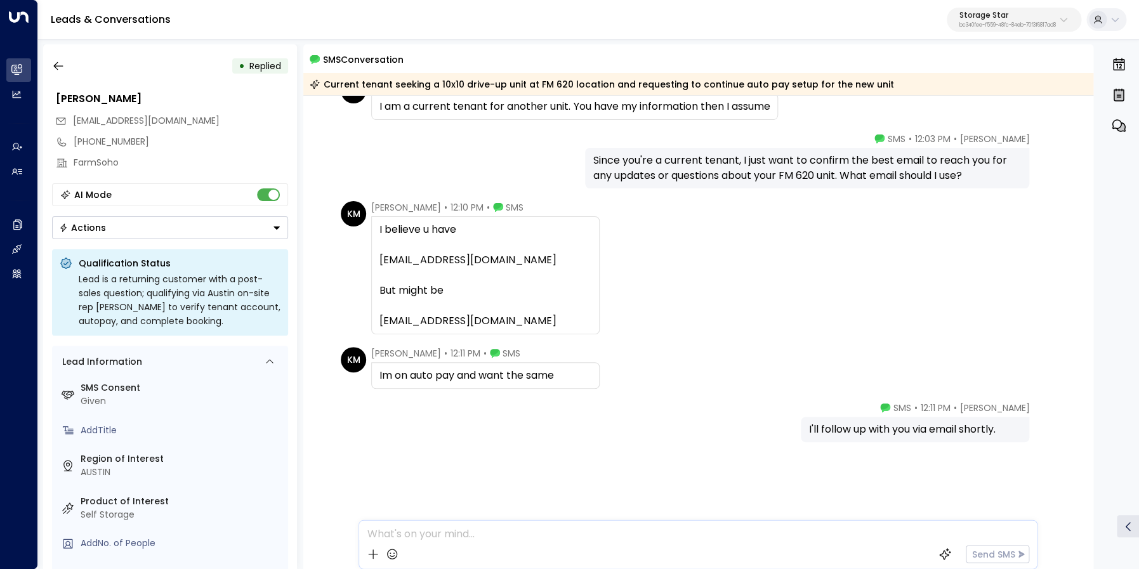
scroll to position [426, 0]
click at [55, 62] on icon "button" at bounding box center [58, 66] width 13 height 13
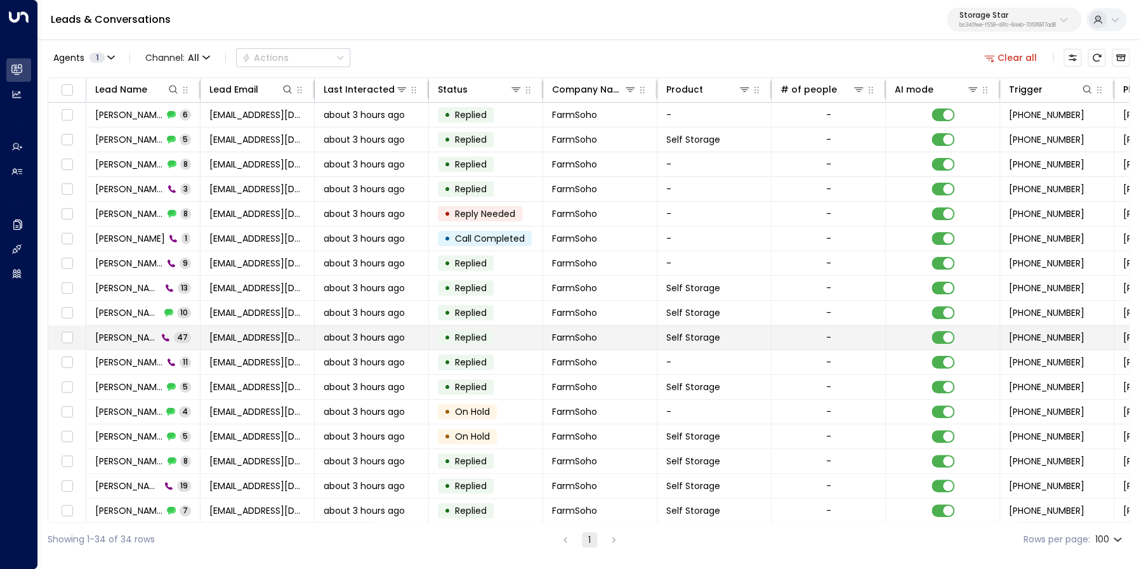
click at [143, 342] on span "[PERSON_NAME]" at bounding box center [126, 337] width 62 height 13
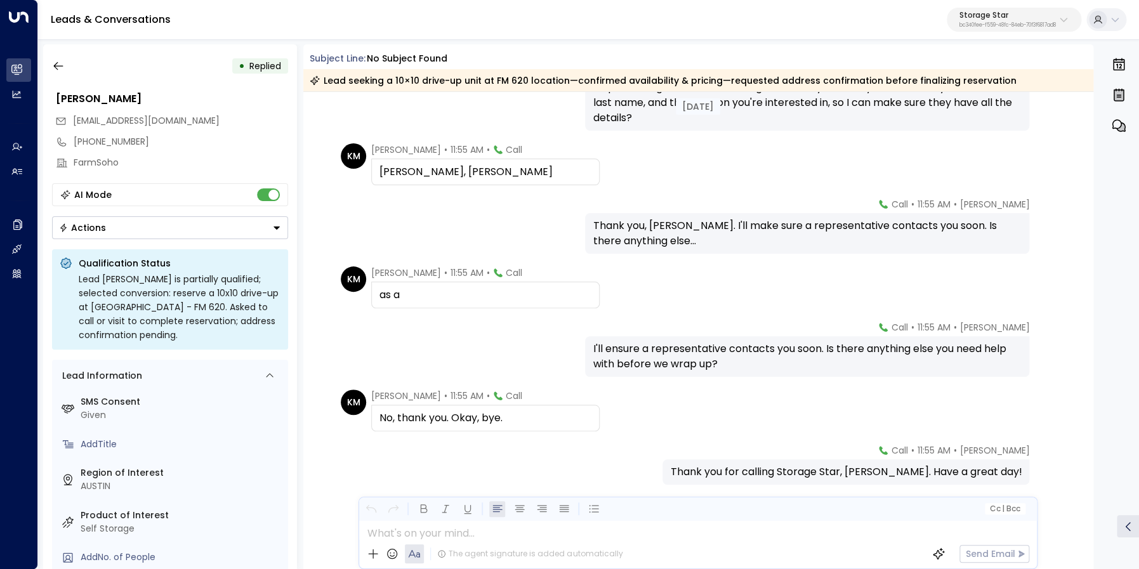
scroll to position [10588, 0]
click at [58, 65] on icon "button" at bounding box center [58, 66] width 13 height 13
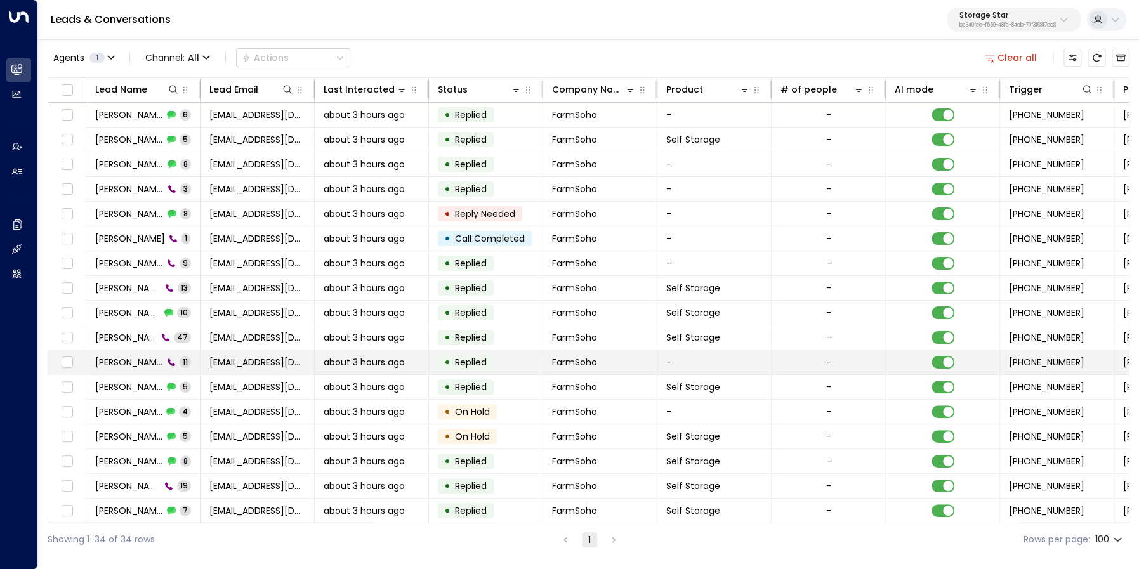
click at [142, 368] on span "[PERSON_NAME]" at bounding box center [129, 362] width 68 height 13
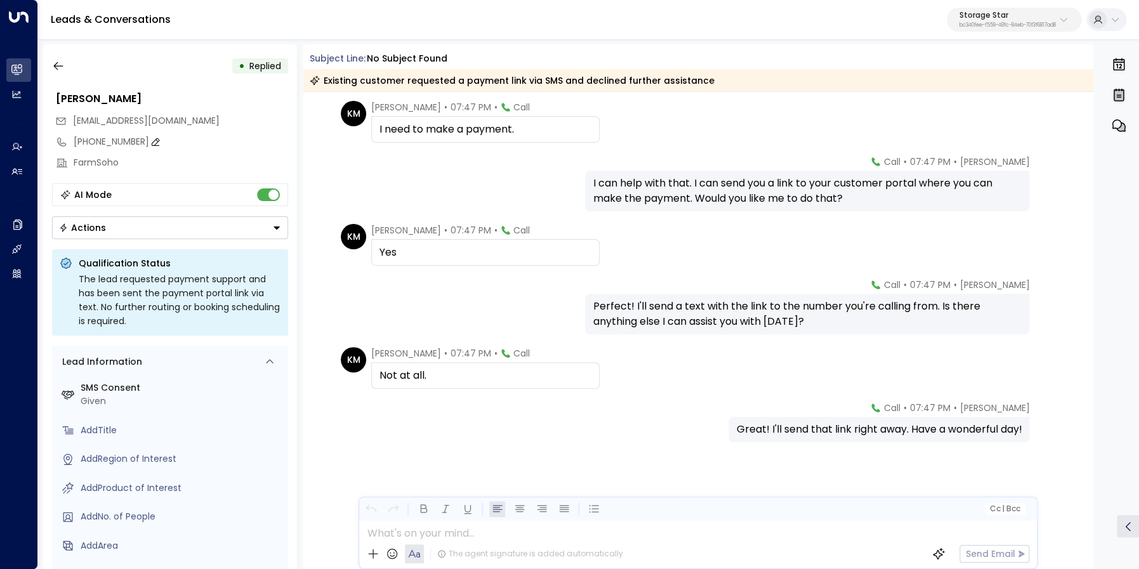
scroll to position [362, 0]
click at [62, 60] on icon "button" at bounding box center [58, 66] width 13 height 13
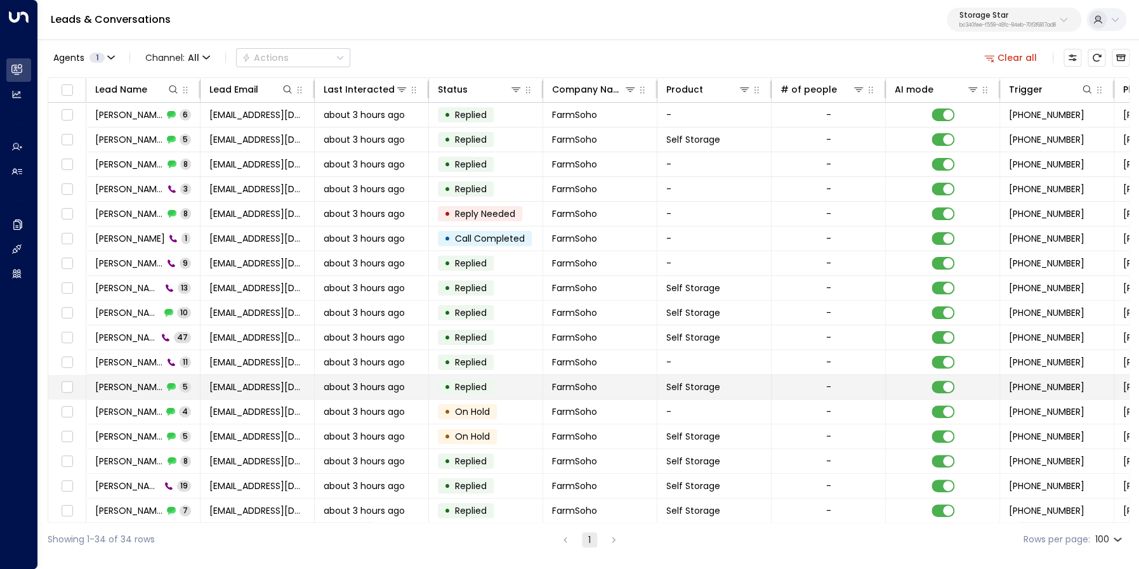
click at [142, 386] on span "[PERSON_NAME]" at bounding box center [129, 387] width 68 height 13
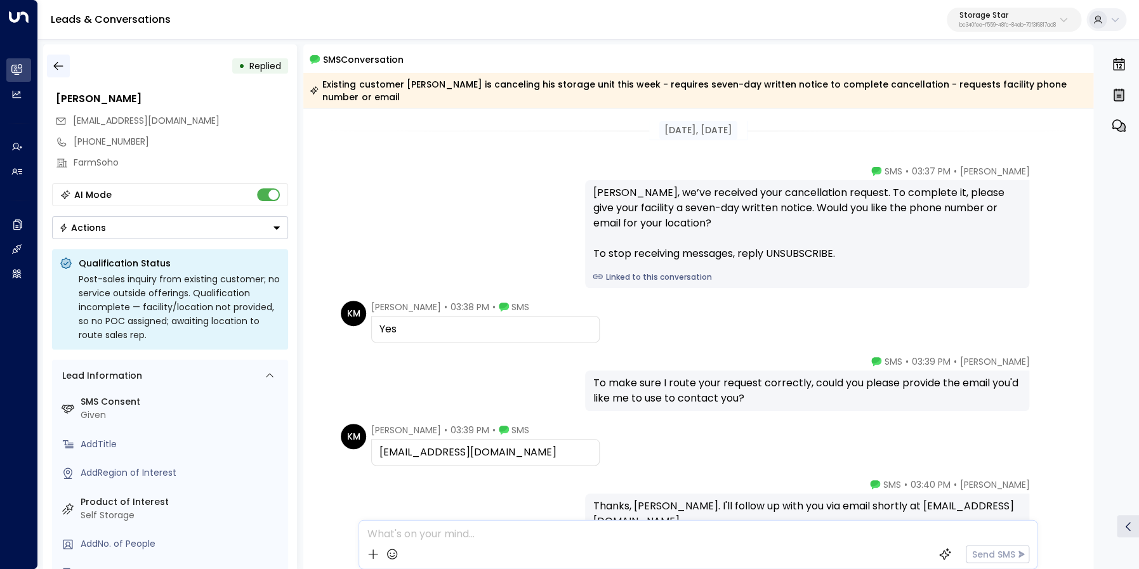
click at [56, 70] on icon "button" at bounding box center [58, 66] width 13 height 13
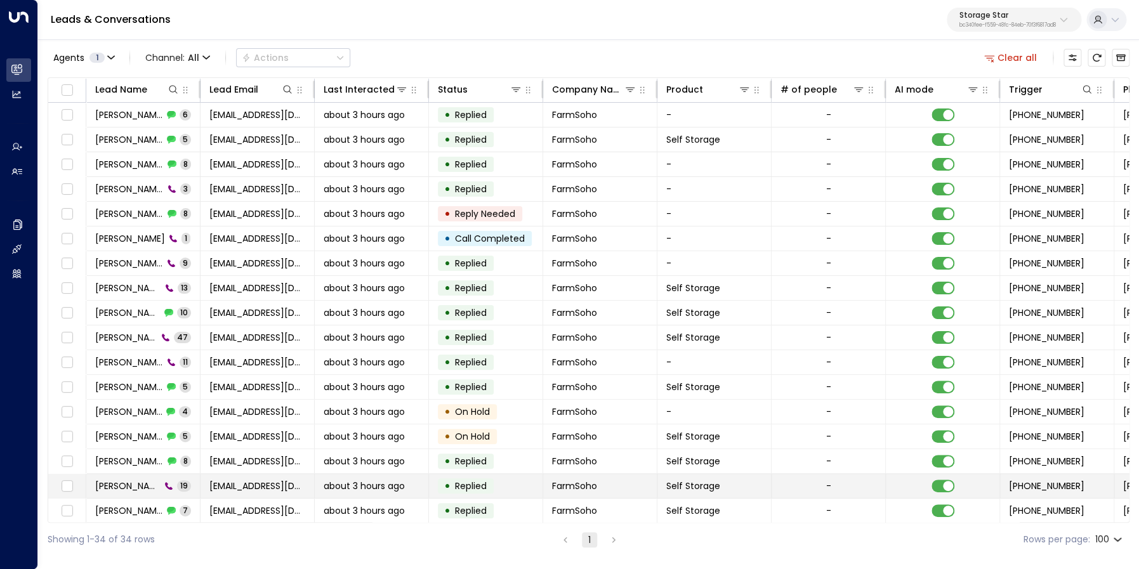
click at [142, 485] on span "[PERSON_NAME]" at bounding box center [127, 486] width 65 height 13
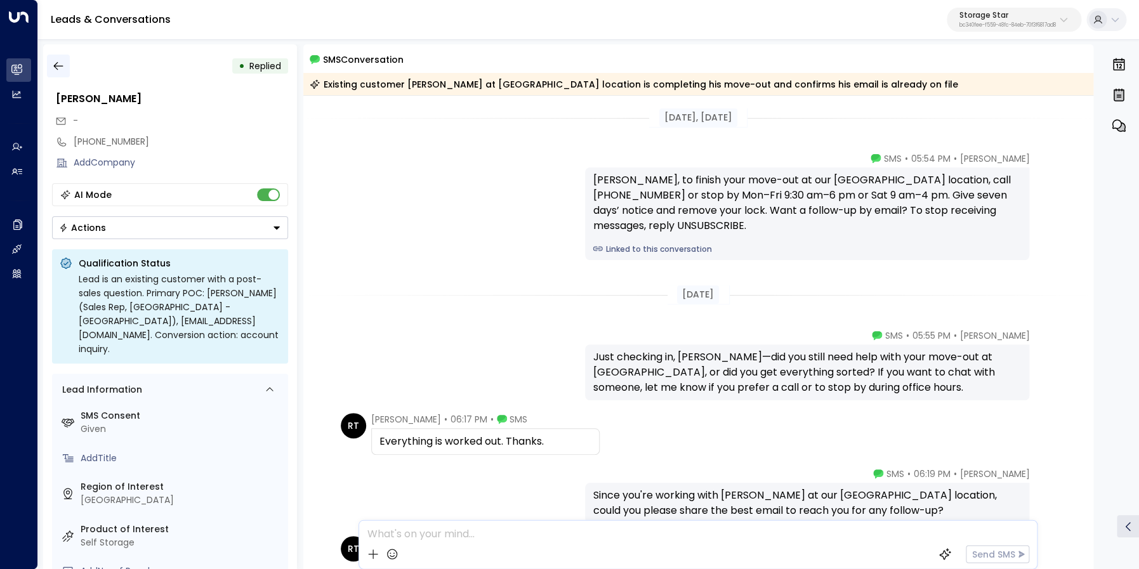
click at [58, 71] on icon "button" at bounding box center [58, 66] width 13 height 13
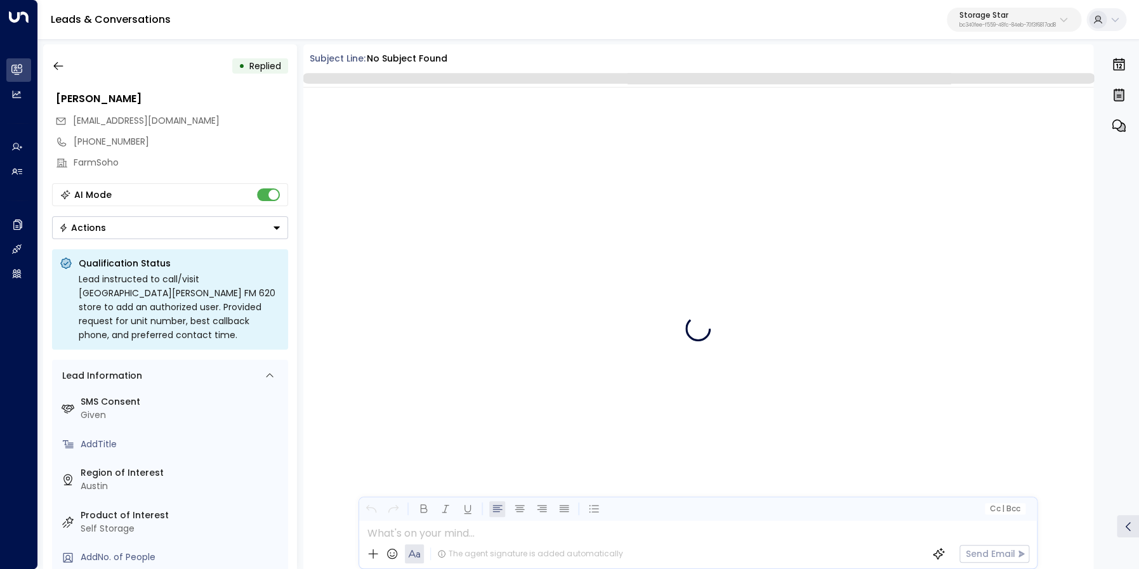
scroll to position [1678, 0]
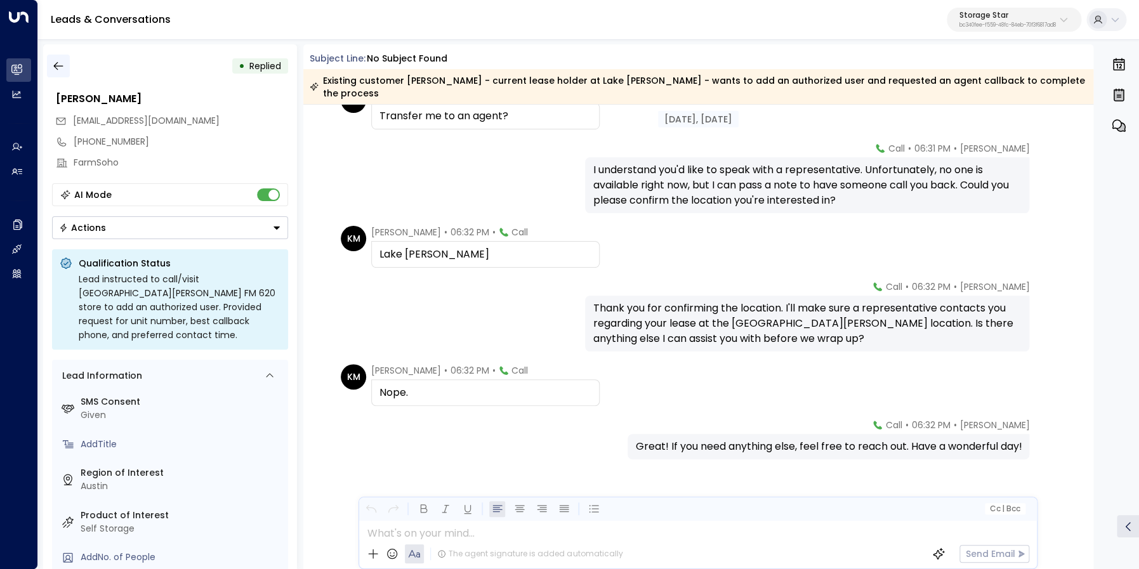
click at [62, 63] on icon "button" at bounding box center [58, 66] width 13 height 13
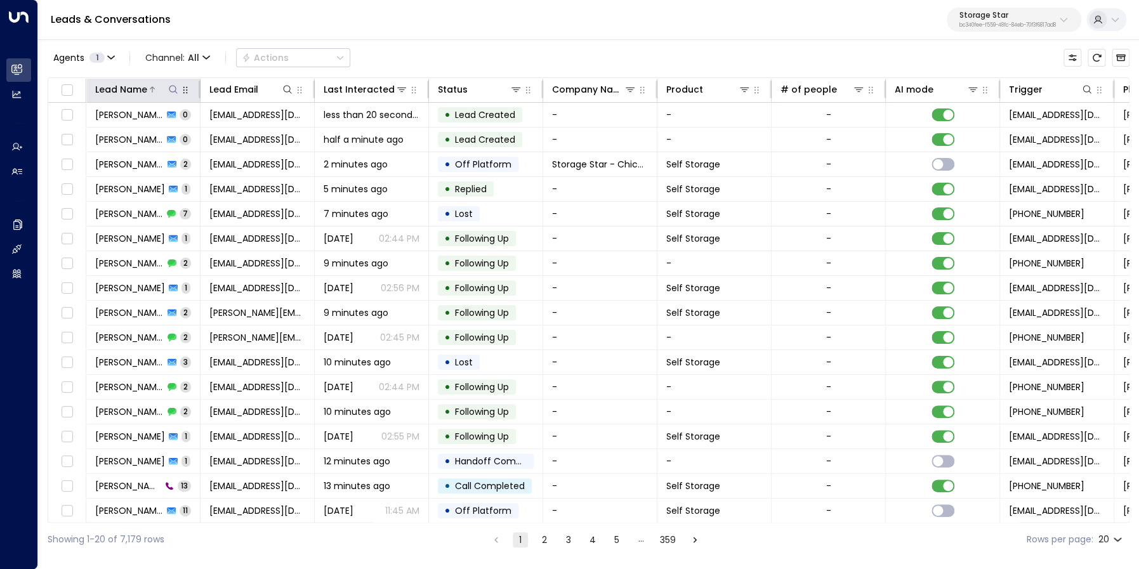
click at [170, 89] on icon at bounding box center [173, 89] width 10 height 10
type input "***"
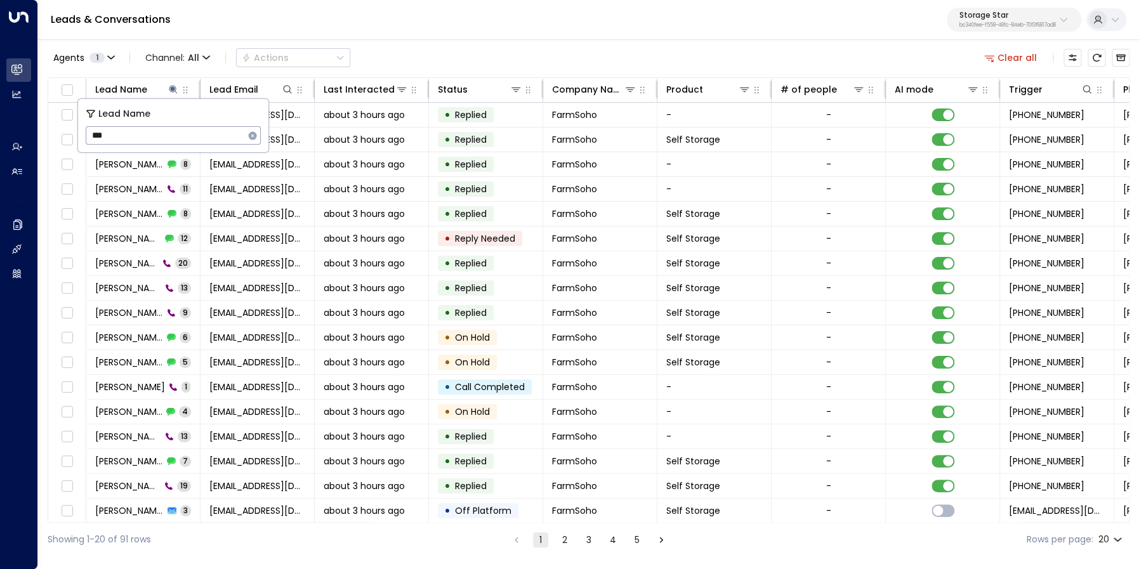
click at [394, 38] on div "Leads & Conversations Storage Star bc340fee-f559-48fc-84eb-70f3f6817ad8" at bounding box center [588, 20] width 1101 height 40
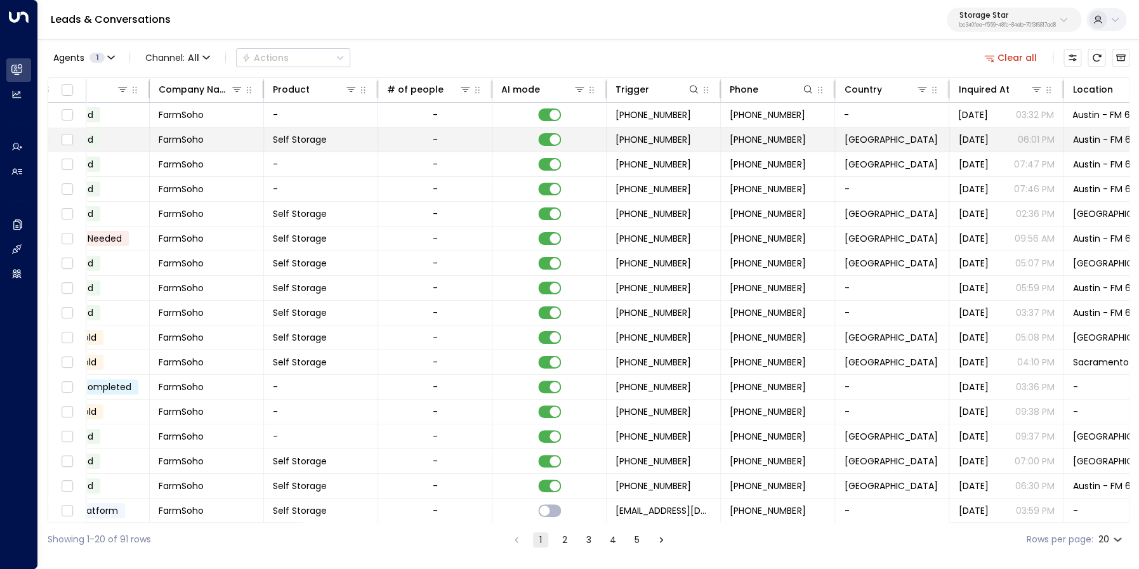
scroll to position [0, 444]
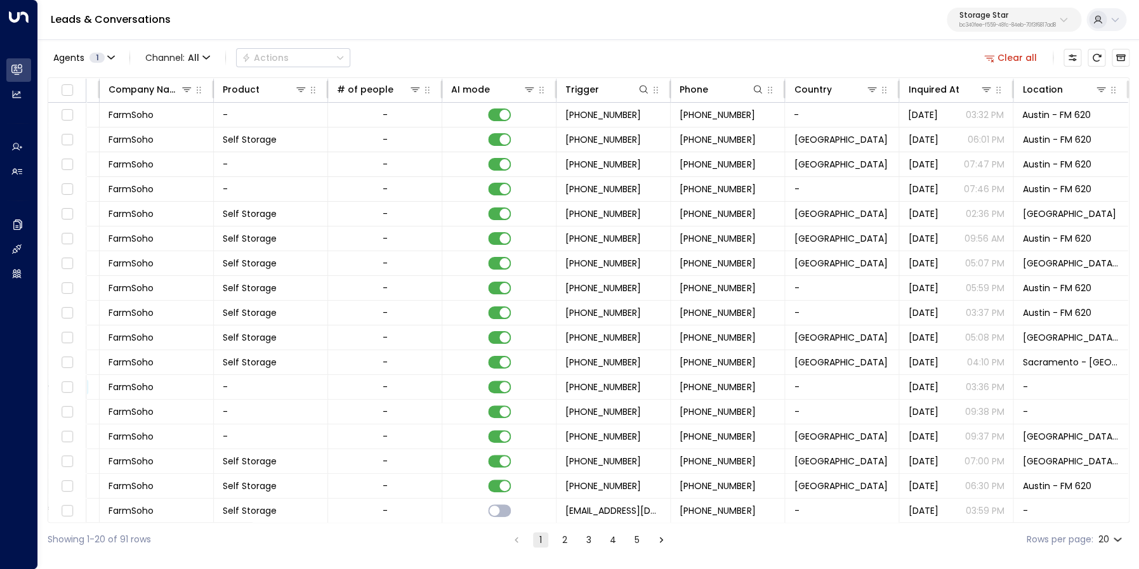
click at [1050, 26] on p "bc340fee-f559-48fc-84eb-70f3f6817ad8" at bounding box center [1008, 25] width 96 height 5
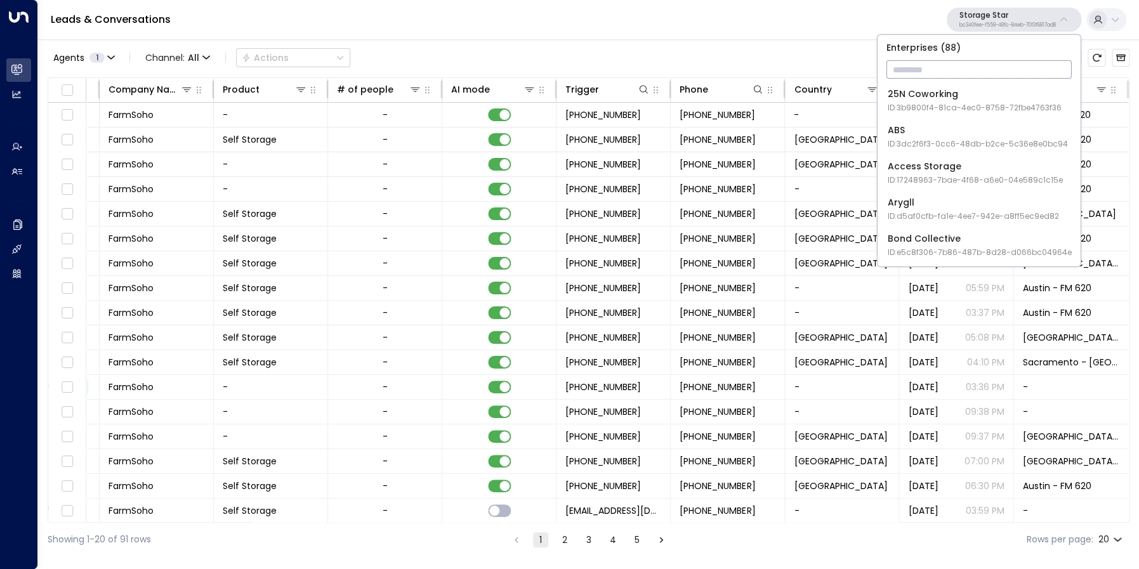
click at [751, 29] on div "Leads & Conversations Storage Star bc340fee-f559-48fc-84eb-70f3f6817ad8" at bounding box center [588, 20] width 1101 height 40
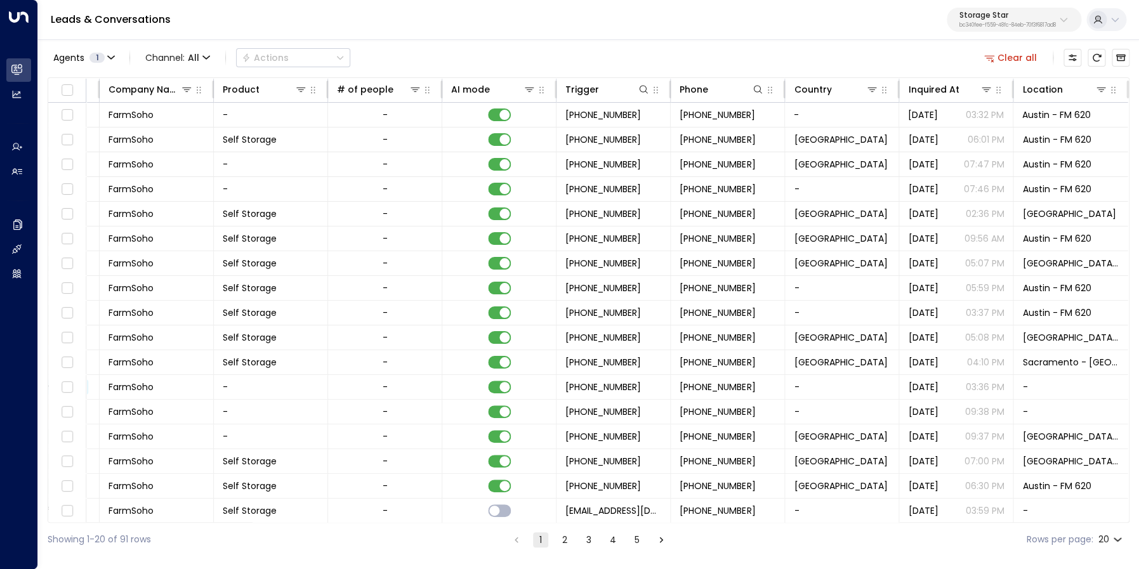
click at [1007, 58] on button "Clear all" at bounding box center [1010, 58] width 63 height 18
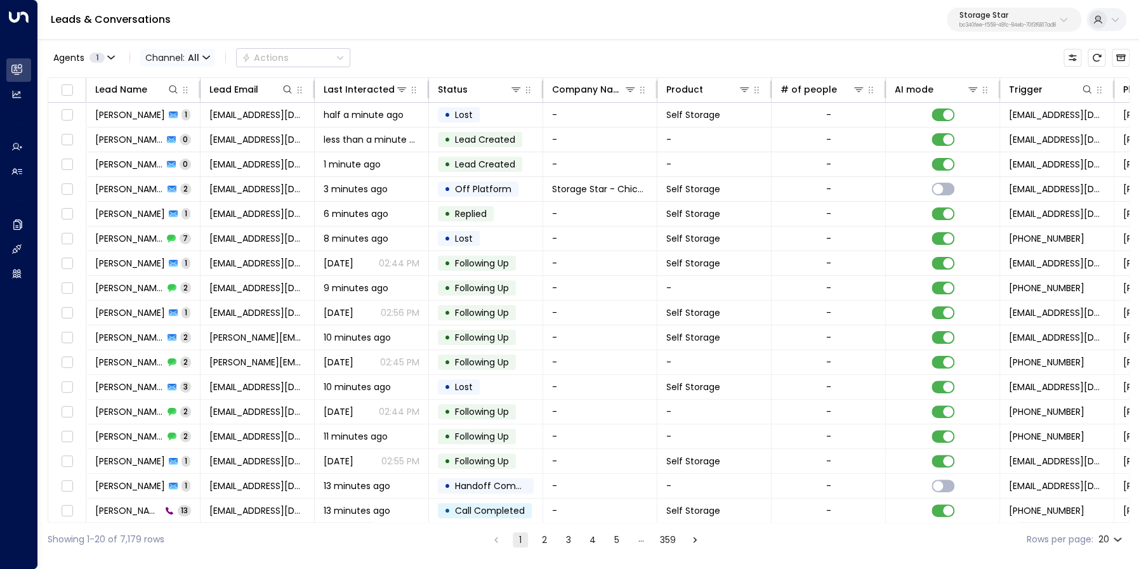
click at [190, 58] on span "All" at bounding box center [193, 58] width 11 height 10
click at [176, 172] on span "Voice" at bounding box center [168, 177] width 26 height 13
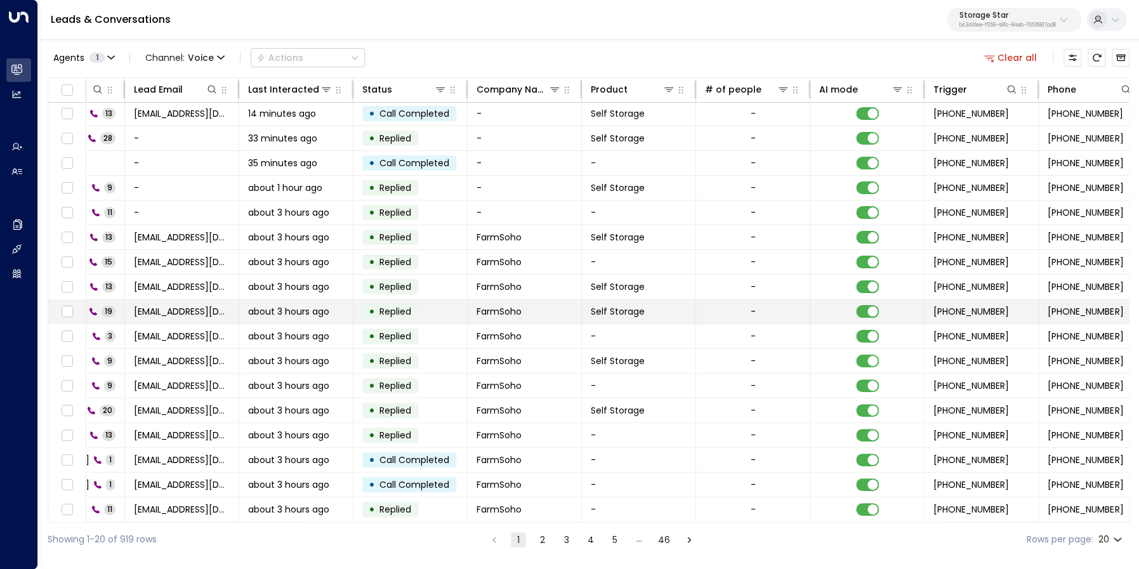
scroll to position [1, 0]
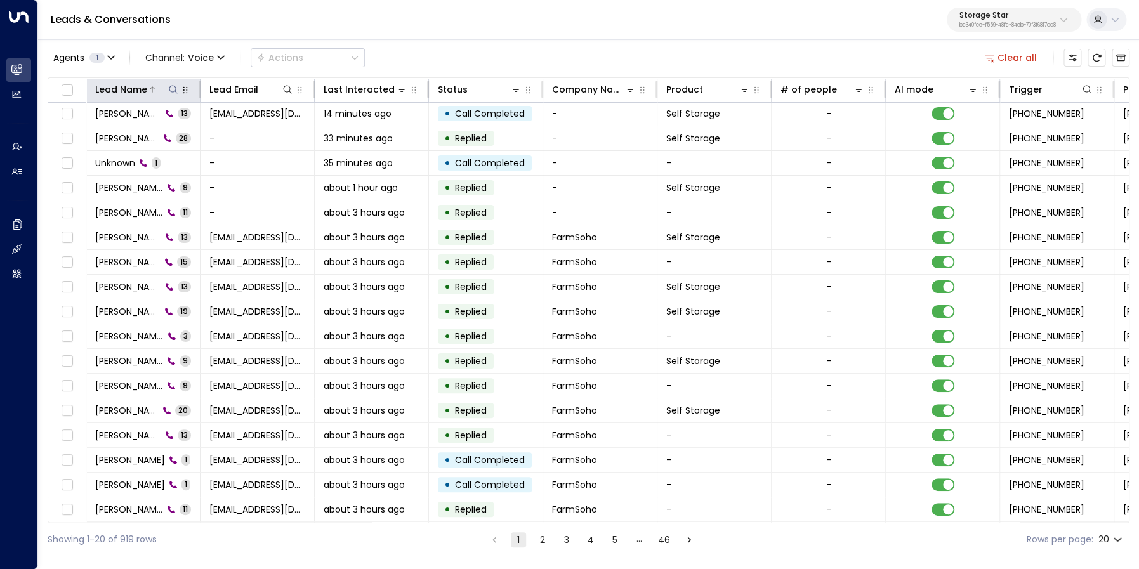
click at [173, 90] on icon at bounding box center [173, 89] width 10 height 10
type input "***"
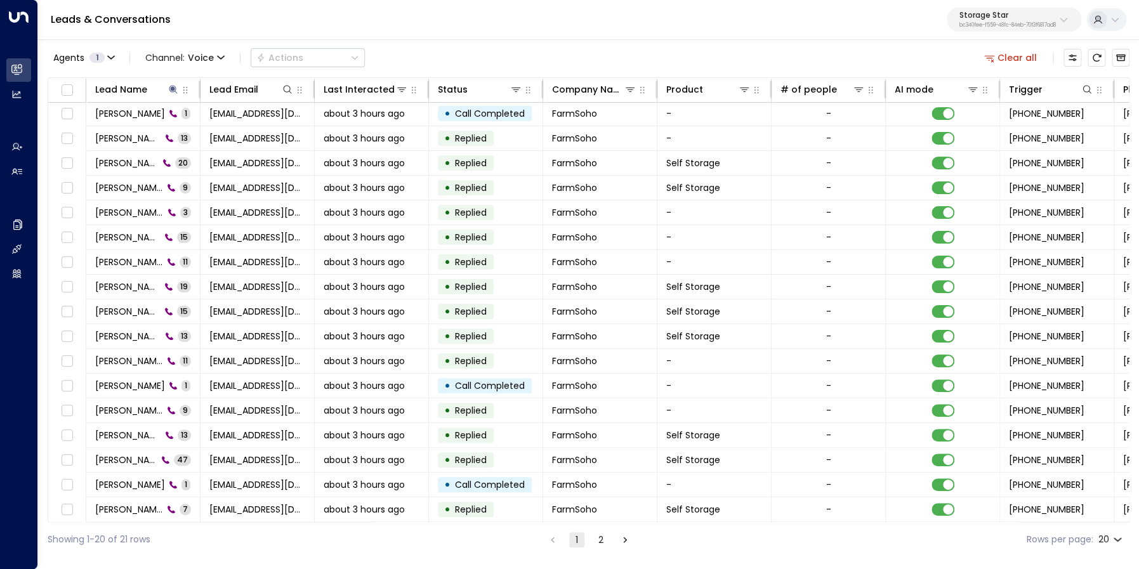
click at [527, 38] on div "Leads & Conversations Storage Star bc340fee-f559-48fc-84eb-70f3f6817ad8" at bounding box center [588, 20] width 1101 height 40
click at [597, 541] on button "2" at bounding box center [600, 539] width 15 height 15
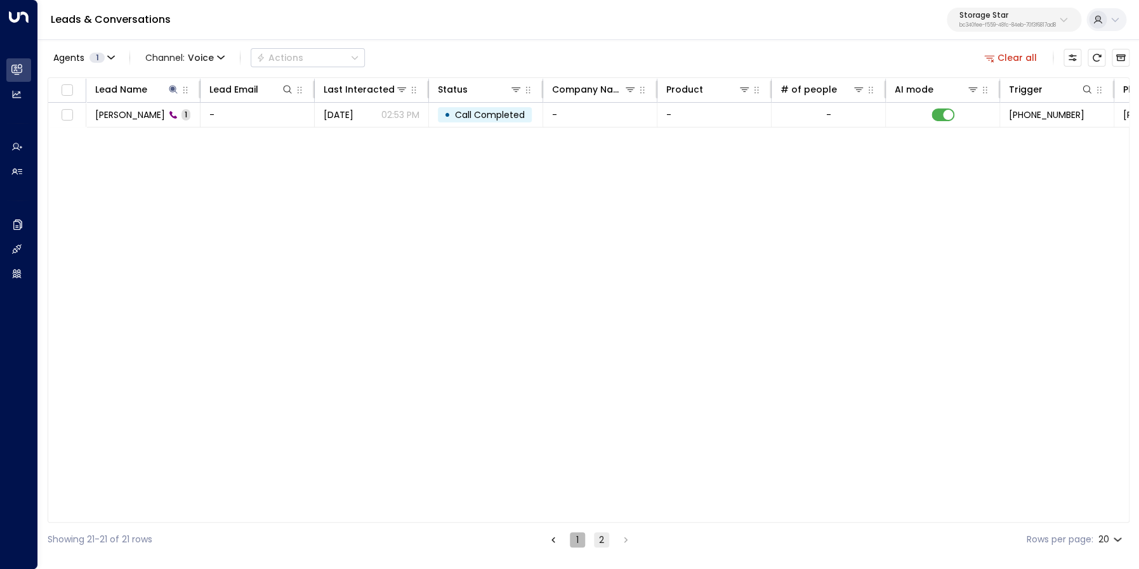
click at [579, 541] on button "1" at bounding box center [577, 539] width 15 height 15
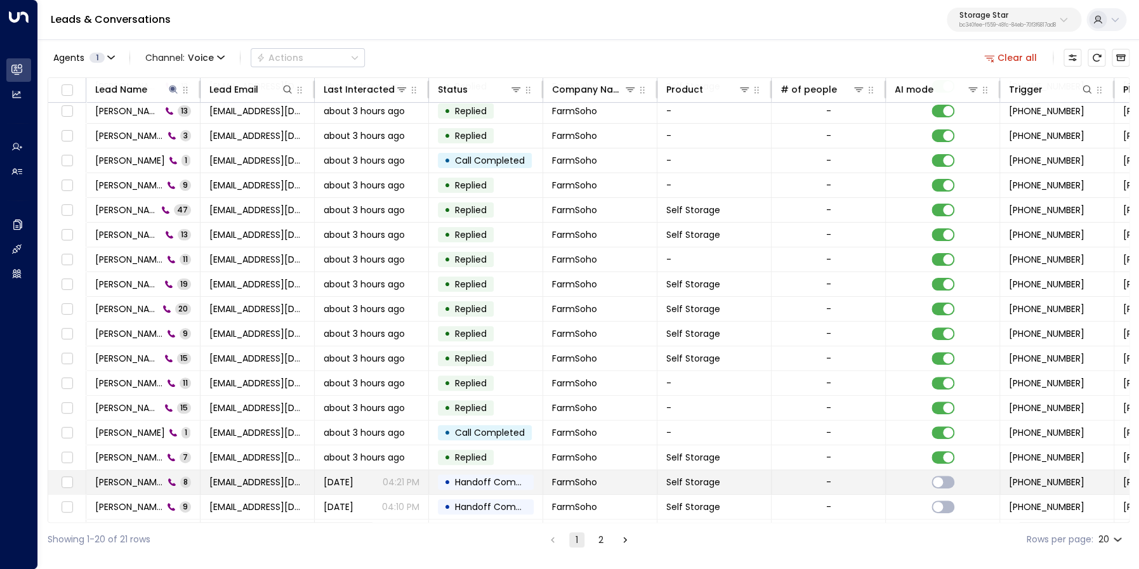
scroll to position [76, 0]
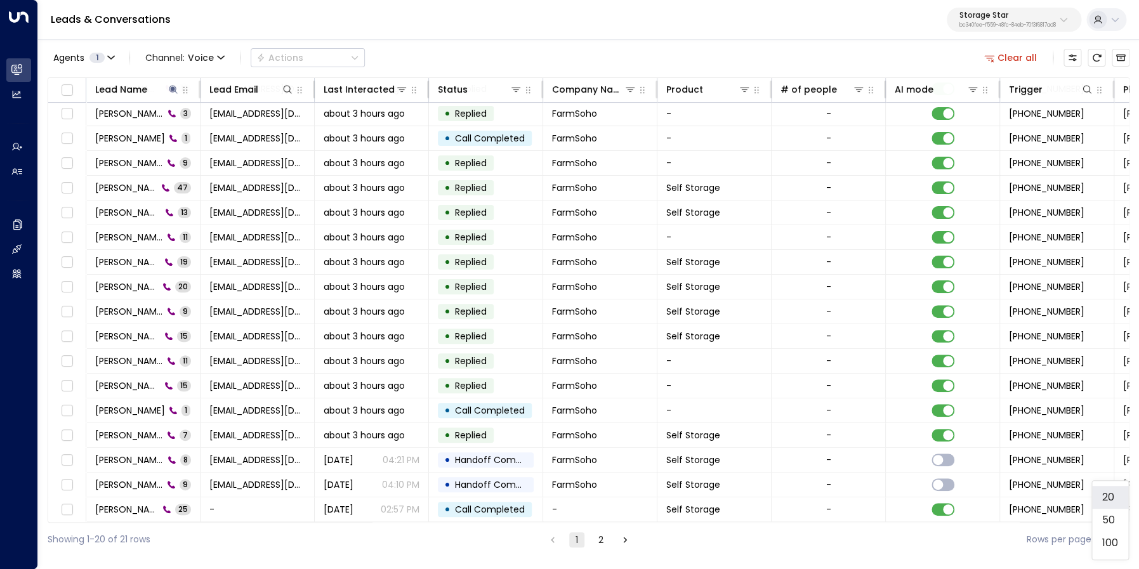
click at [1114, 538] on body "Overview Leads & Conversations Leads & Conversations Analytics Analytics Agents…" at bounding box center [569, 278] width 1139 height 557
click at [1100, 541] on li "100" at bounding box center [1110, 543] width 36 height 23
type input "***"
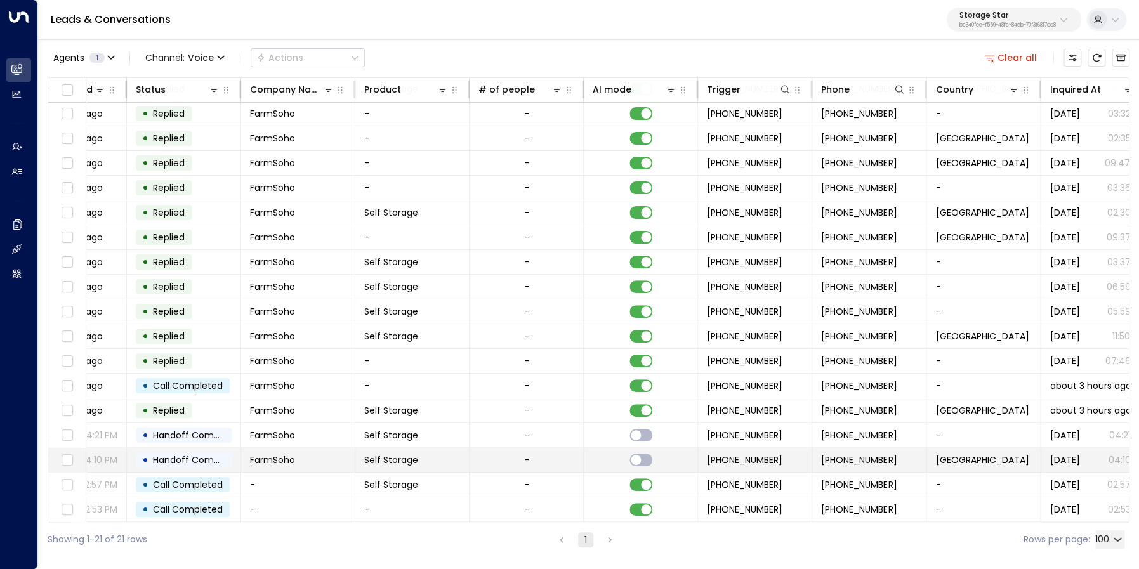
scroll to position [100, 444]
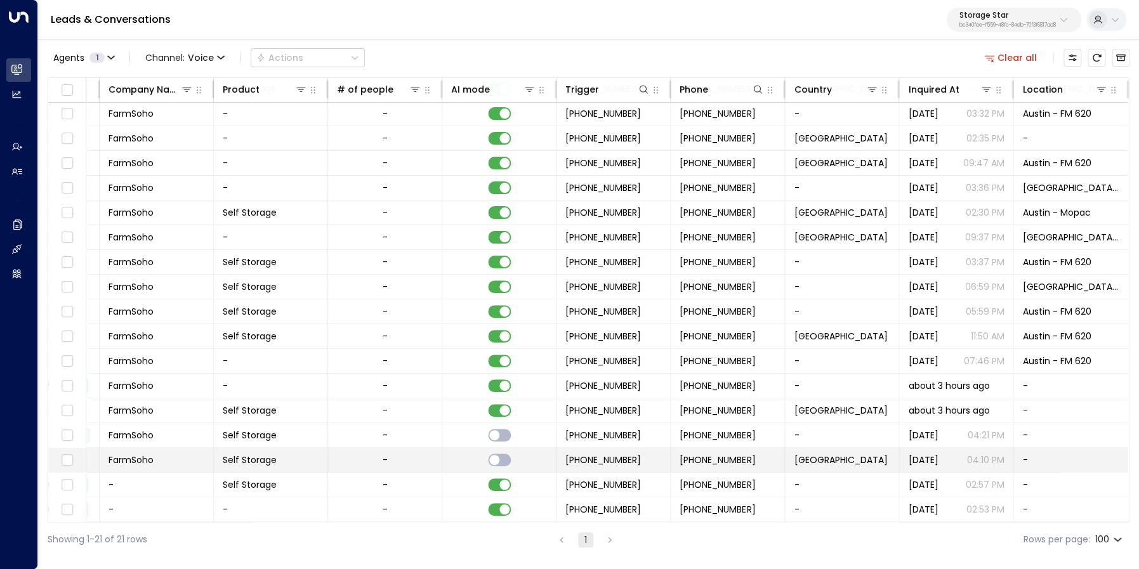
drag, startPoint x: 628, startPoint y: 459, endPoint x: 579, endPoint y: 459, distance: 48.9
click at [579, 459] on td "[PHONE_NUMBER]" at bounding box center [614, 460] width 114 height 24
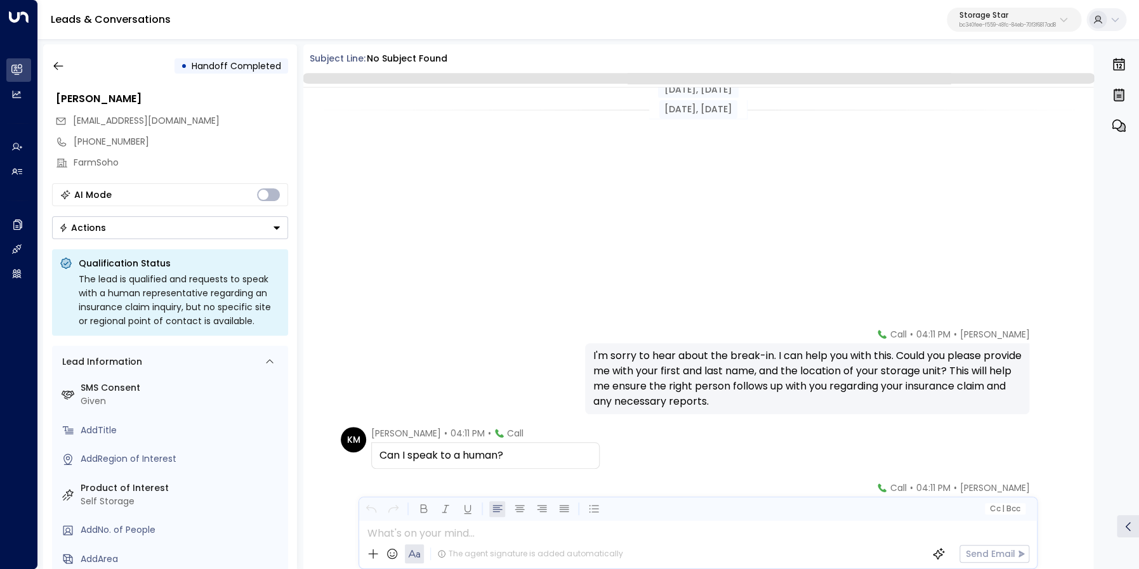
scroll to position [387, 0]
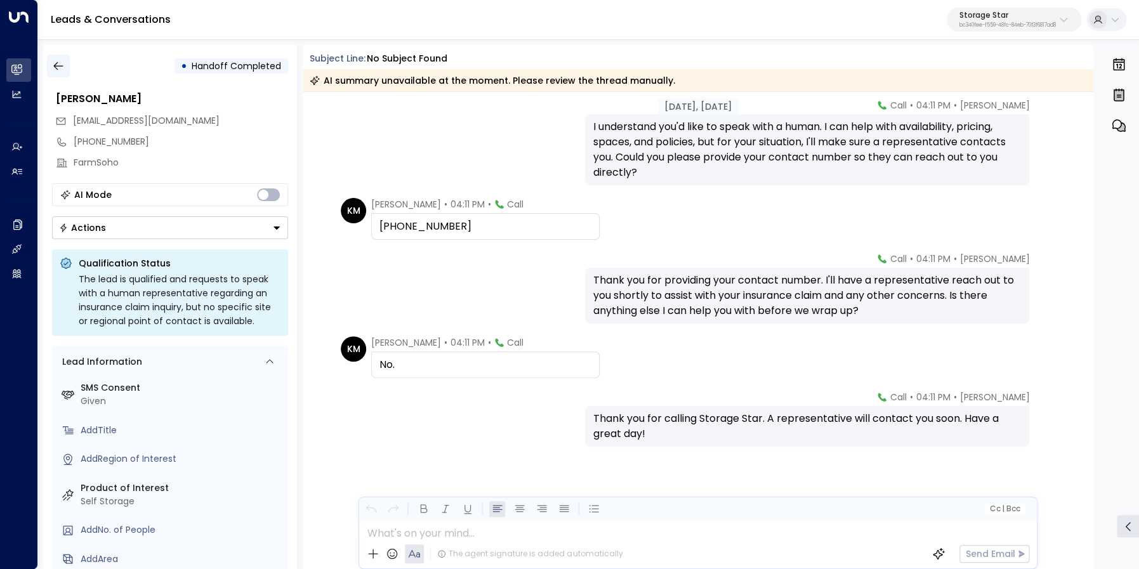
click at [62, 67] on icon "button" at bounding box center [58, 66] width 10 height 8
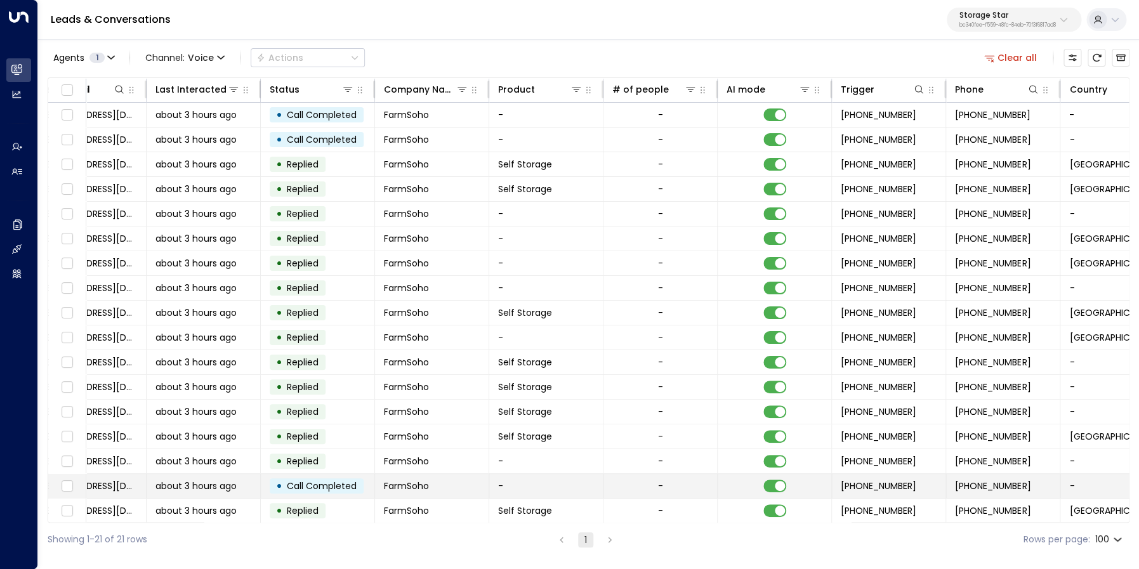
scroll to position [0, 194]
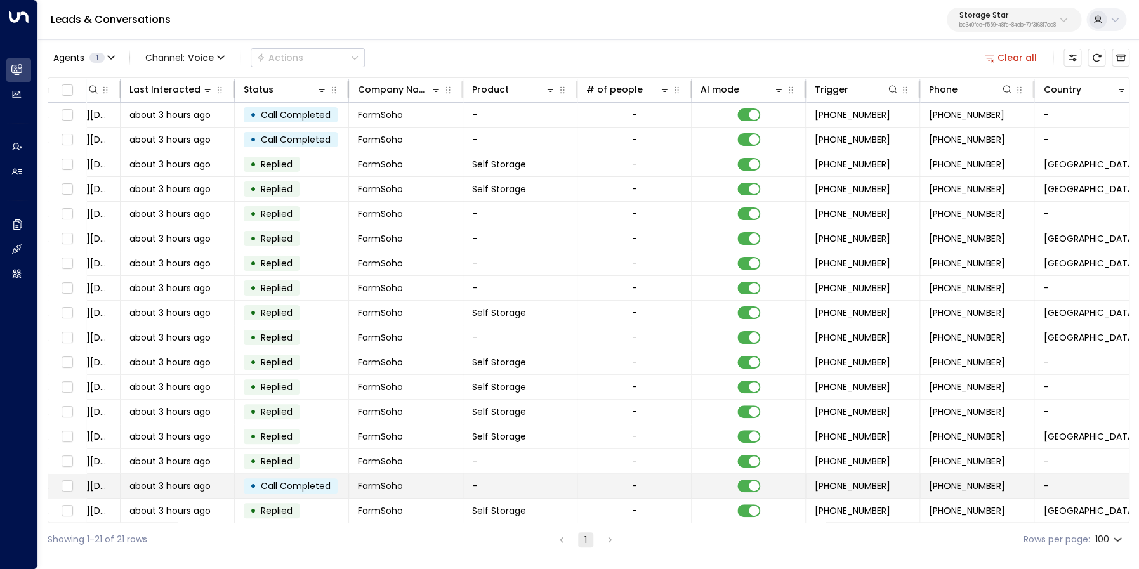
click at [948, 488] on span "[PHONE_NUMBER]" at bounding box center [967, 486] width 76 height 13
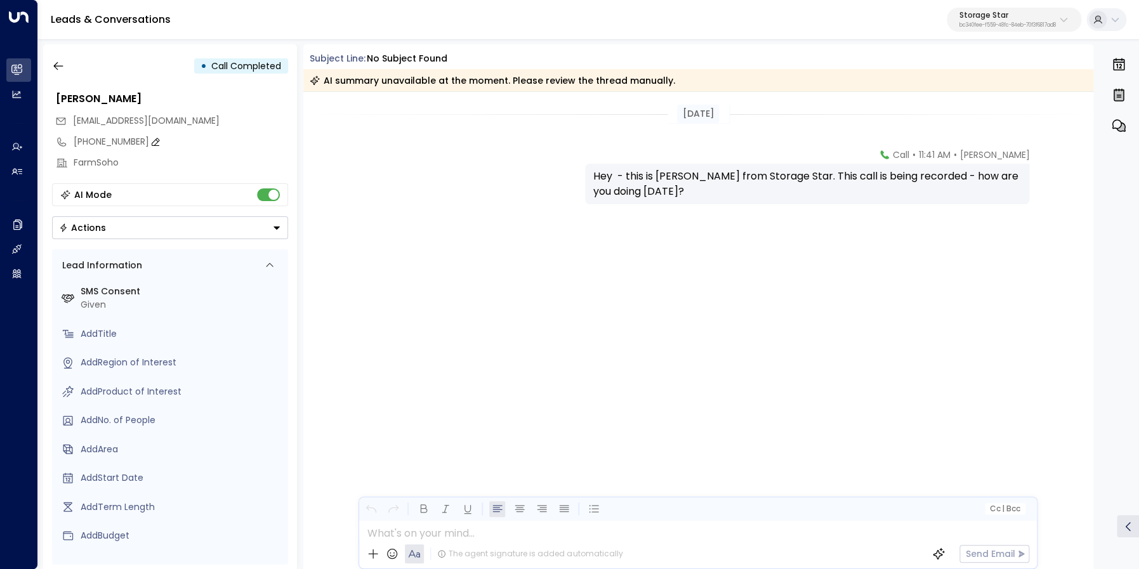
click at [86, 142] on div "[PHONE_NUMBER]" at bounding box center [181, 141] width 215 height 13
click at [86, 142] on input "**********" at bounding box center [179, 141] width 211 height 13
click at [56, 65] on icon "button" at bounding box center [58, 66] width 13 height 13
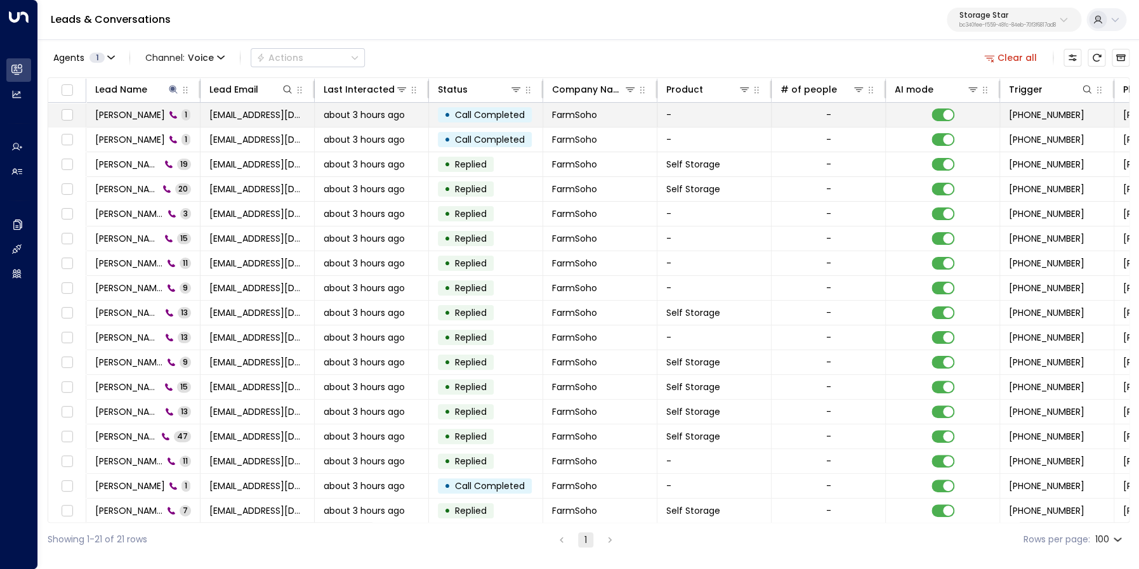
scroll to position [0, 406]
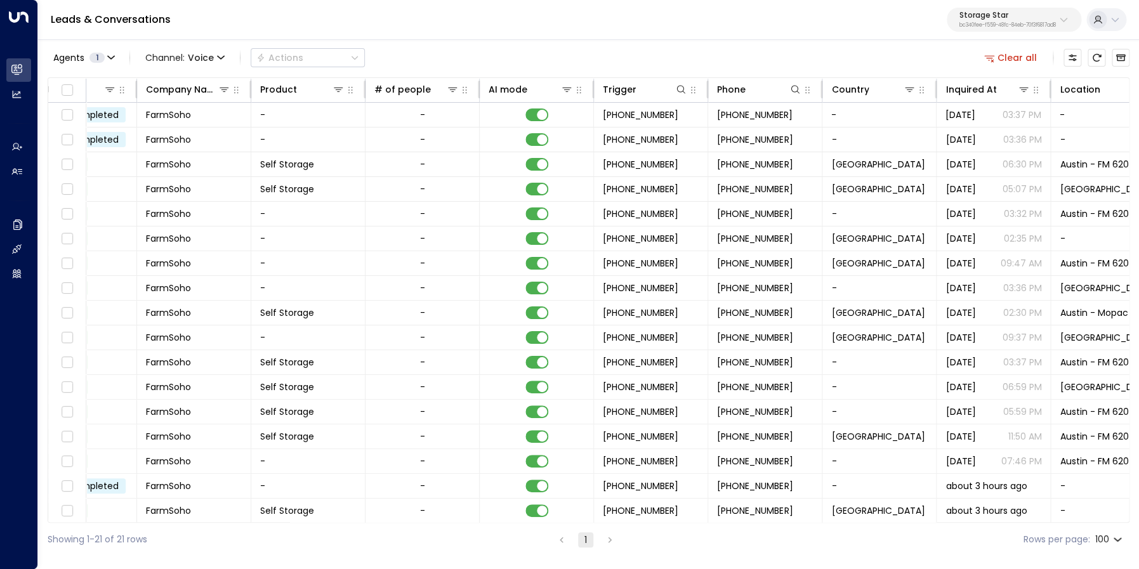
click at [1027, 56] on button "Clear all" at bounding box center [1010, 58] width 63 height 18
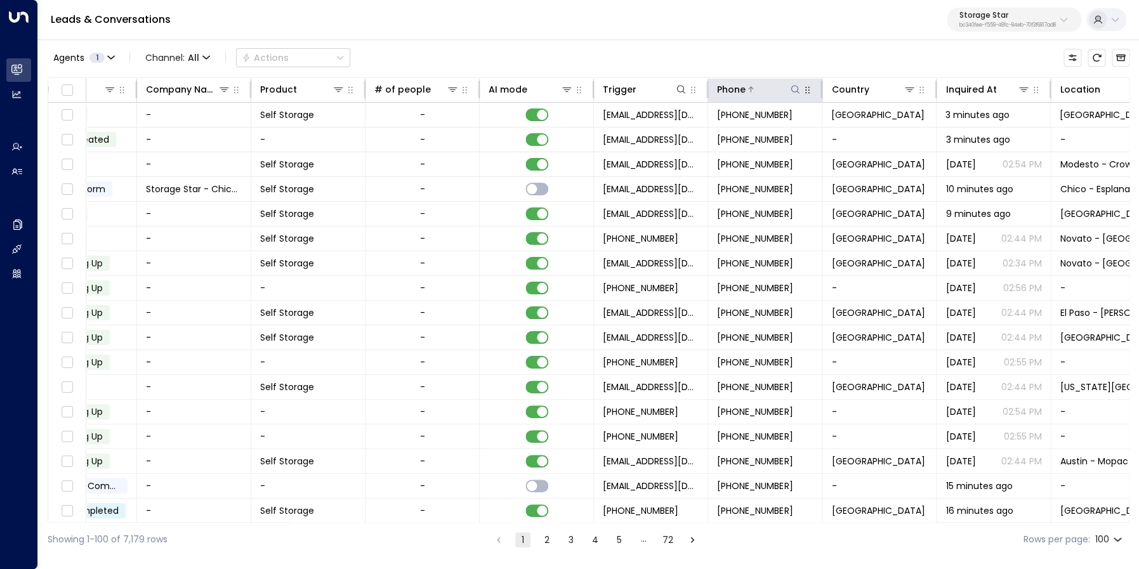
click at [795, 92] on icon at bounding box center [795, 89] width 8 height 8
type input "**********"
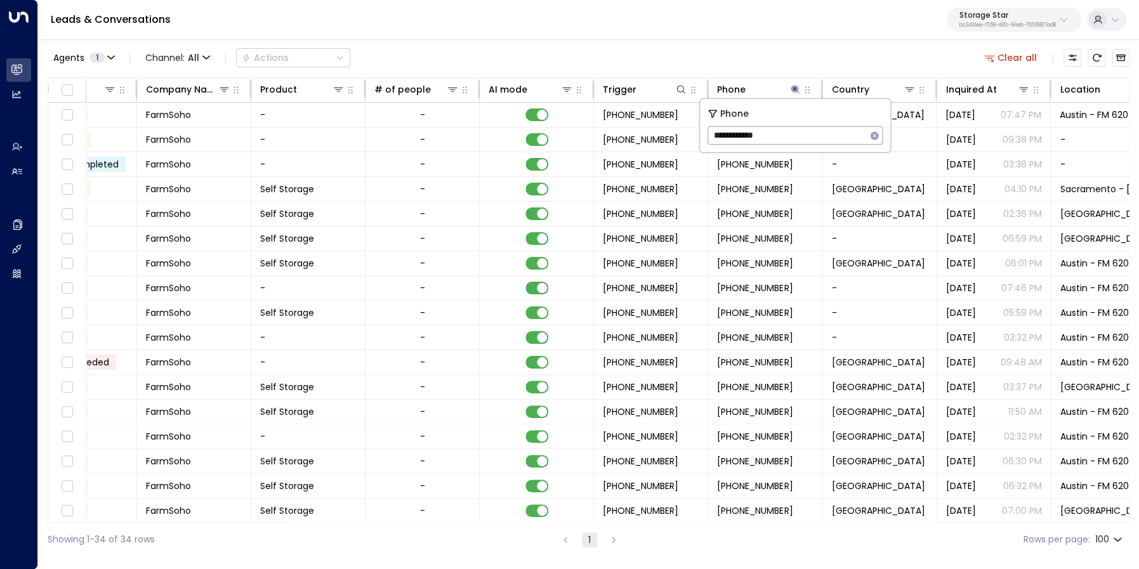
click at [788, 61] on div "Agents 1 Channel: All Actions Clear all" at bounding box center [589, 57] width 1082 height 27
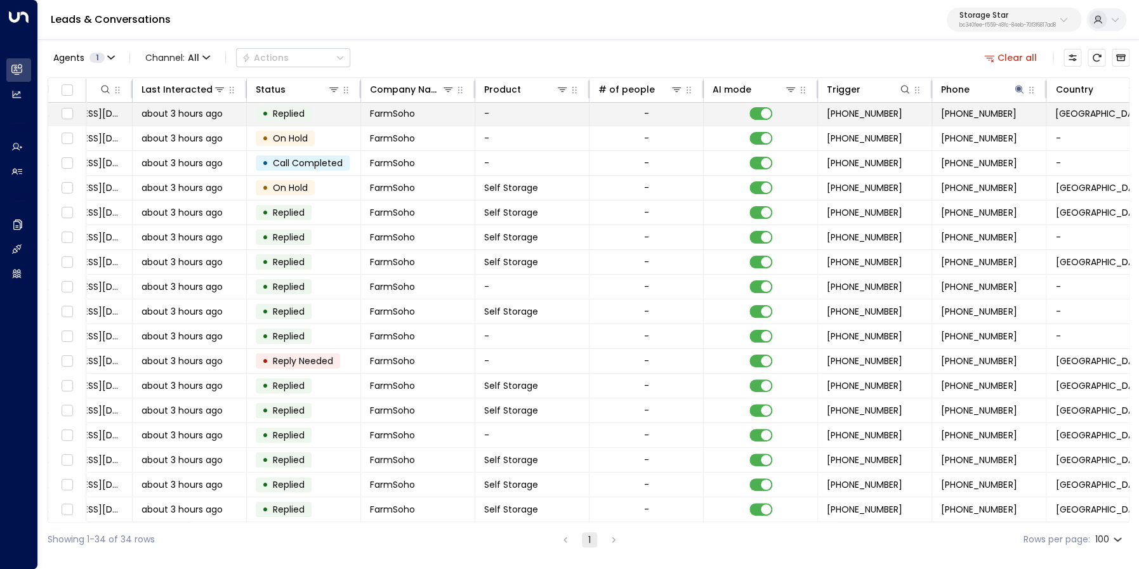
scroll to position [0, 180]
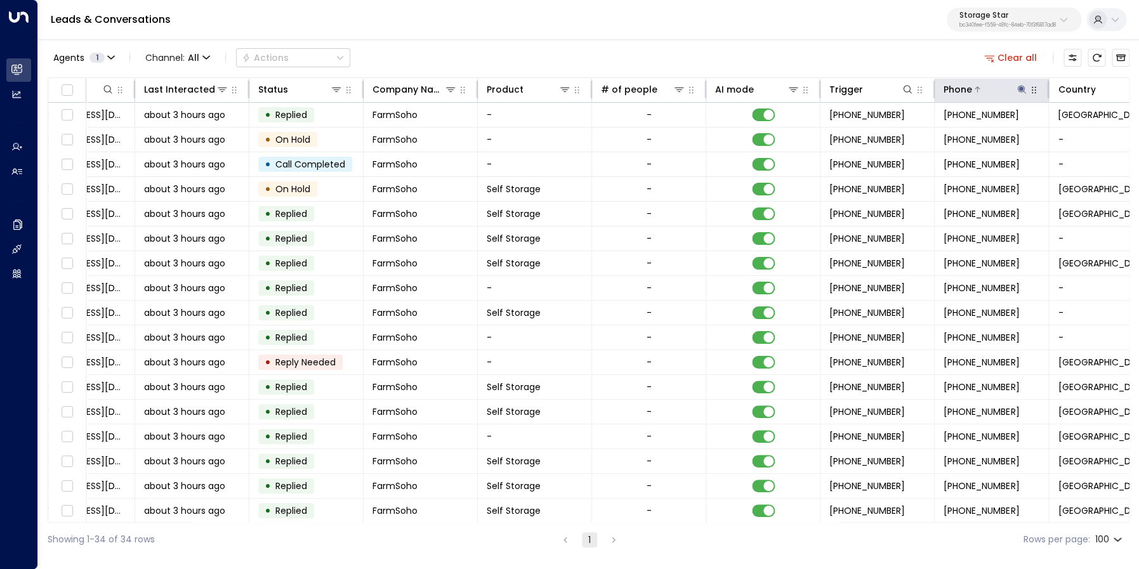
click at [997, 93] on div at bounding box center [1000, 89] width 56 height 13
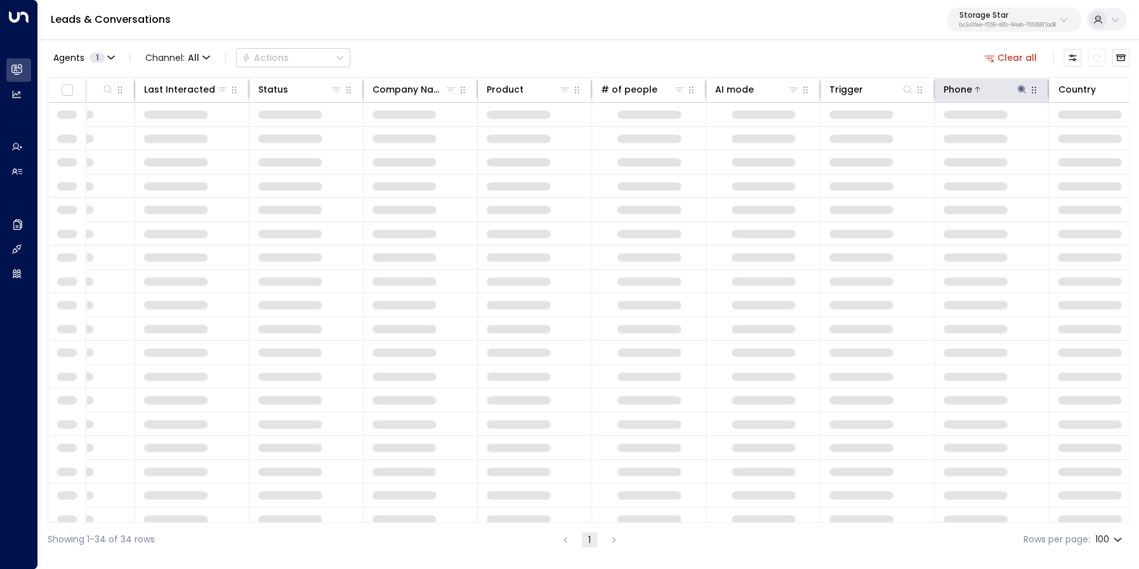
scroll to position [2, 180]
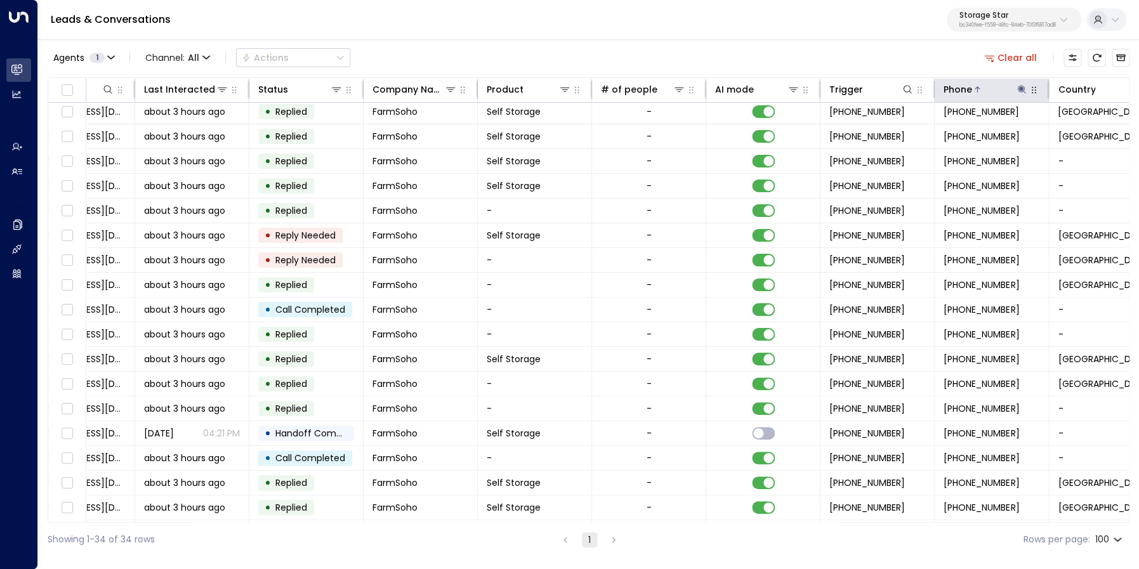
click at [1021, 91] on icon at bounding box center [1022, 89] width 10 height 10
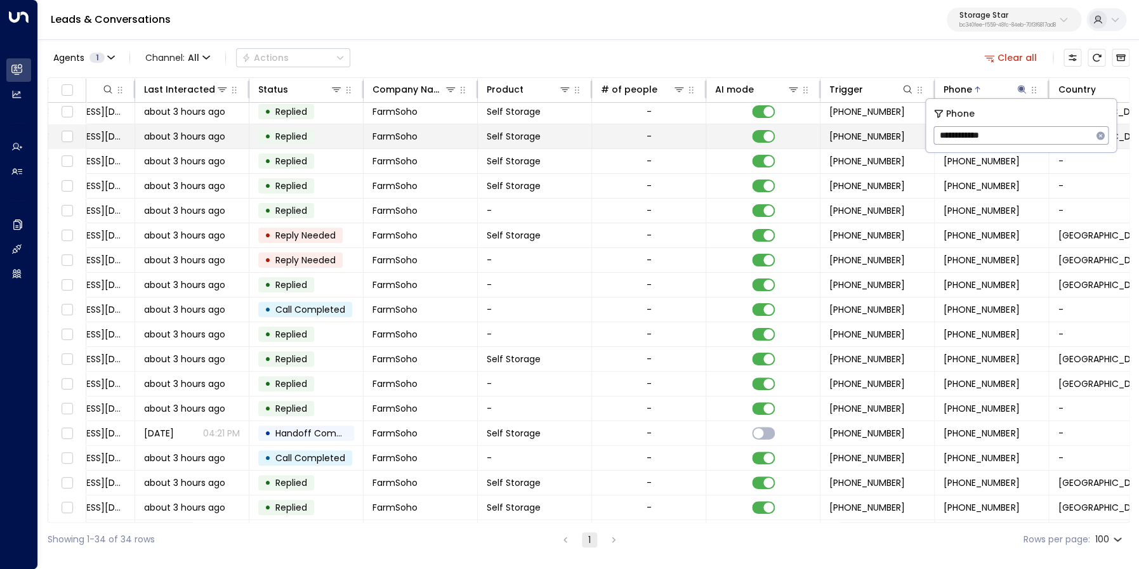
scroll to position [3, 180]
click at [960, 137] on input "**********" at bounding box center [1013, 135] width 159 height 23
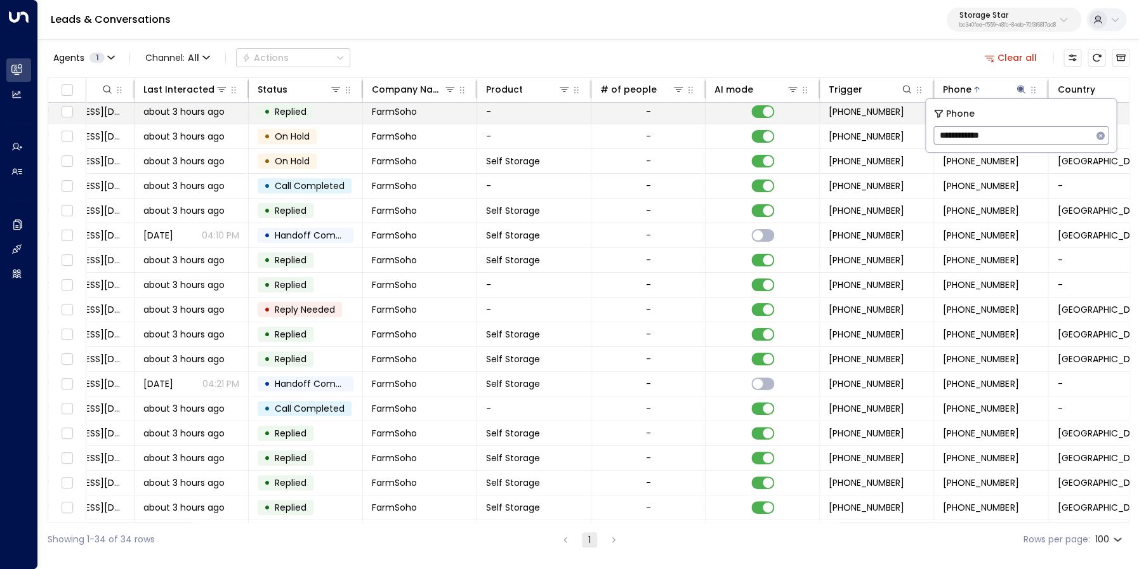
click at [105, 109] on span "[EMAIL_ADDRESS][DOMAIN_NAME]" at bounding box center [77, 111] width 96 height 13
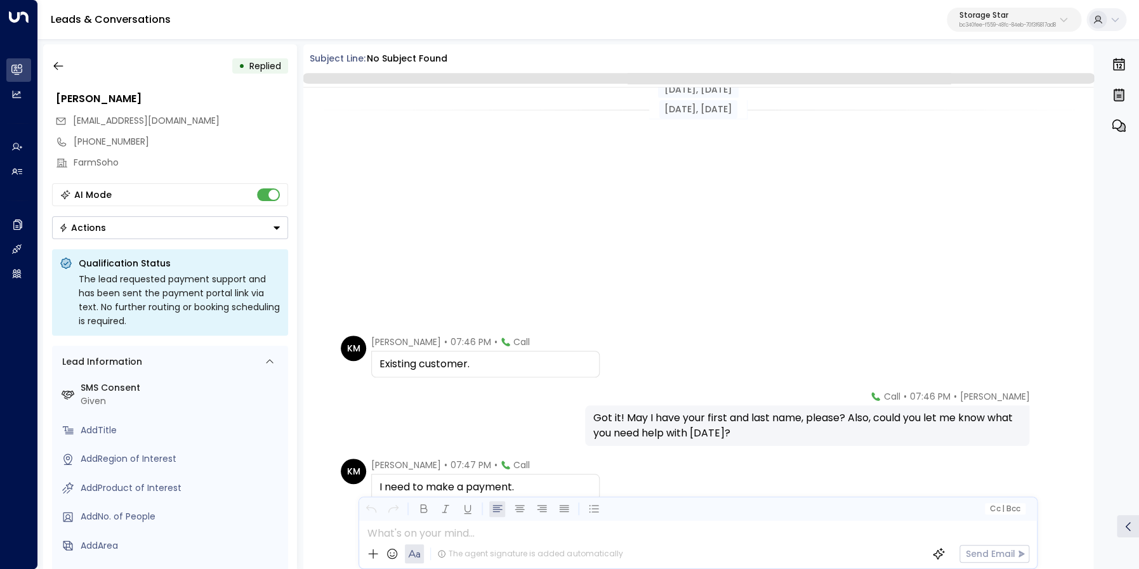
scroll to position [358, 0]
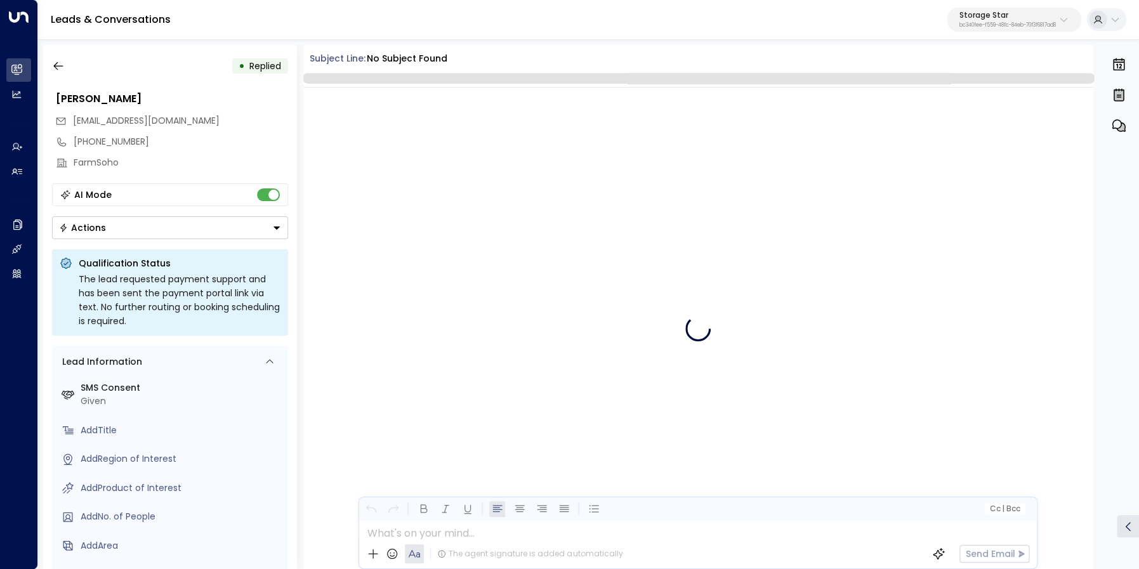
scroll to position [358, 0]
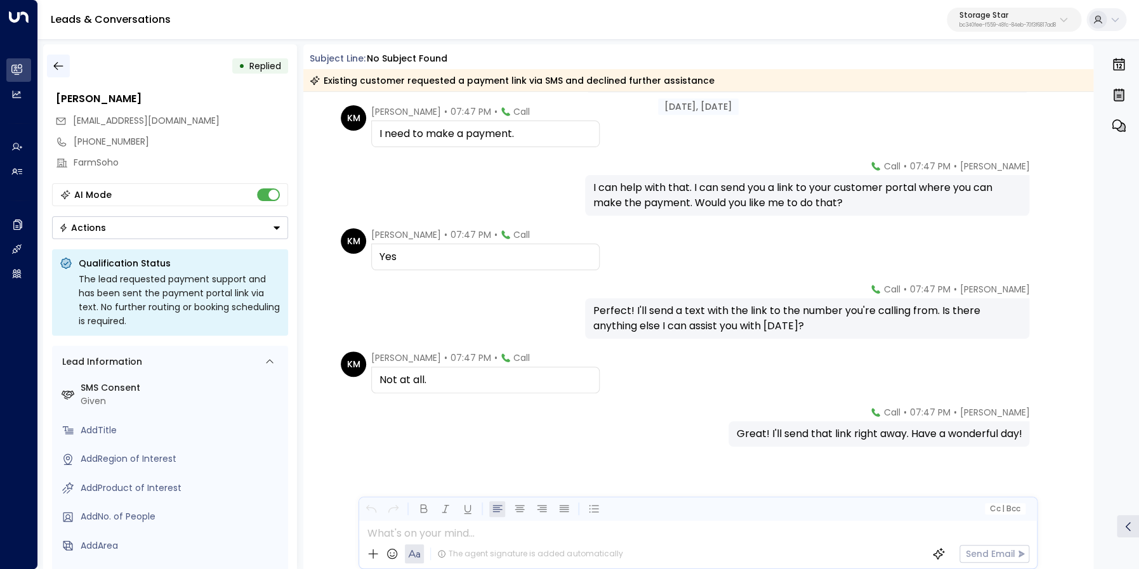
click at [50, 63] on button "button" at bounding box center [58, 66] width 23 height 23
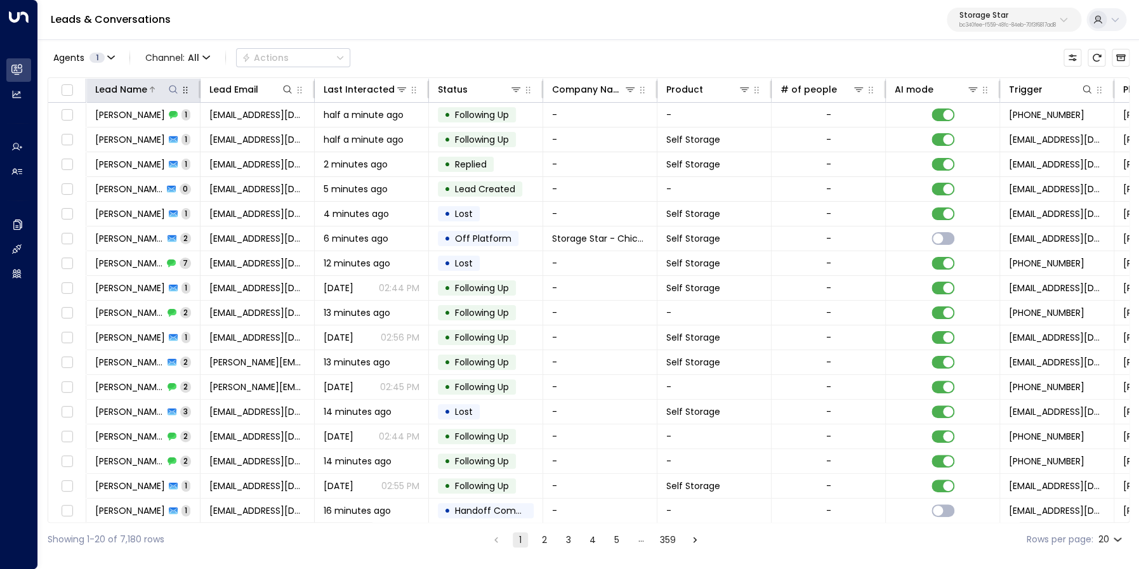
click at [168, 90] on button at bounding box center [173, 89] width 13 height 13
type input "***"
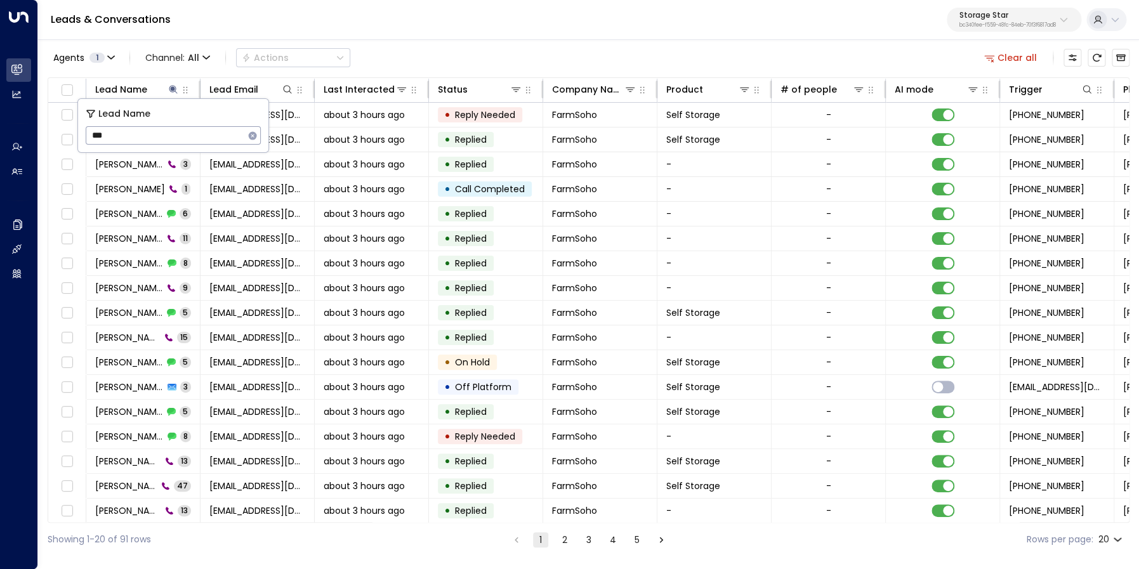
click at [450, 50] on div "Agents 1 Channel: All Actions Clear all" at bounding box center [589, 57] width 1082 height 27
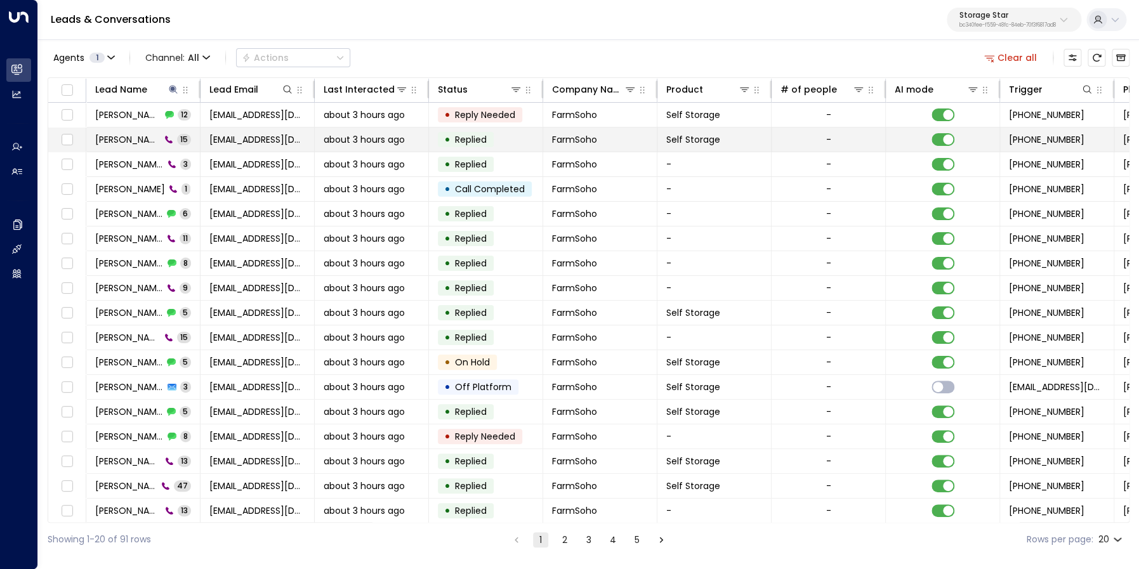
click at [136, 136] on span "[PERSON_NAME]" at bounding box center [127, 139] width 65 height 13
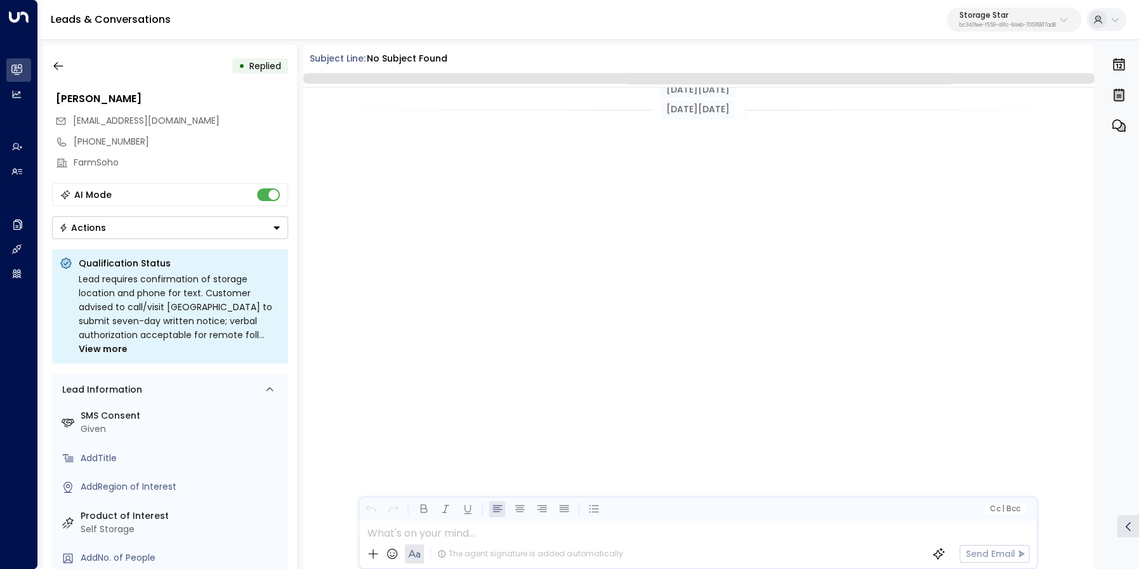
scroll to position [619, 0]
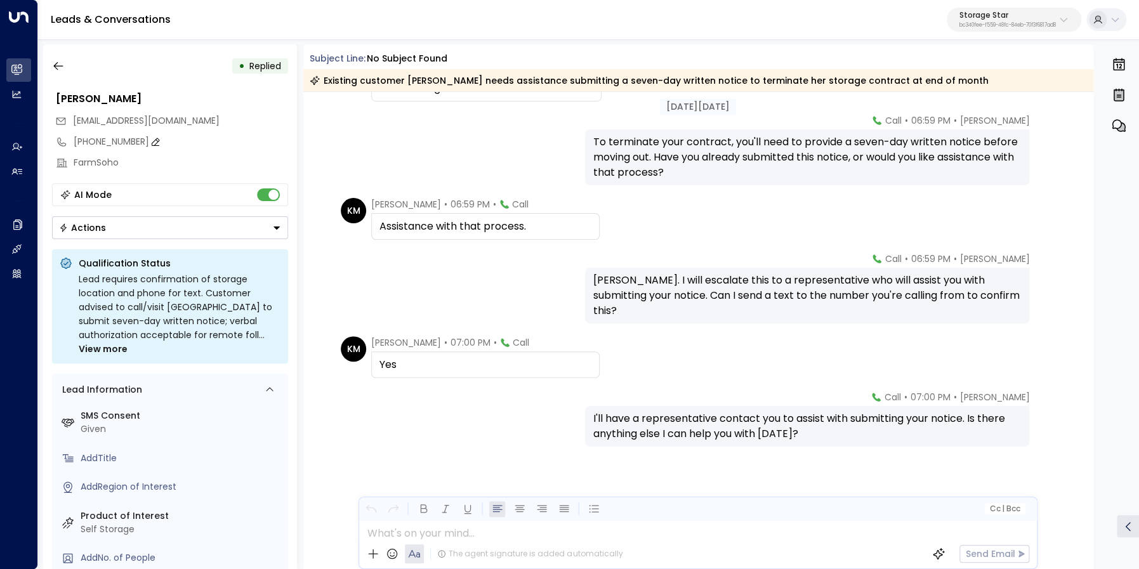
click at [86, 143] on div "[PHONE_NUMBER]" at bounding box center [181, 141] width 215 height 13
click at [86, 143] on input "**********" at bounding box center [179, 141] width 211 height 13
click at [418, 173] on div "[PERSON_NAME] • 06:59 PM • Call To terminate your contract, you'll need to prov…" at bounding box center [697, 149] width 723 height 71
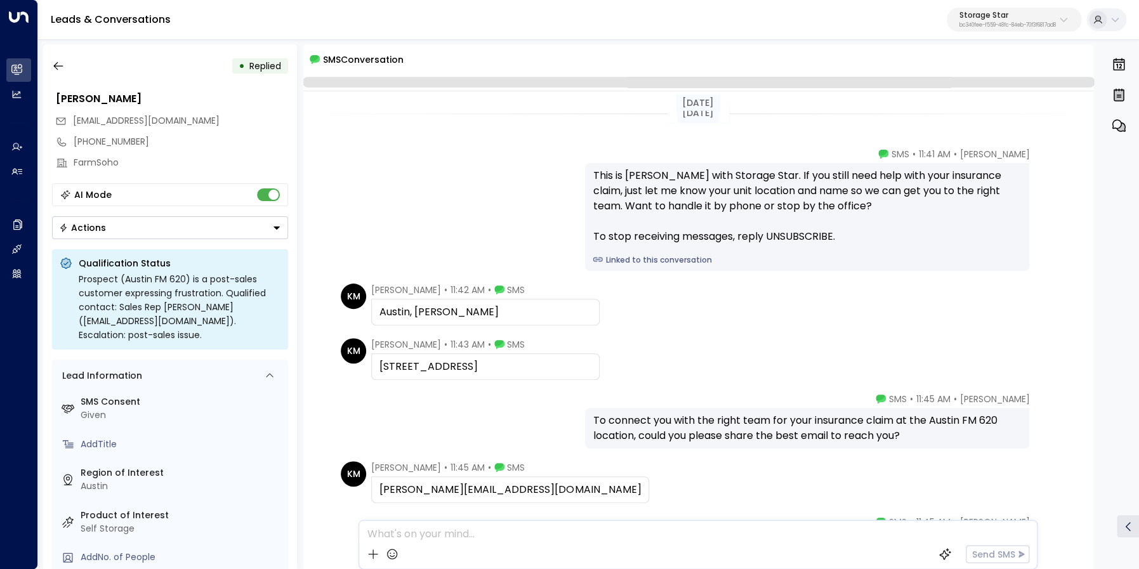
scroll to position [129, 0]
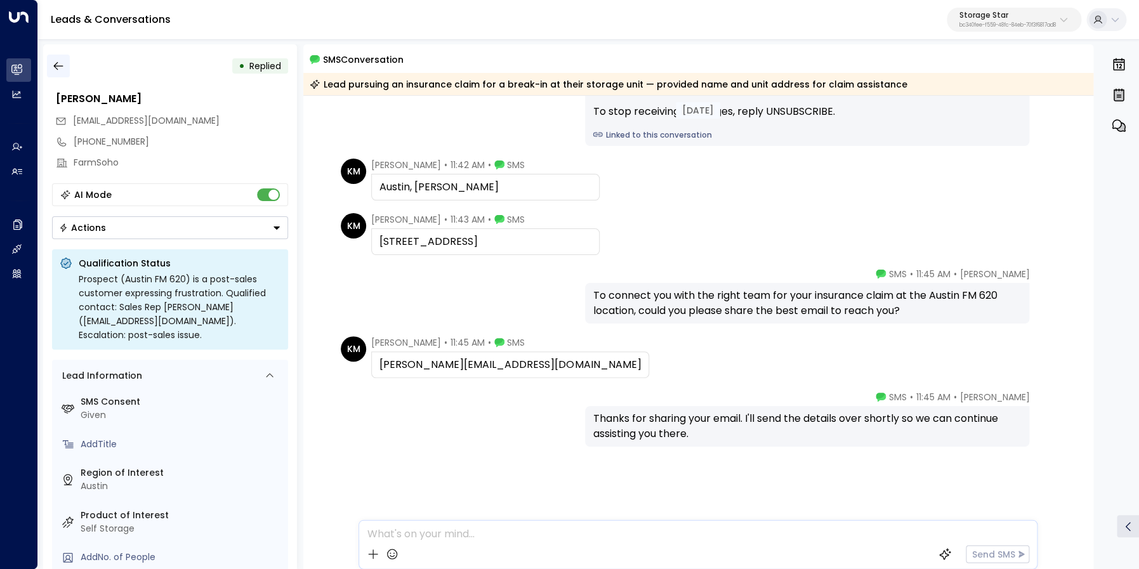
click at [54, 62] on icon "button" at bounding box center [58, 66] width 13 height 13
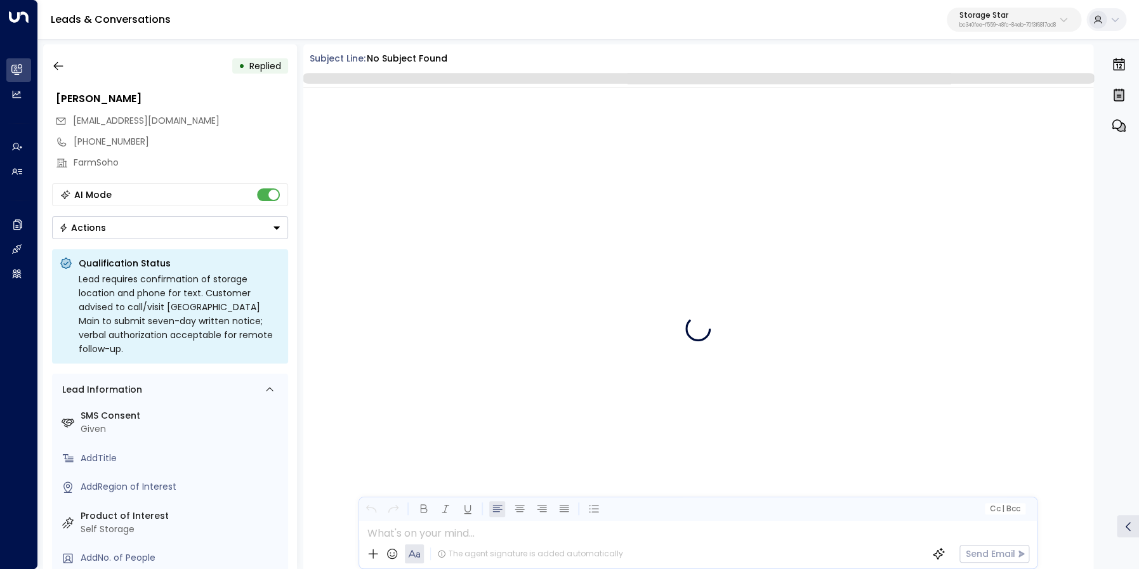
scroll to position [619, 0]
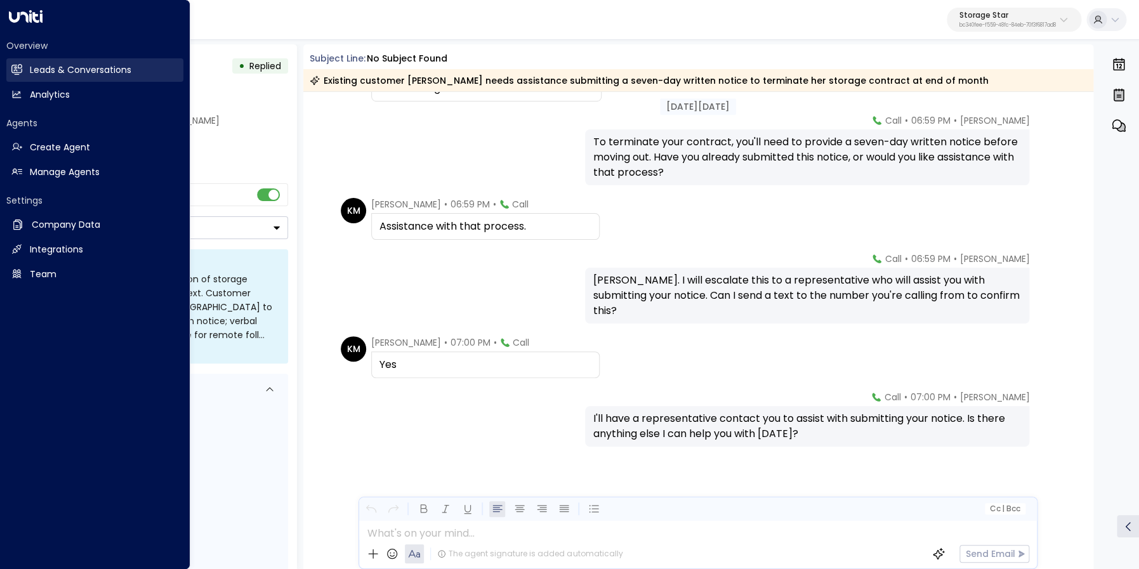
click at [36, 72] on h2 "Leads & Conversations" at bounding box center [81, 69] width 102 height 13
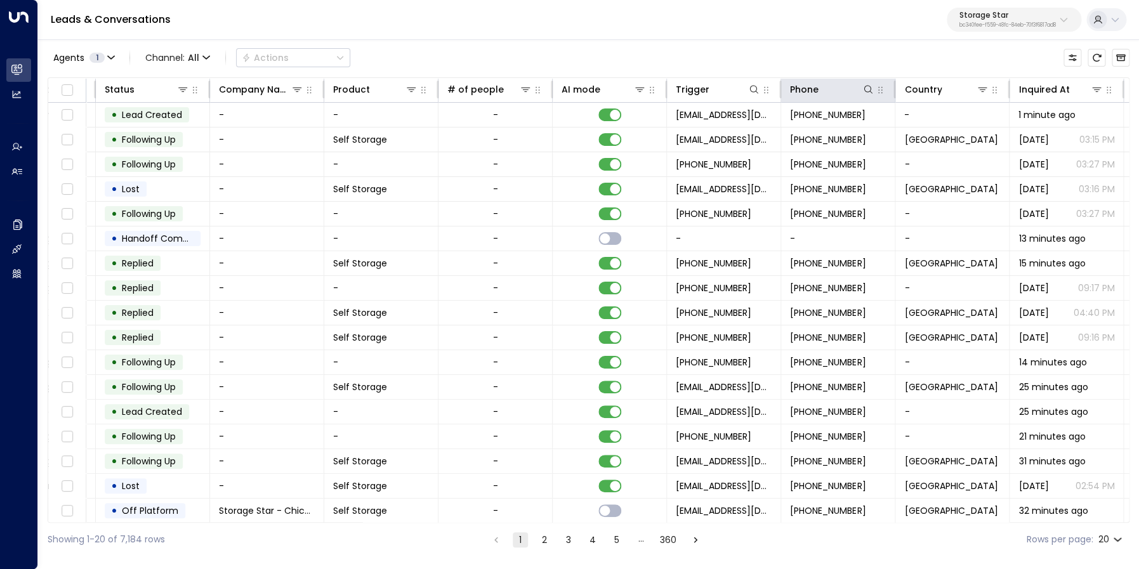
scroll to position [0, 334]
click at [871, 87] on icon at bounding box center [867, 89] width 10 height 10
type input "**********"
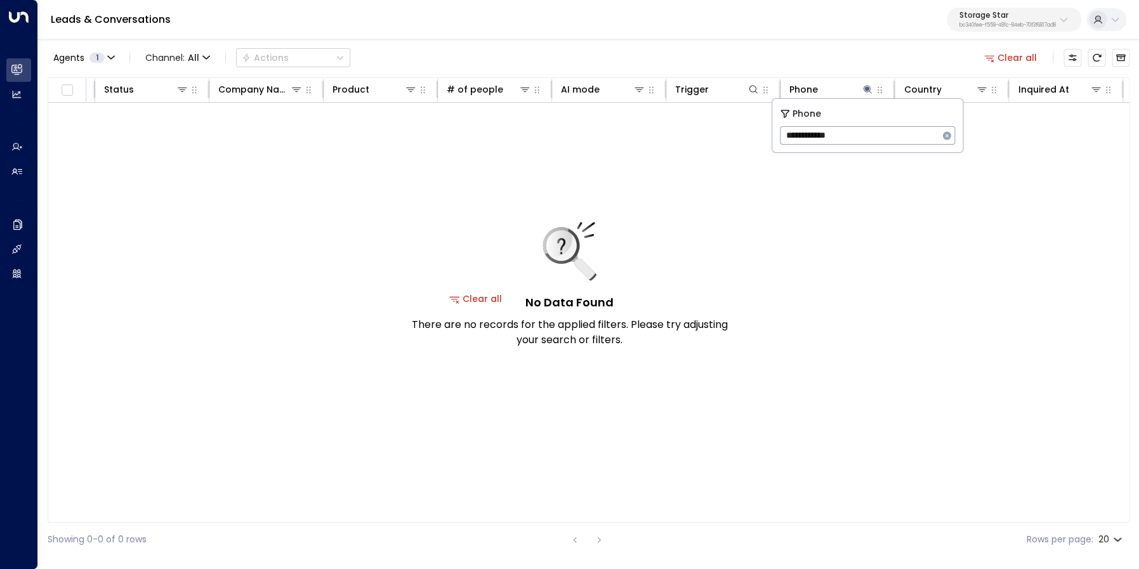
click at [1010, 59] on button "Clear all" at bounding box center [1010, 58] width 63 height 18
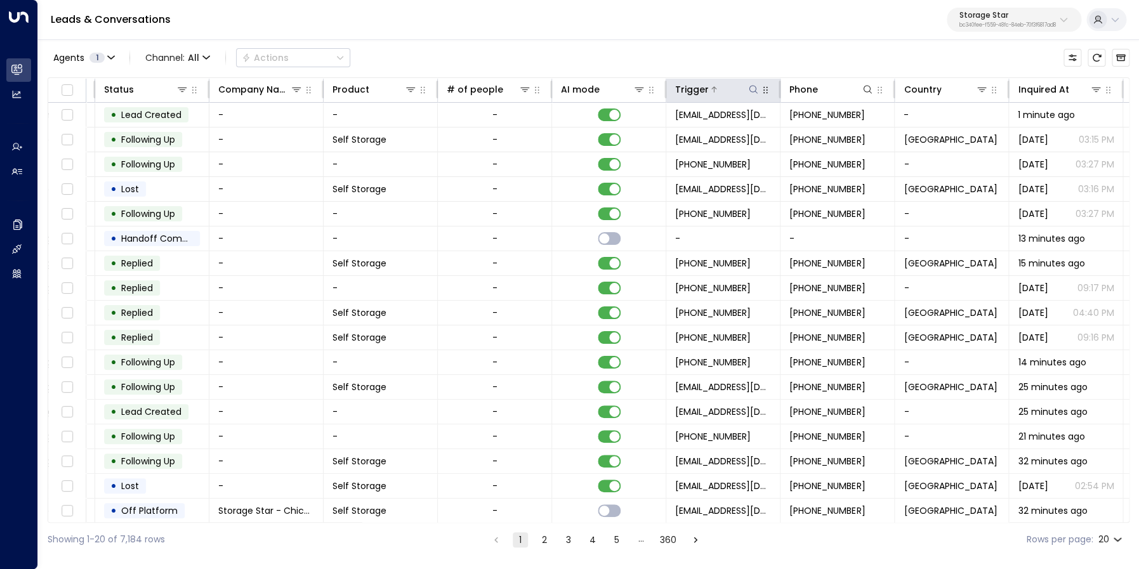
click at [751, 93] on icon at bounding box center [753, 89] width 10 height 10
type input "**********"
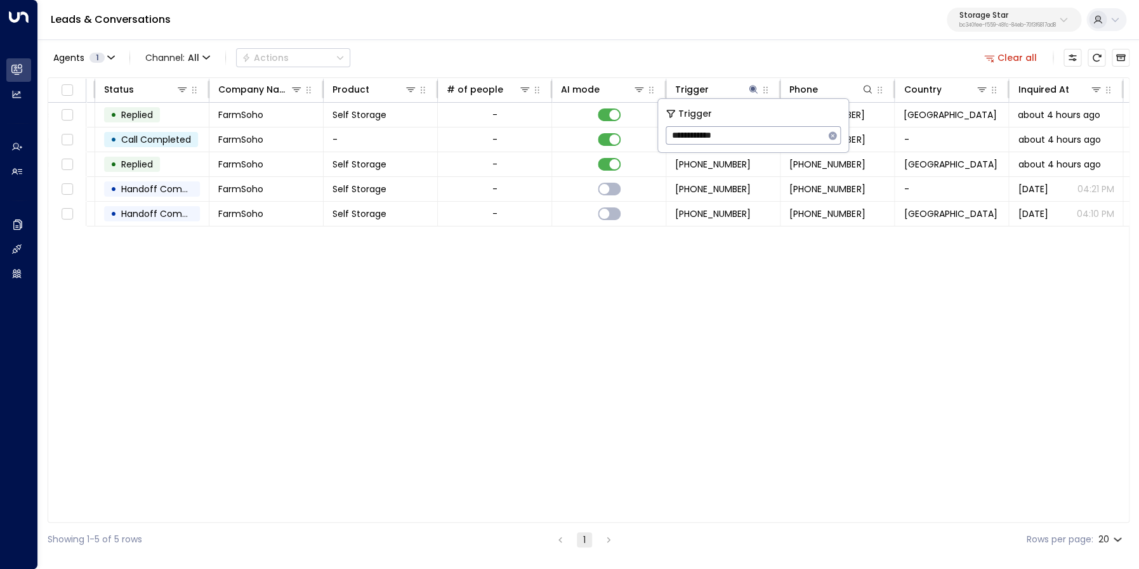
click at [748, 38] on div "Leads & Conversations Storage Star bc340fee-f559-48fc-84eb-70f3f6817ad8" at bounding box center [588, 20] width 1101 height 40
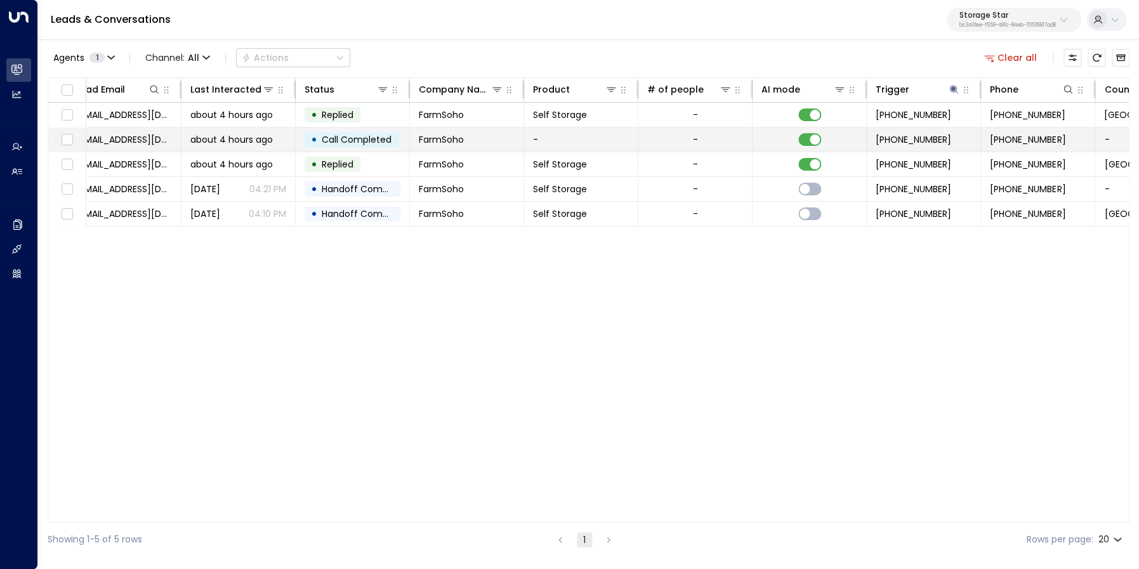
scroll to position [0, 135]
drag, startPoint x: 989, startPoint y: 141, endPoint x: 1048, endPoint y: 142, distance: 59.0
click at [1048, 142] on span "[PHONE_NUMBER]" at bounding box center [1026, 139] width 76 height 13
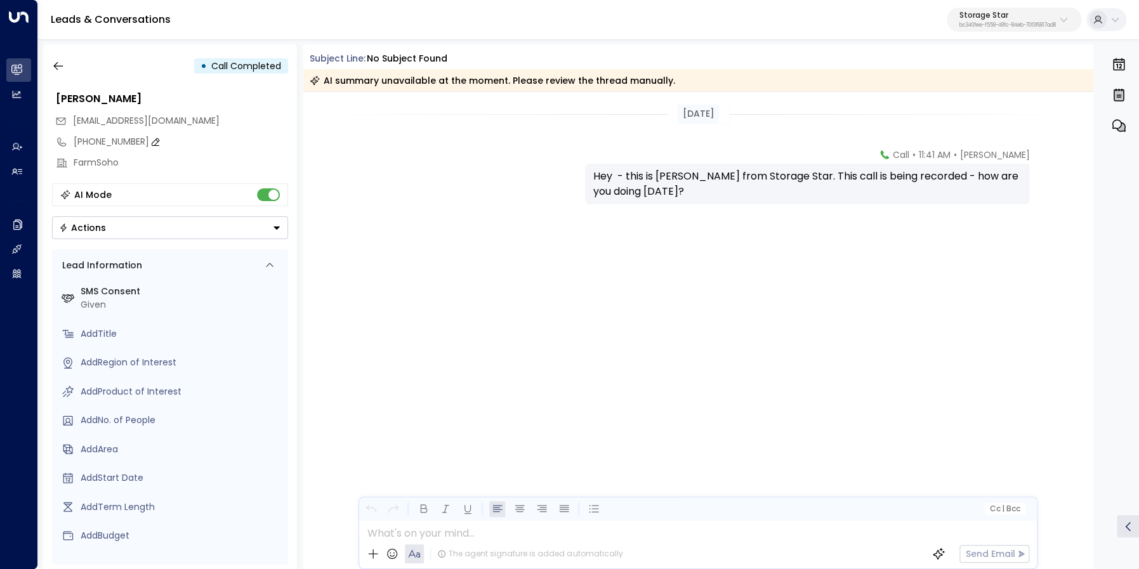
click at [92, 140] on div "[PHONE_NUMBER]" at bounding box center [181, 141] width 215 height 13
click at [92, 140] on input "**********" at bounding box center [179, 141] width 211 height 13
click at [58, 59] on button "button" at bounding box center [58, 66] width 23 height 23
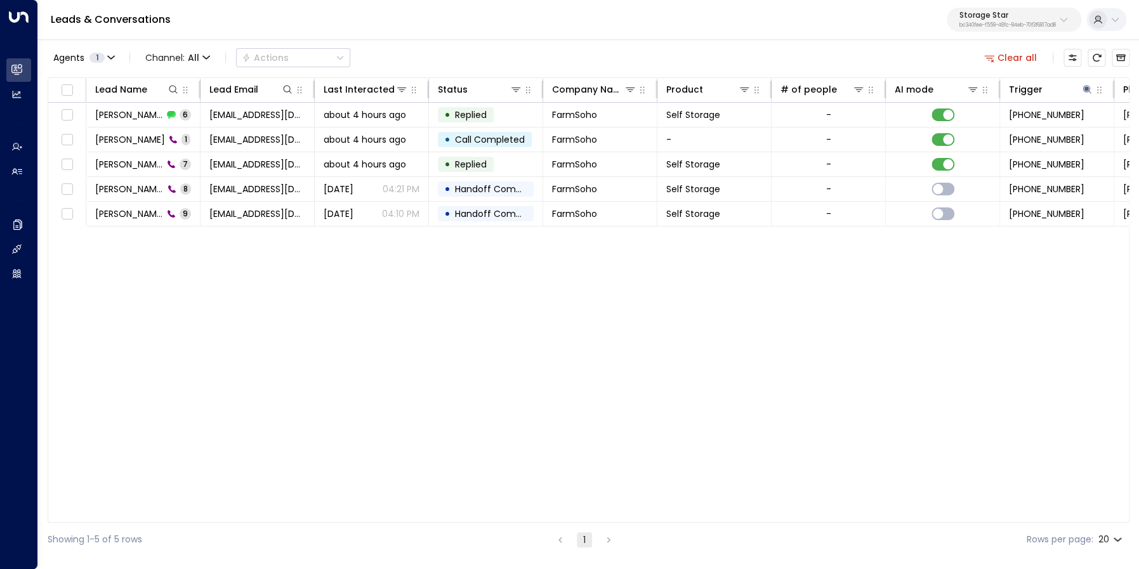
click at [1009, 52] on button "Clear all" at bounding box center [1010, 58] width 63 height 18
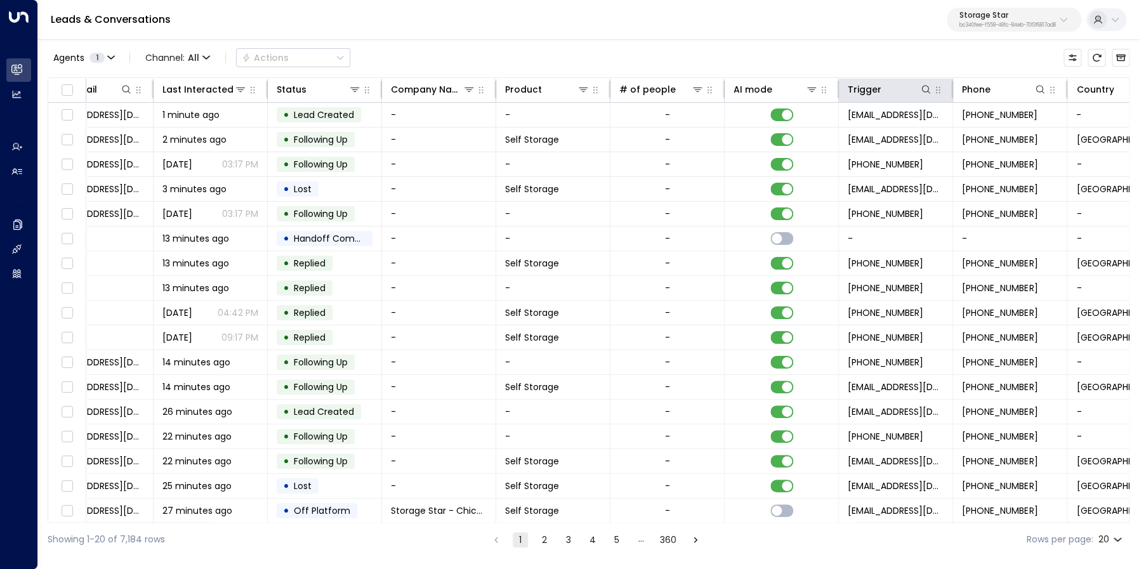
scroll to position [0, 226]
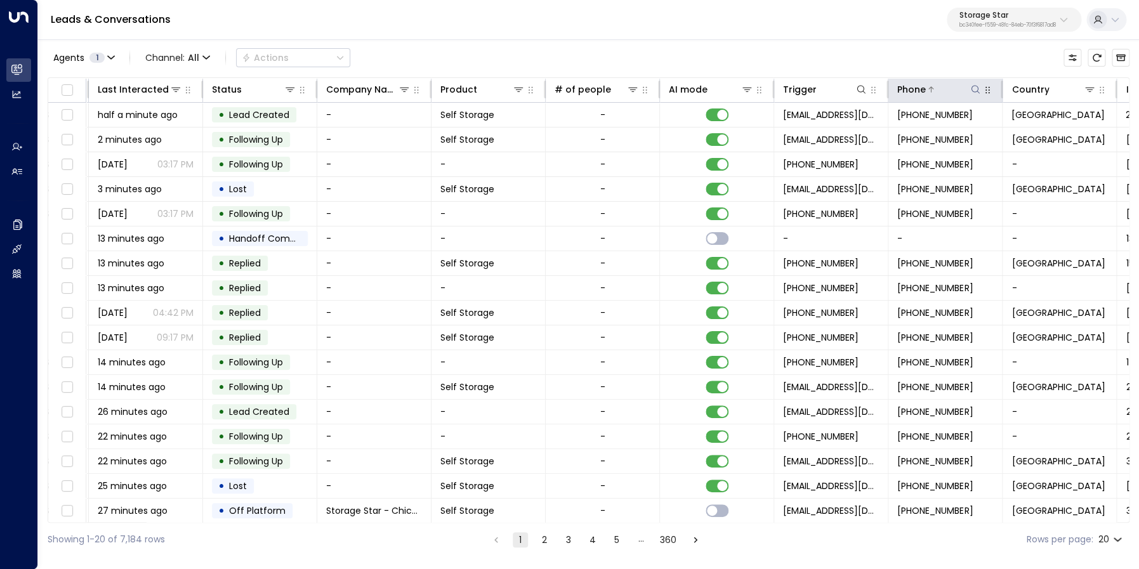
click at [979, 90] on icon at bounding box center [975, 89] width 10 height 10
type input "**********"
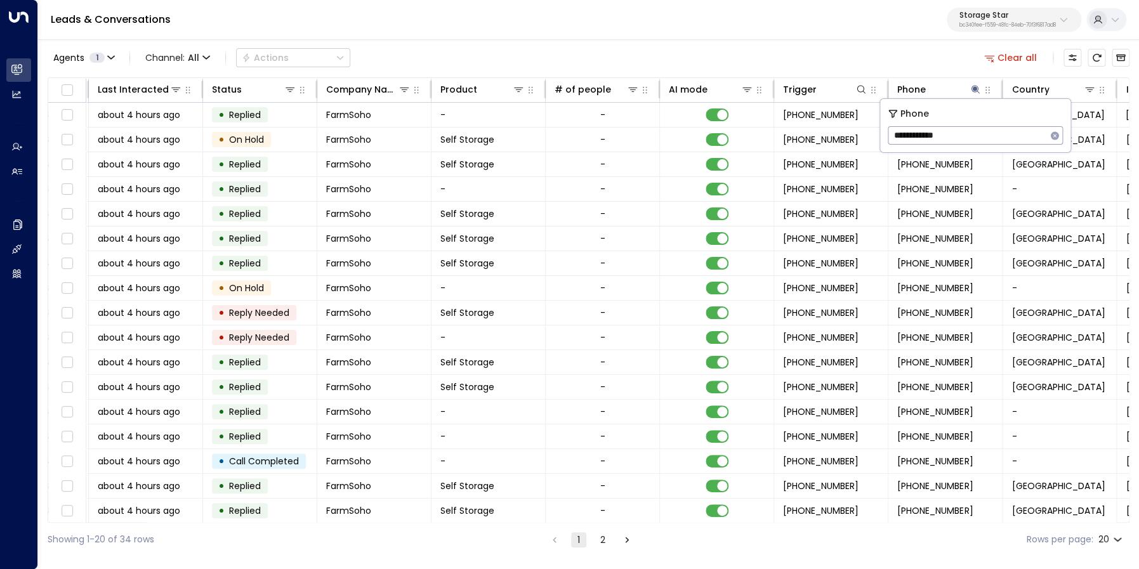
click at [915, 58] on div "Agents 1 Channel: All Actions Clear all" at bounding box center [589, 57] width 1082 height 27
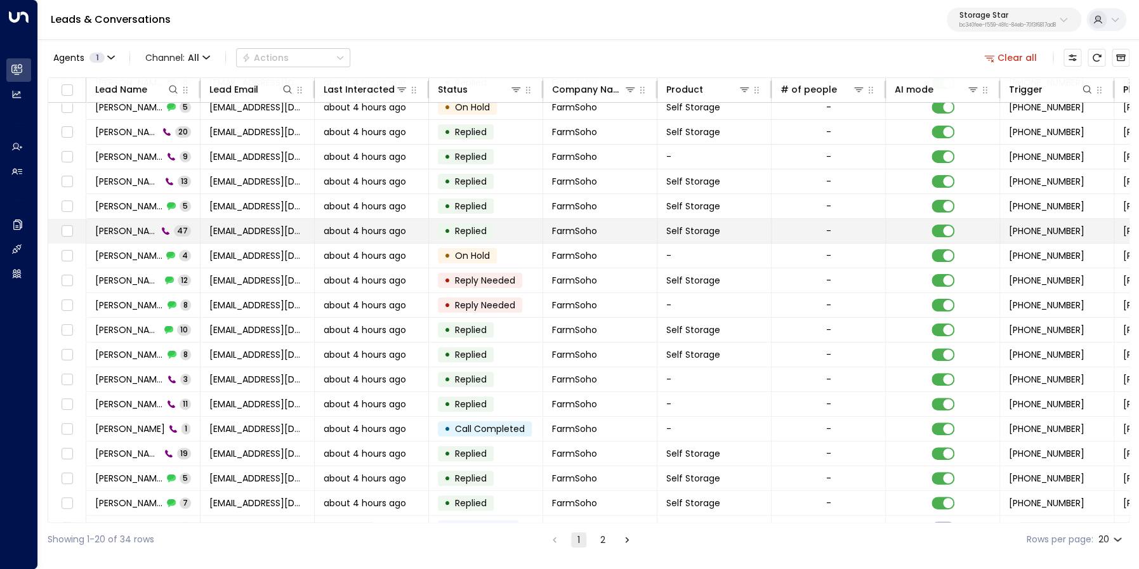
scroll to position [76, 0]
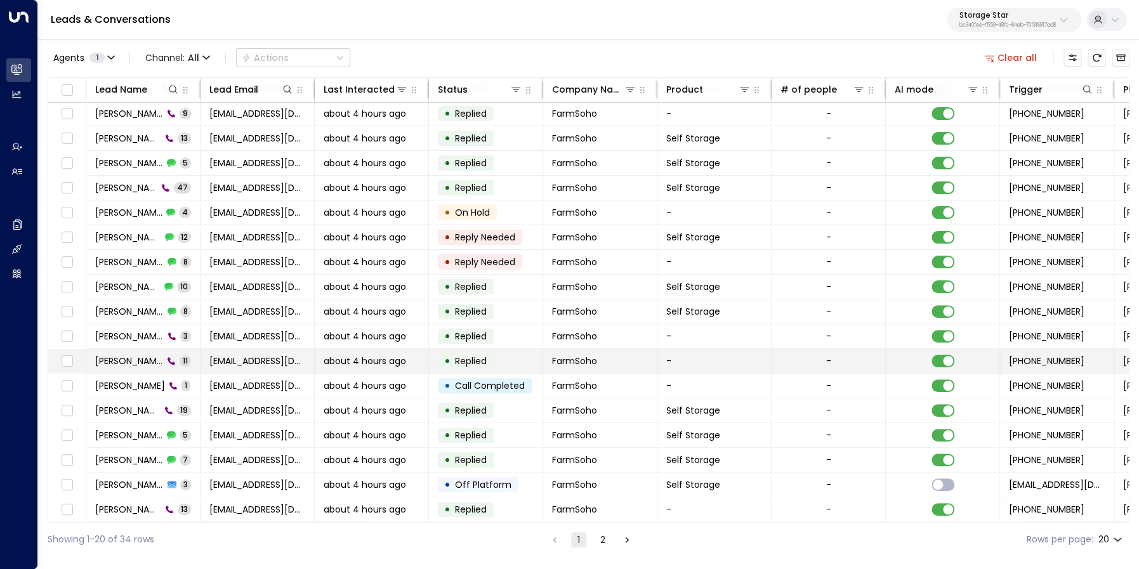
click at [131, 361] on span "[PERSON_NAME]" at bounding box center [129, 361] width 68 height 13
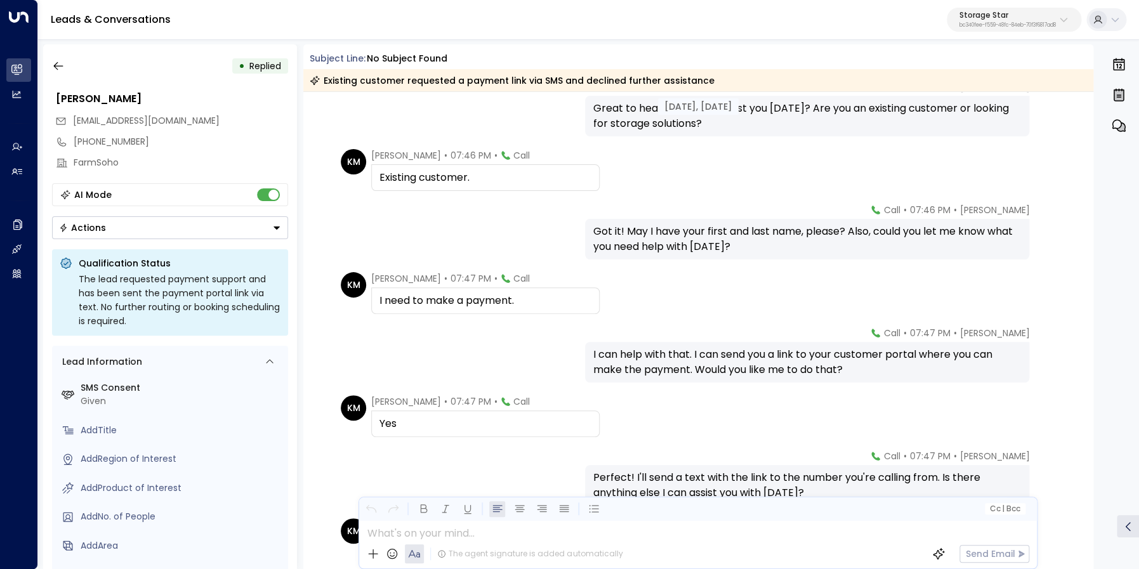
scroll to position [204, 0]
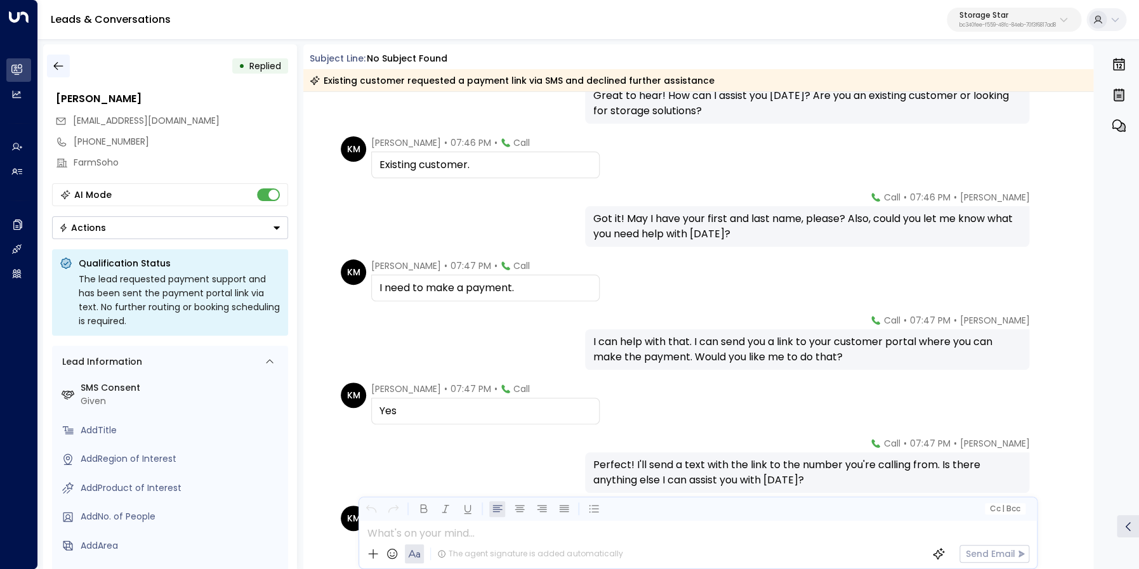
click at [62, 67] on icon "button" at bounding box center [58, 66] width 13 height 13
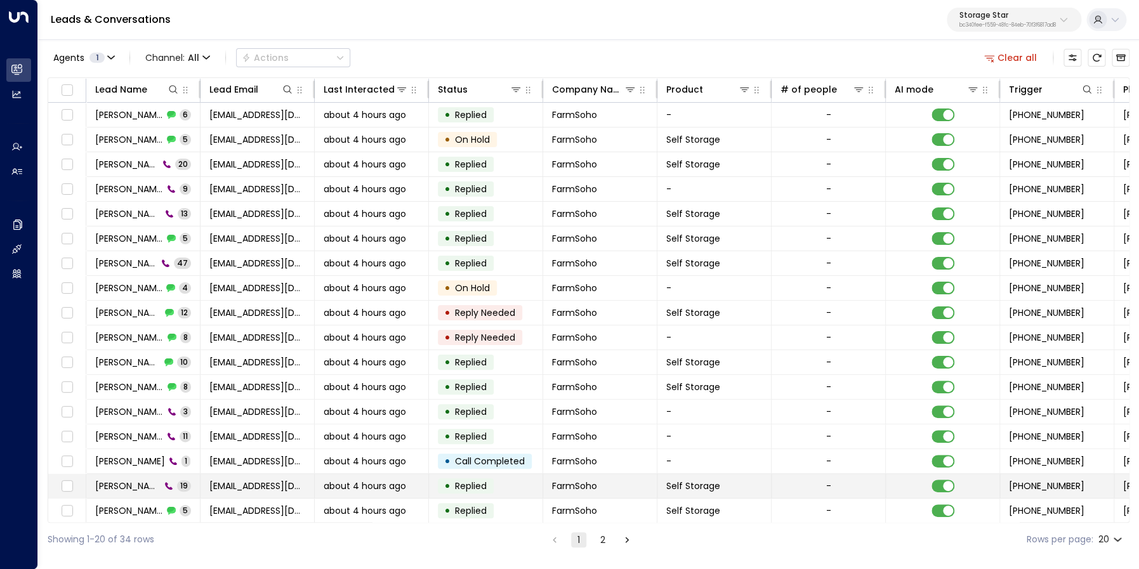
scroll to position [0, 1]
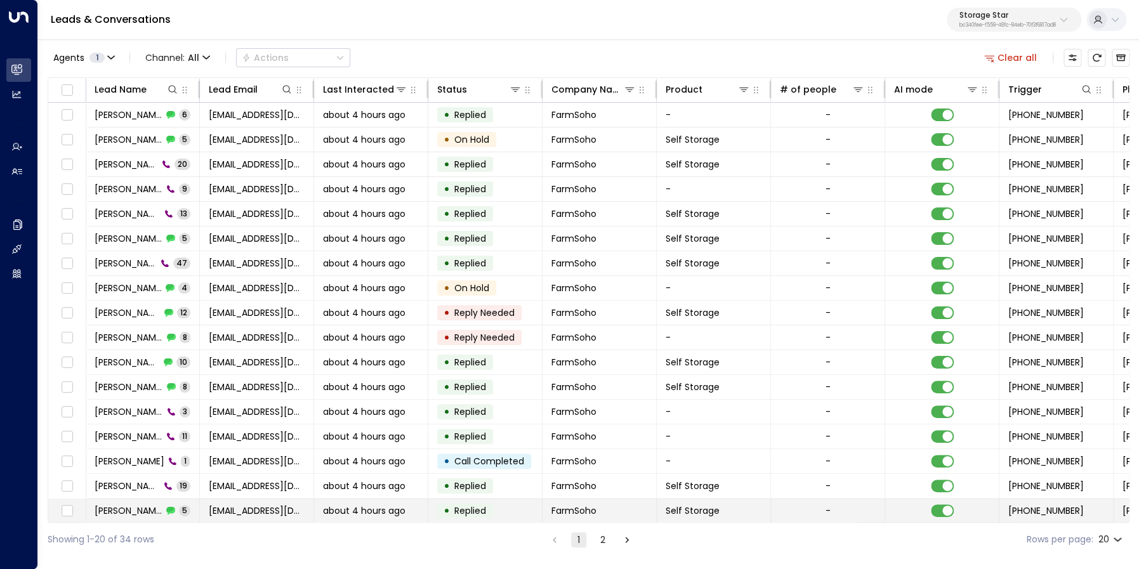
click at [140, 506] on span "[PERSON_NAME]" at bounding box center [129, 511] width 68 height 13
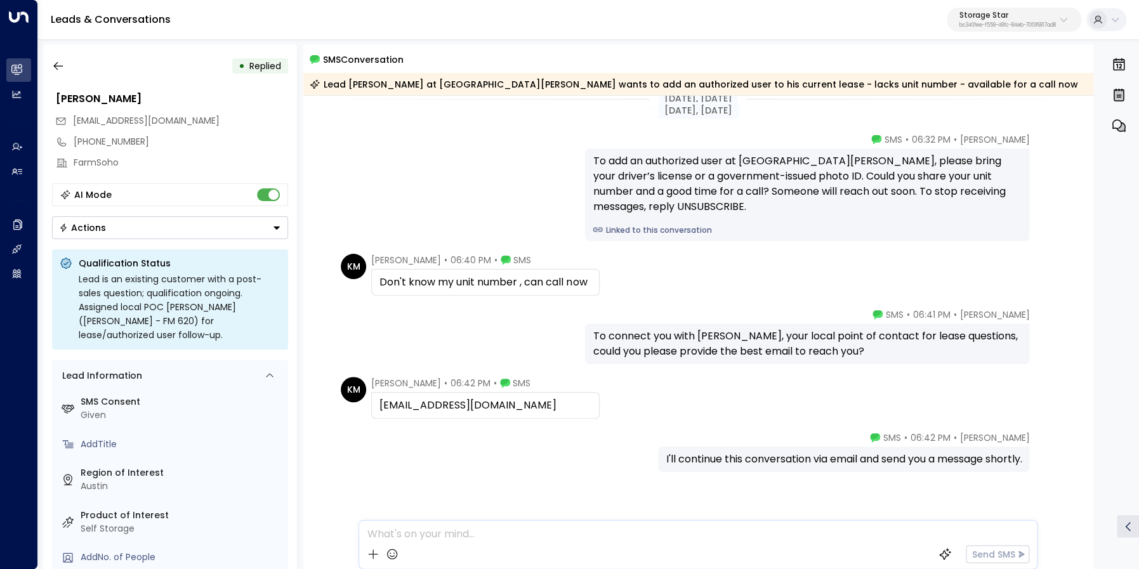
scroll to position [12, 0]
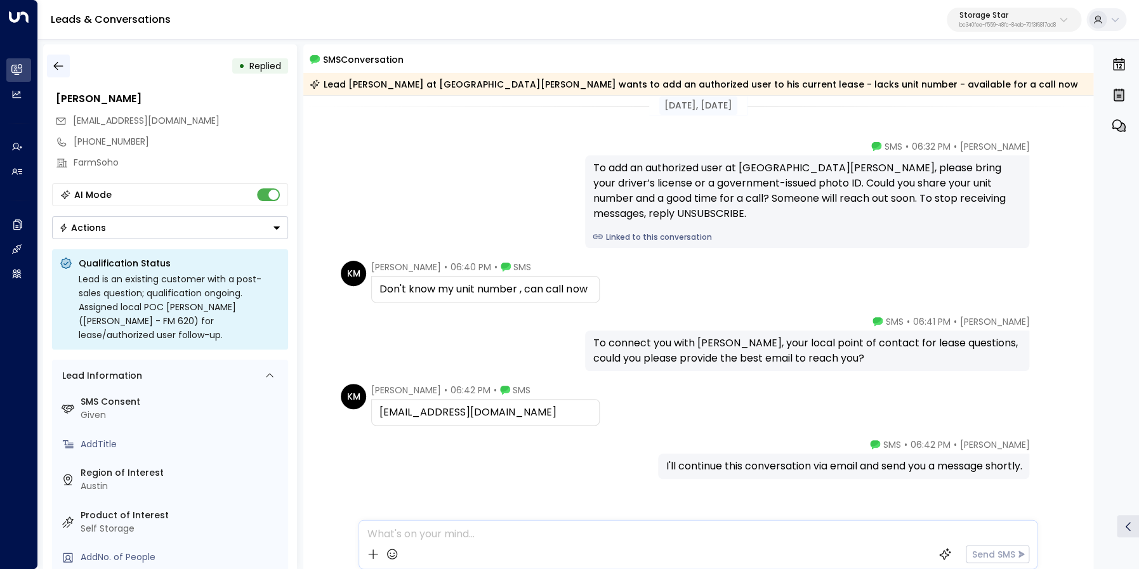
click at [55, 63] on icon "button" at bounding box center [58, 66] width 13 height 13
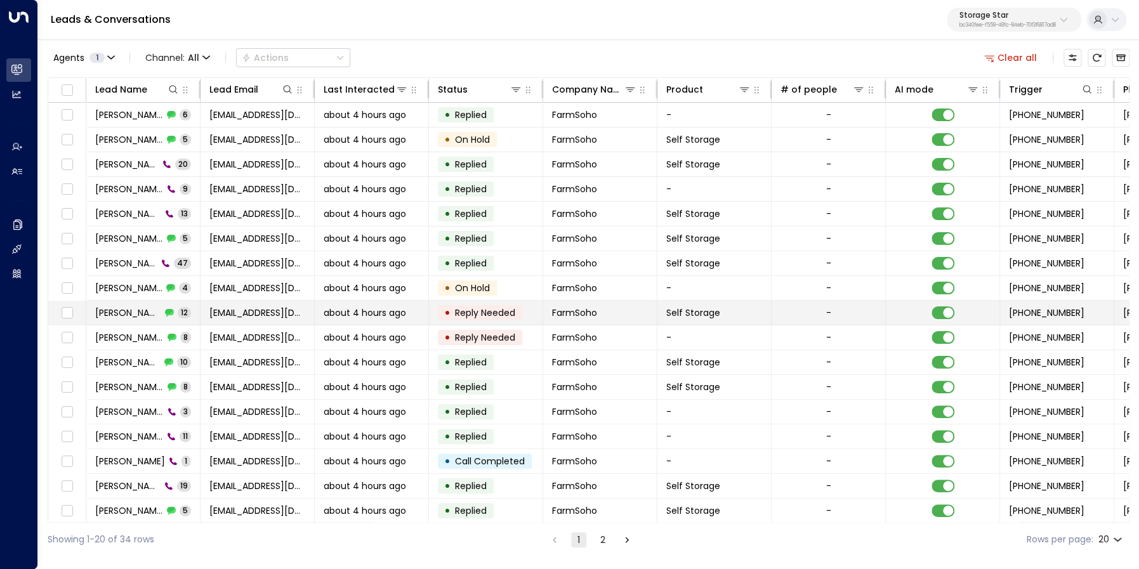
click at [145, 312] on span "[PERSON_NAME]" at bounding box center [128, 313] width 66 height 13
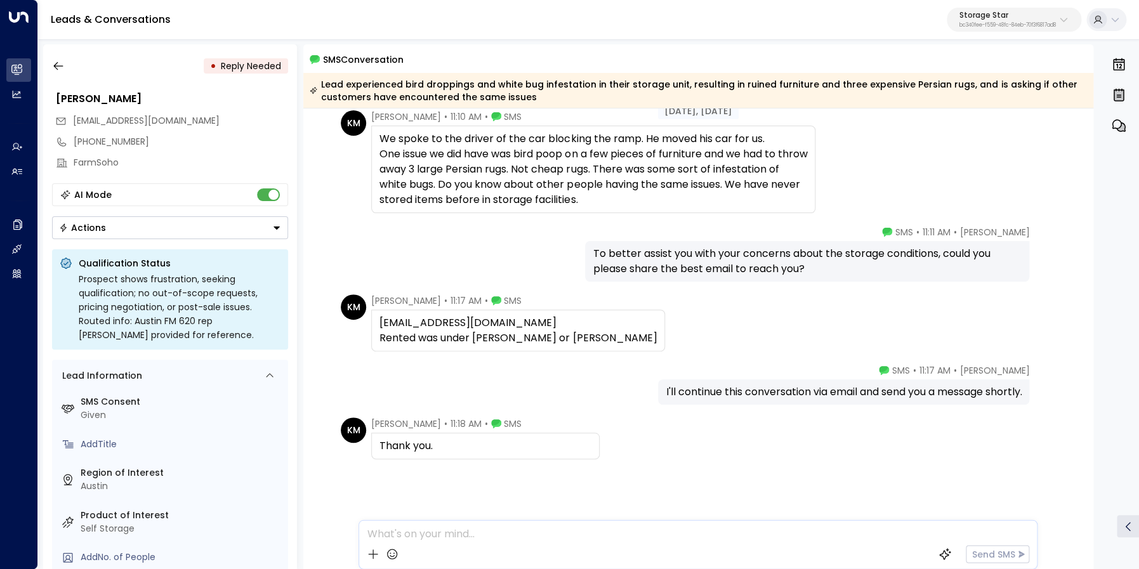
scroll to position [604, 0]
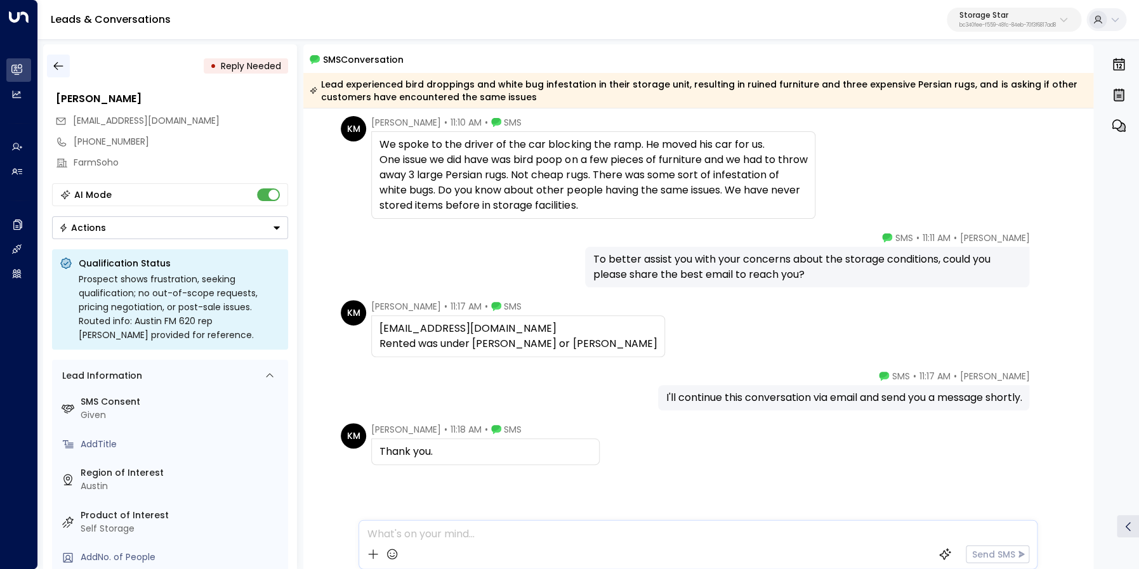
click at [58, 63] on icon "button" at bounding box center [58, 66] width 13 height 13
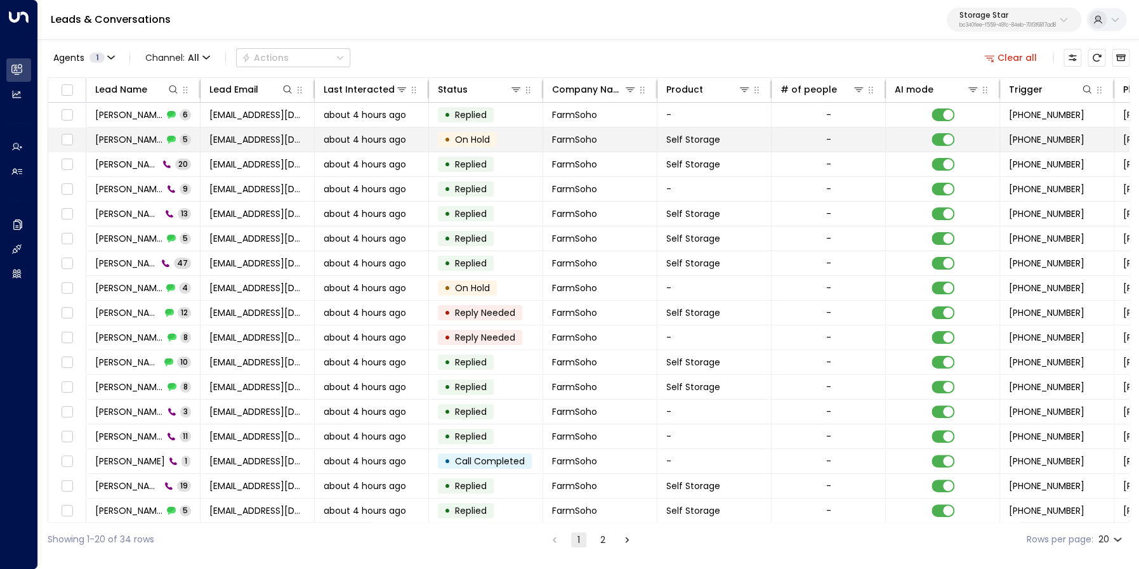
click at [141, 138] on span "[PERSON_NAME]" at bounding box center [129, 139] width 68 height 13
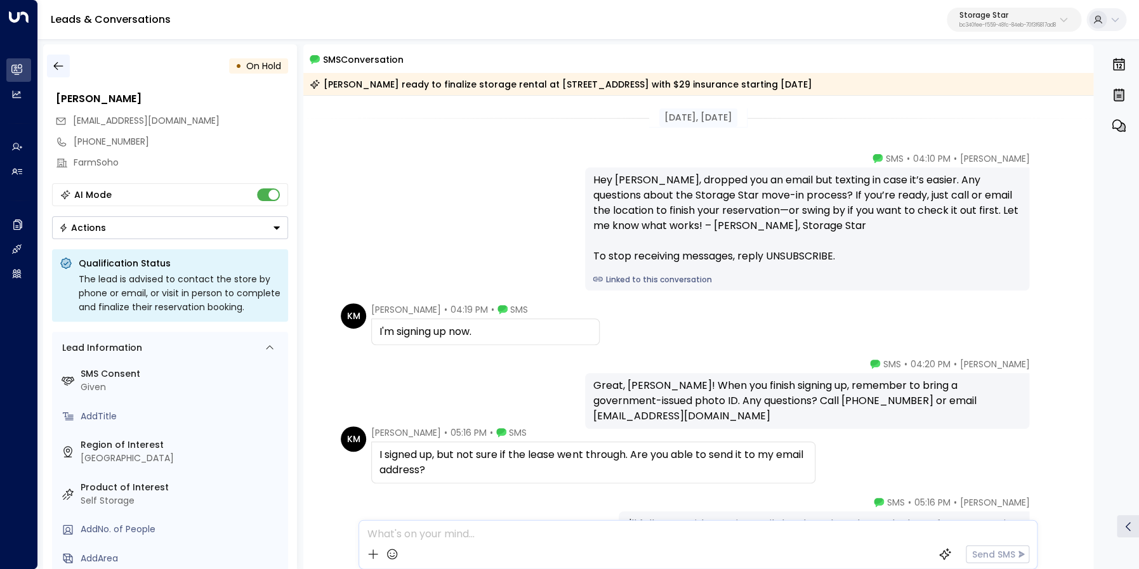
click at [62, 63] on icon "button" at bounding box center [58, 66] width 13 height 13
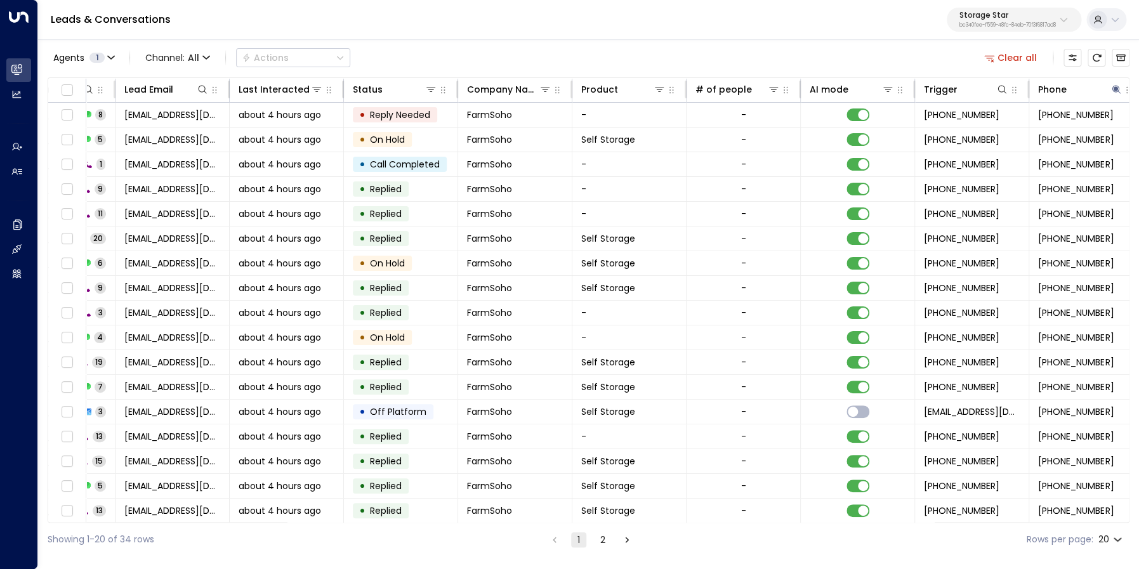
scroll to position [0, 372]
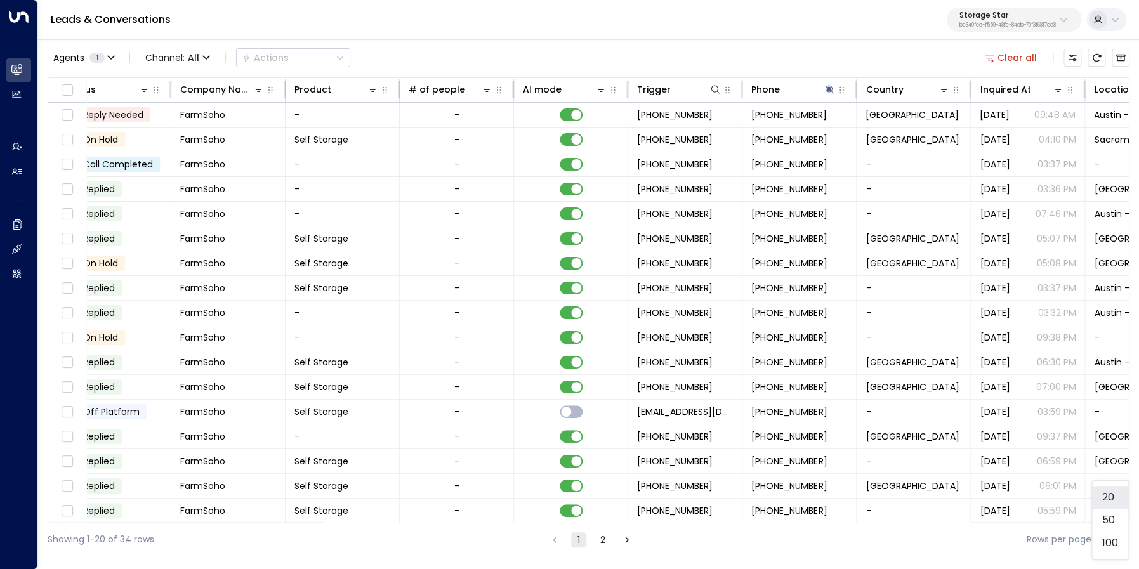
click at [1109, 542] on body "Overview Leads & Conversations Leads & Conversations Analytics Analytics Agents…" at bounding box center [569, 278] width 1139 height 557
click at [1109, 542] on li "100" at bounding box center [1110, 543] width 36 height 23
type input "***"
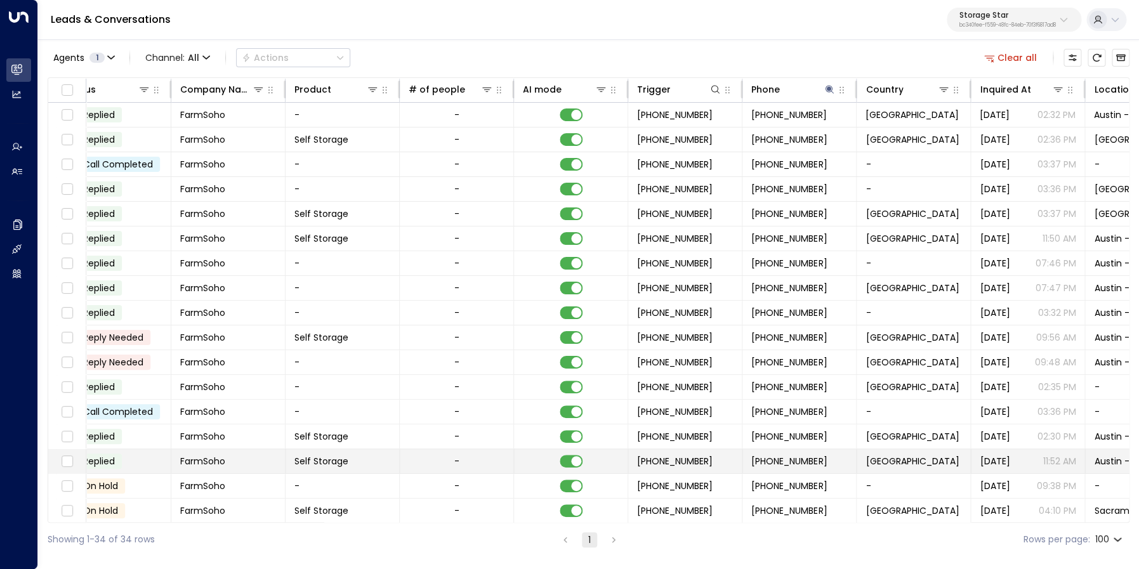
scroll to position [422, 372]
